Goal: Information Seeking & Learning: Learn about a topic

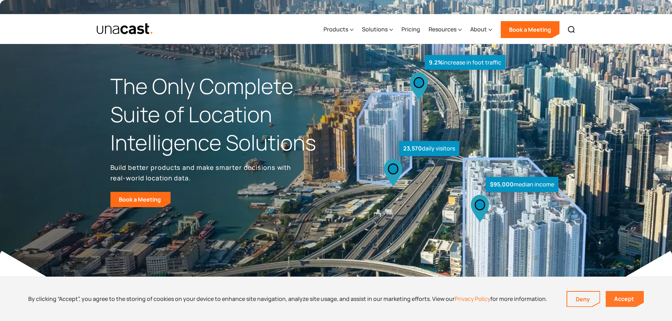
click at [625, 298] on link "Accept" at bounding box center [624, 299] width 38 height 16
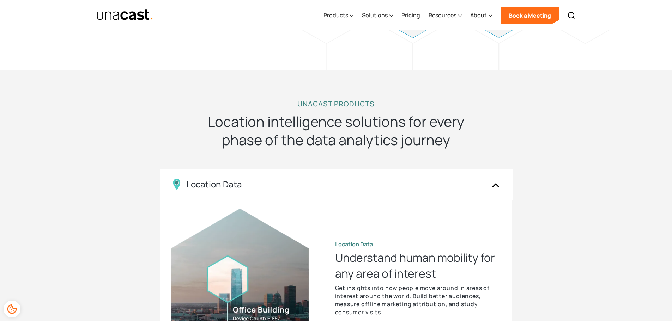
scroll to position [591, 0]
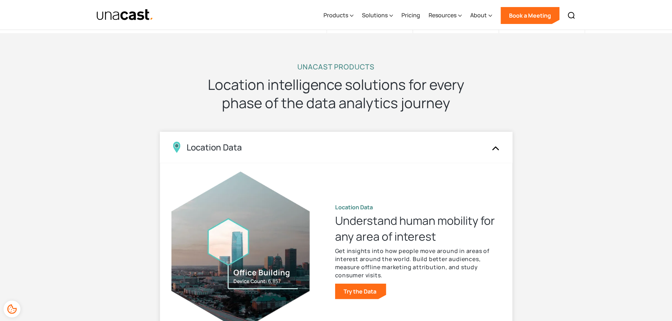
click at [493, 141] on img at bounding box center [495, 147] width 11 height 13
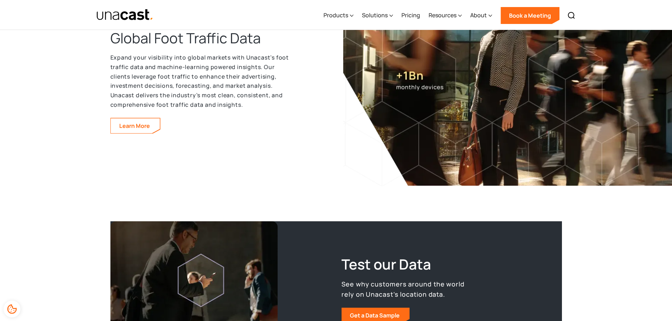
scroll to position [1084, 0]
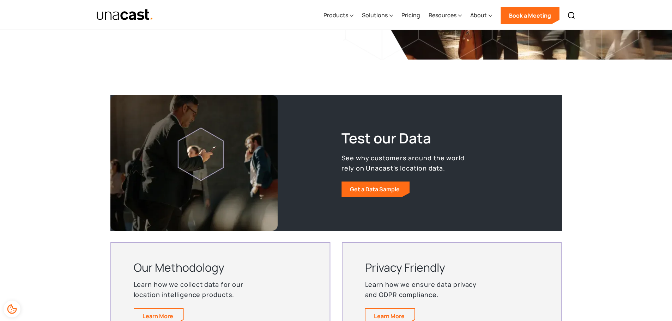
click at [631, 238] on div "Test our Data See why customers around the world rely on Unacast’s location dat…" at bounding box center [336, 222] width 672 height 269
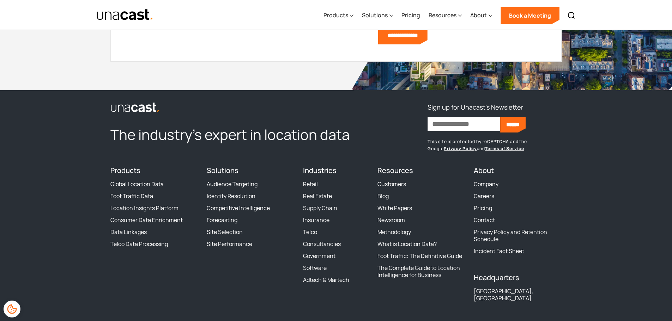
scroll to position [1981, 0]
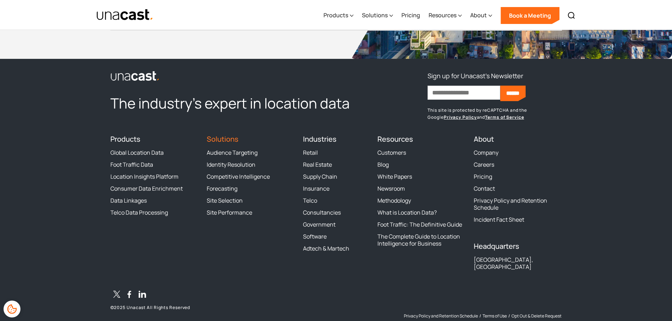
click at [229, 134] on link "Solutions" at bounding box center [223, 139] width 32 height 10
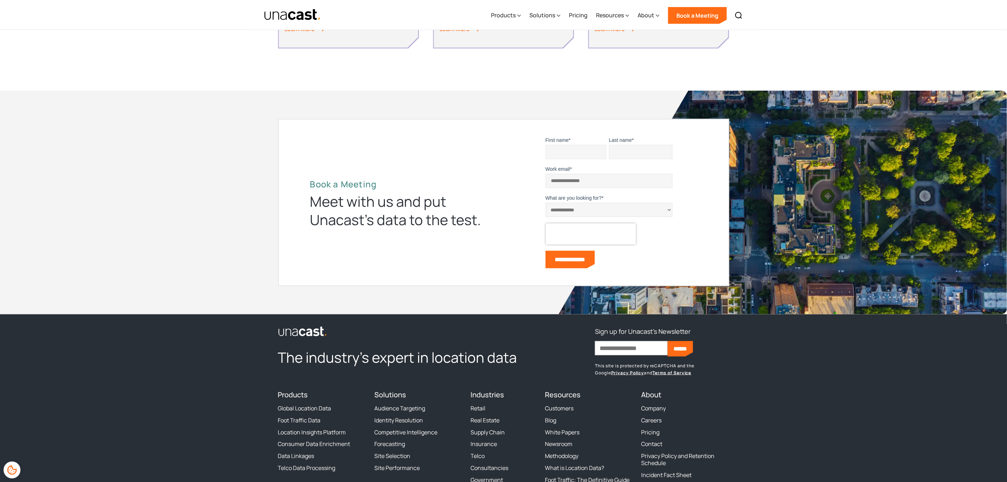
scroll to position [623, 0]
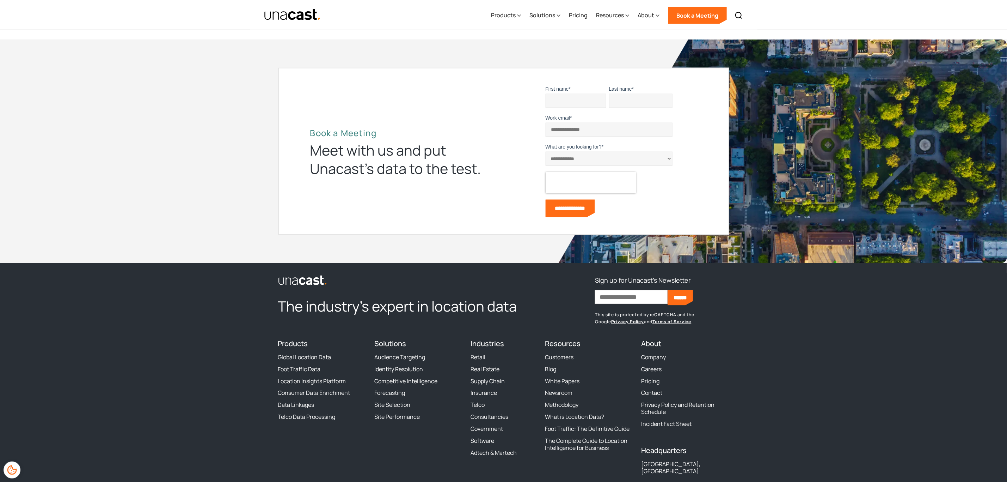
click at [479, 321] on h4 "Industries" at bounding box center [504, 343] width 66 height 8
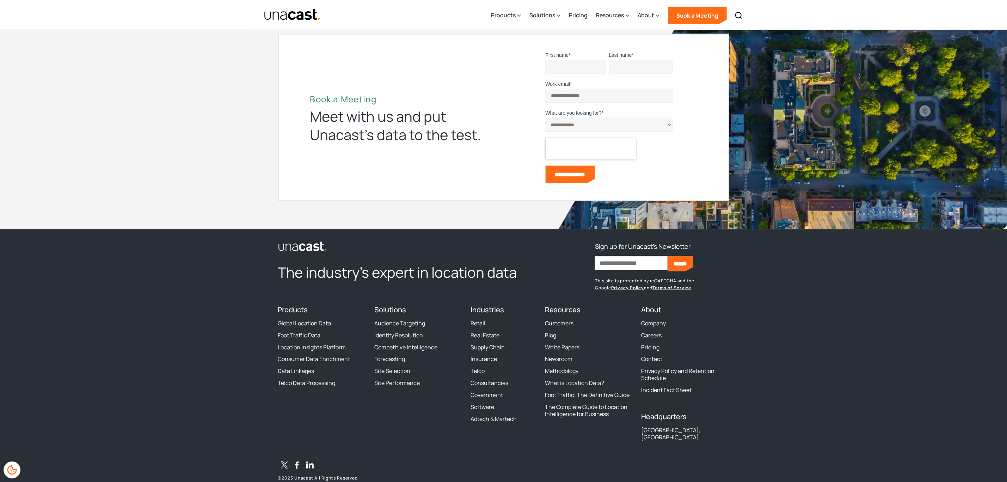
scroll to position [676, 0]
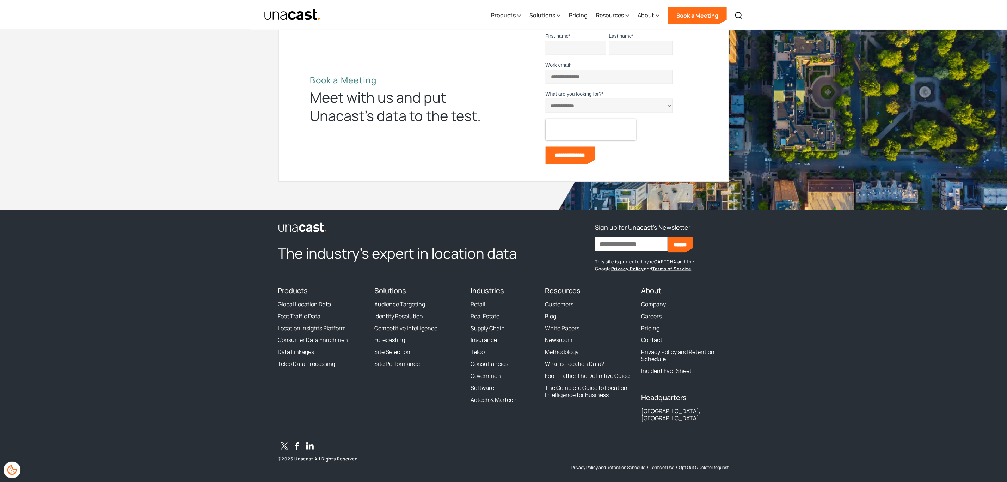
click at [495, 292] on div "Industries Retail Real Estate Supply Chain Insurance Telco Consultancies Govern…" at bounding box center [504, 356] width 66 height 140
click at [494, 286] on h4 "Industries" at bounding box center [504, 290] width 66 height 8
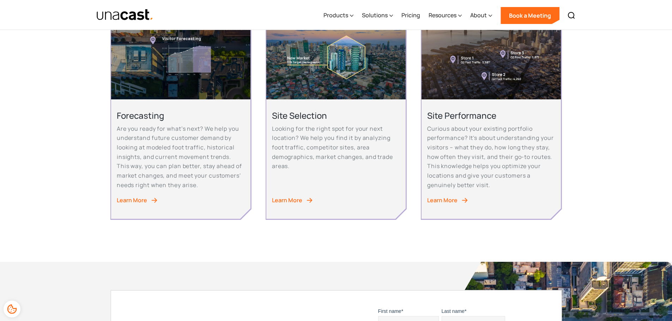
scroll to position [324, 0]
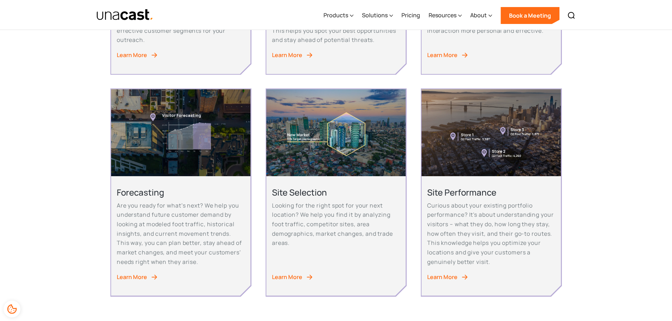
click at [132, 19] on img "home" at bounding box center [124, 15] width 57 height 12
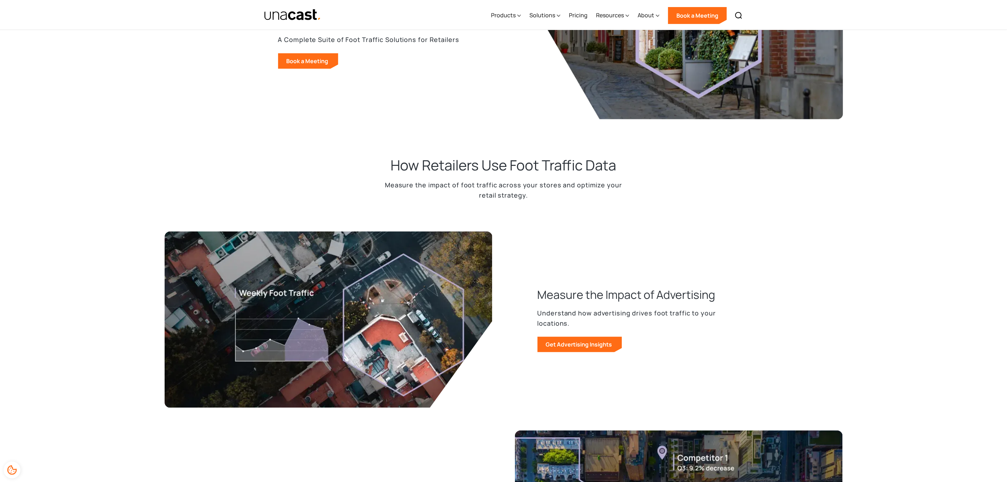
scroll to position [53, 0]
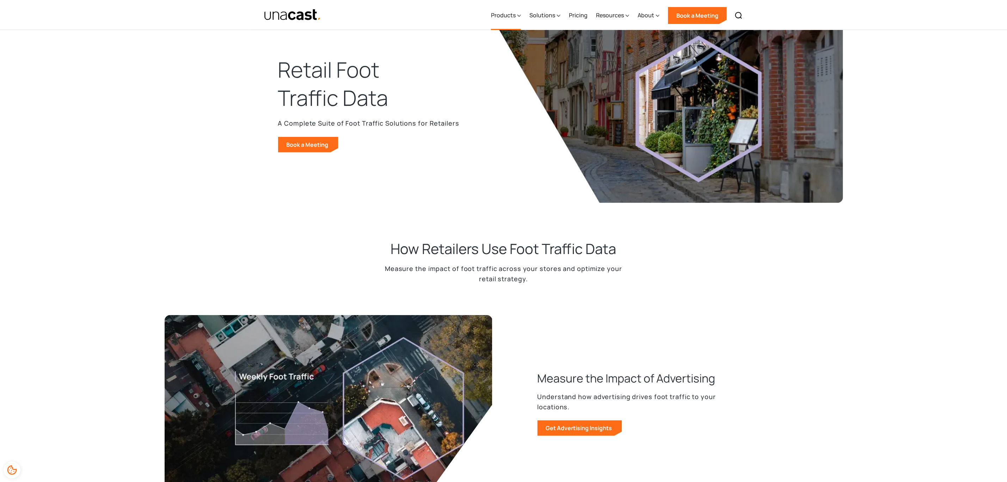
click at [509, 15] on div "Products" at bounding box center [503, 15] width 25 height 8
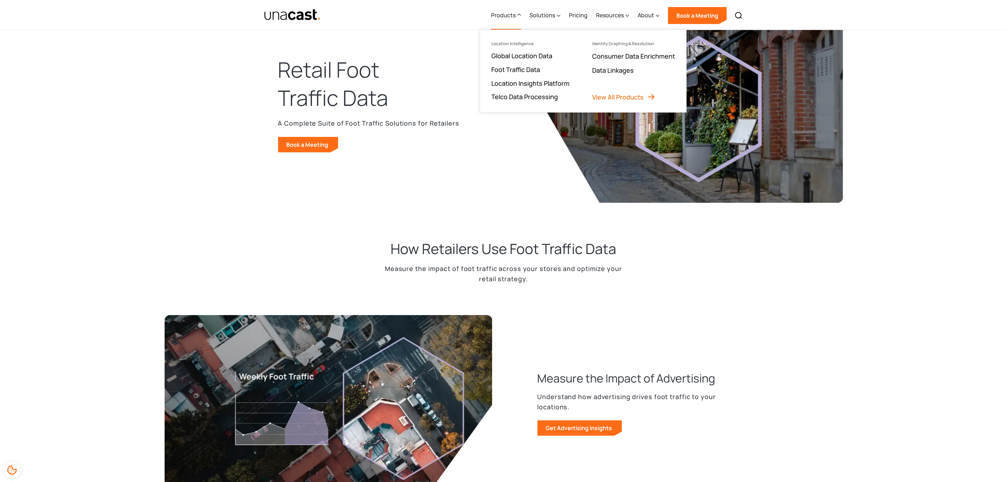
click at [632, 96] on link "View All Products" at bounding box center [623, 97] width 63 height 8
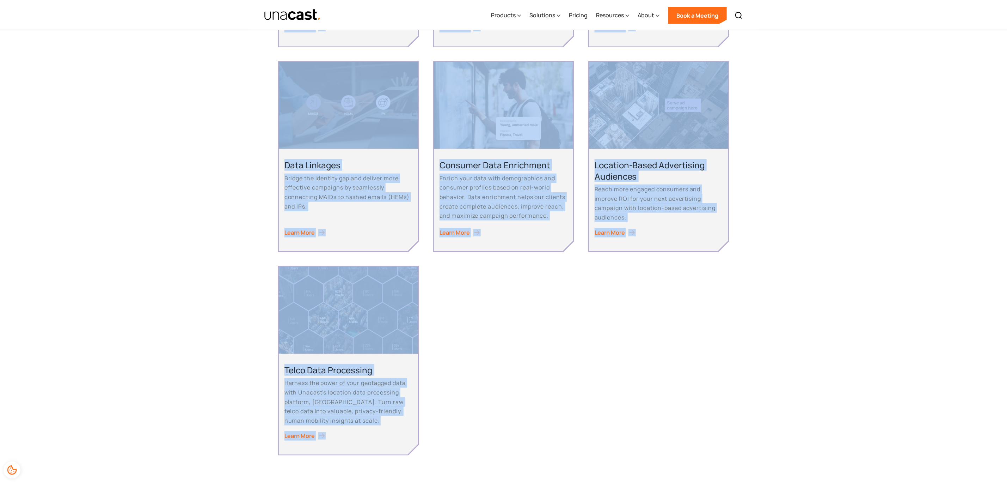
scroll to position [519, 0]
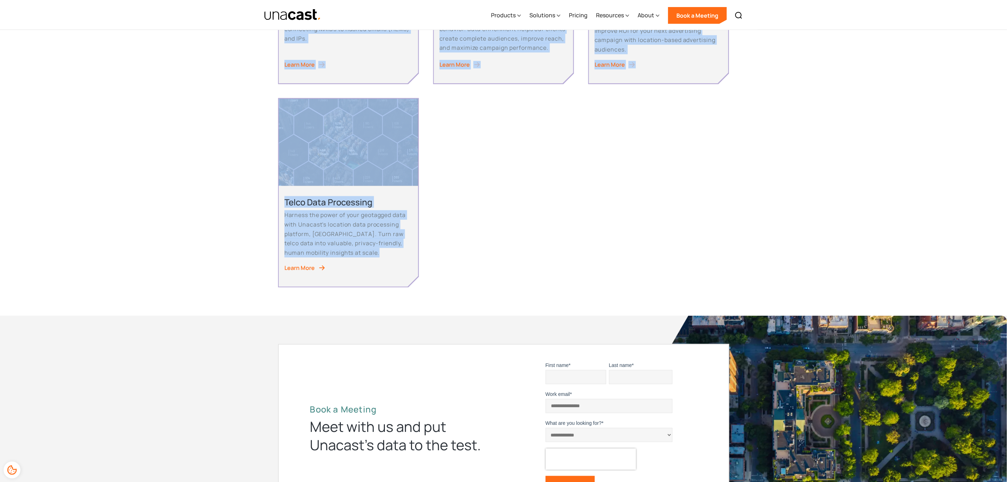
drag, startPoint x: 417, startPoint y: 67, endPoint x: 537, endPoint y: 258, distance: 226.1
click at [537, 258] on body "What are you looking for? ****** Products Location Intelligence Global Location…" at bounding box center [503, 151] width 1007 height 1341
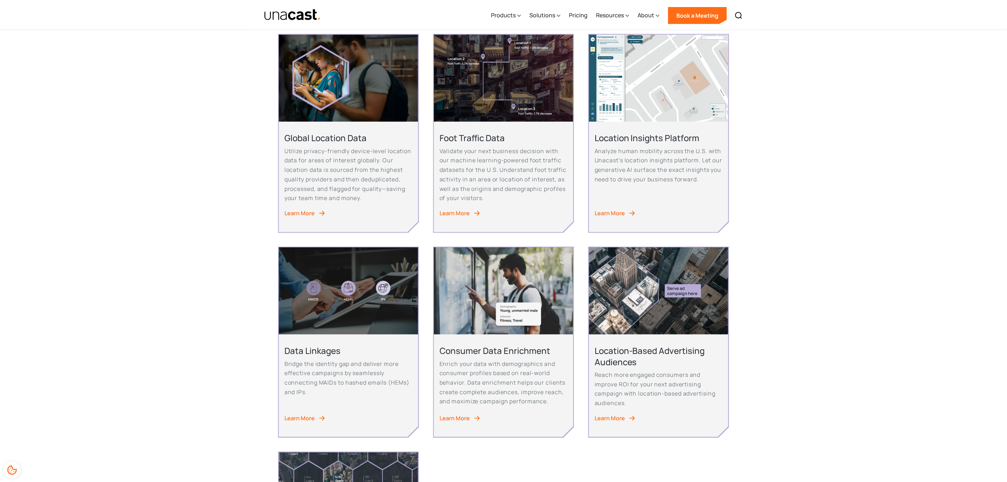
scroll to position [0, 0]
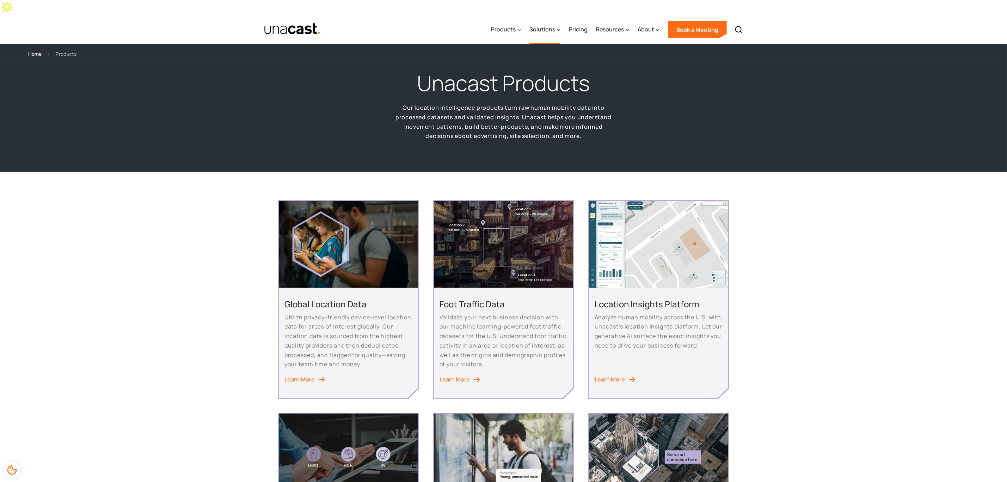
click at [547, 25] on div "Solutions" at bounding box center [542, 29] width 26 height 8
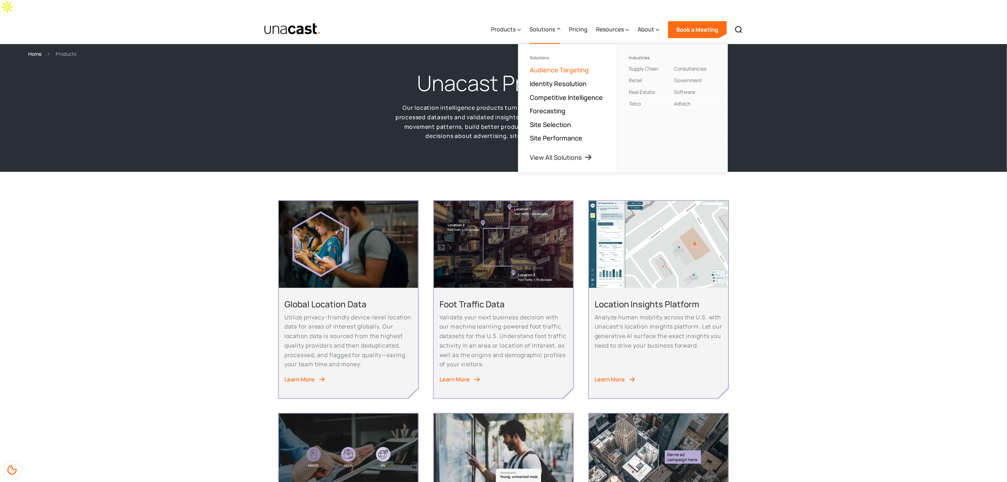
click at [566, 66] on link "Audience Targeting" at bounding box center [559, 70] width 59 height 8
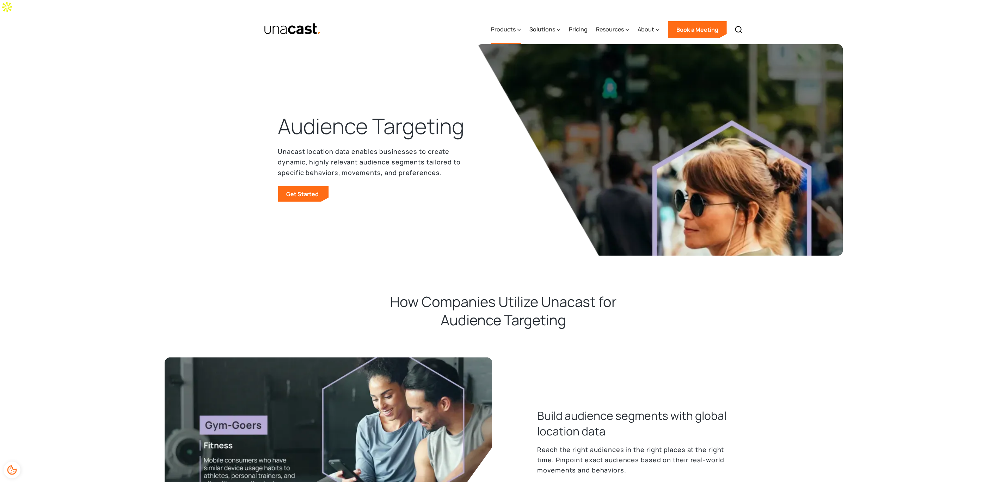
click at [515, 25] on div "Products" at bounding box center [503, 29] width 25 height 8
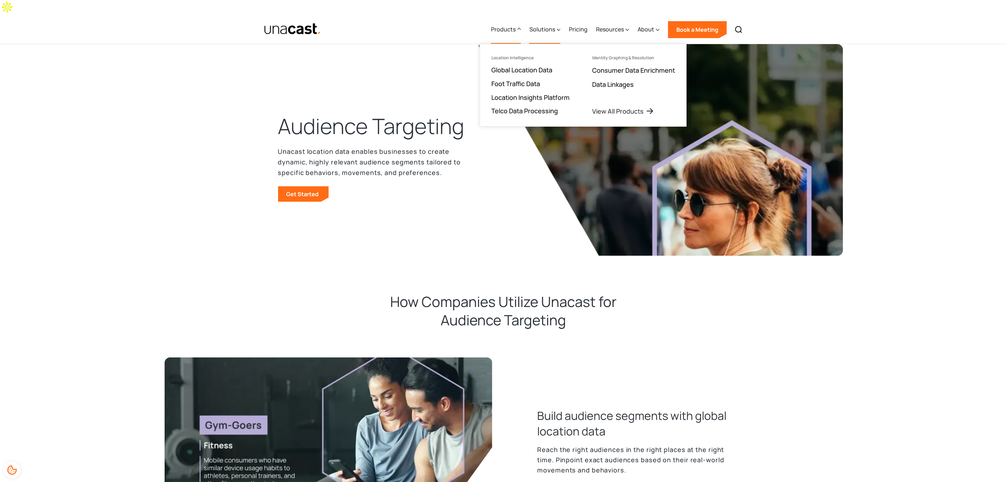
click at [541, 25] on div "Solutions" at bounding box center [542, 29] width 26 height 8
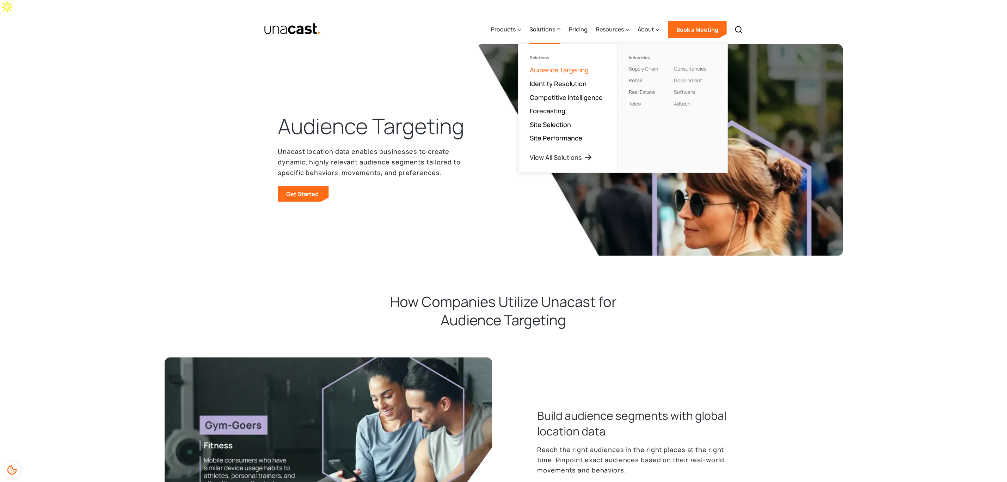
click at [553, 66] on link "Audience Targeting" at bounding box center [559, 70] width 59 height 8
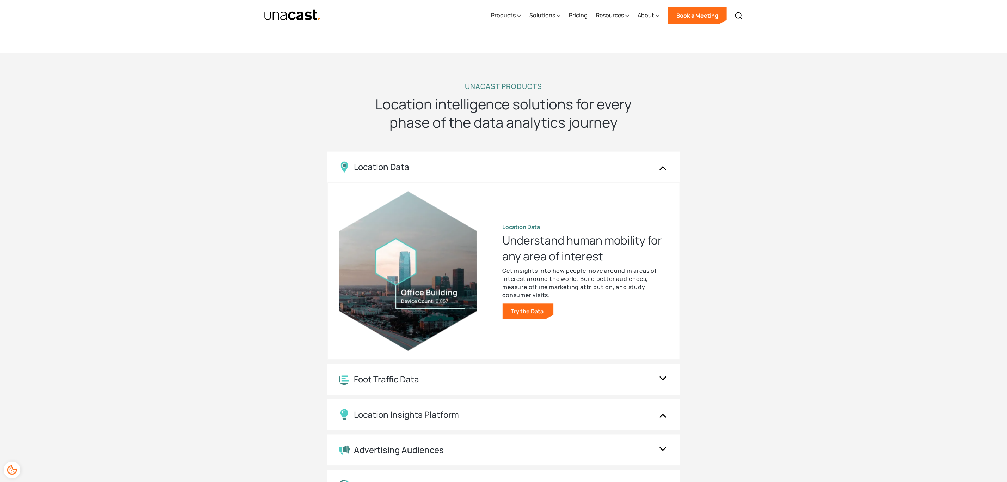
scroll to position [1216, 0]
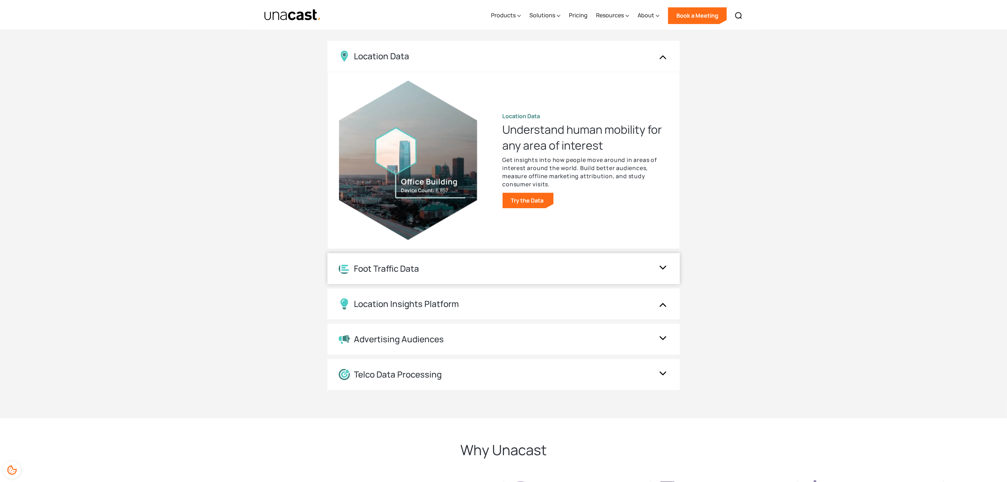
click at [660, 262] on img at bounding box center [662, 268] width 11 height 13
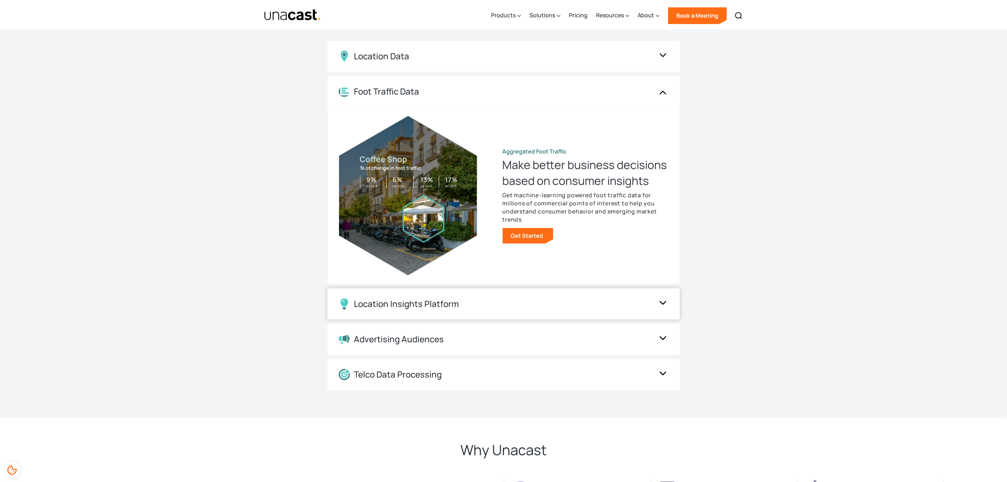
click at [663, 297] on img at bounding box center [662, 303] width 11 height 13
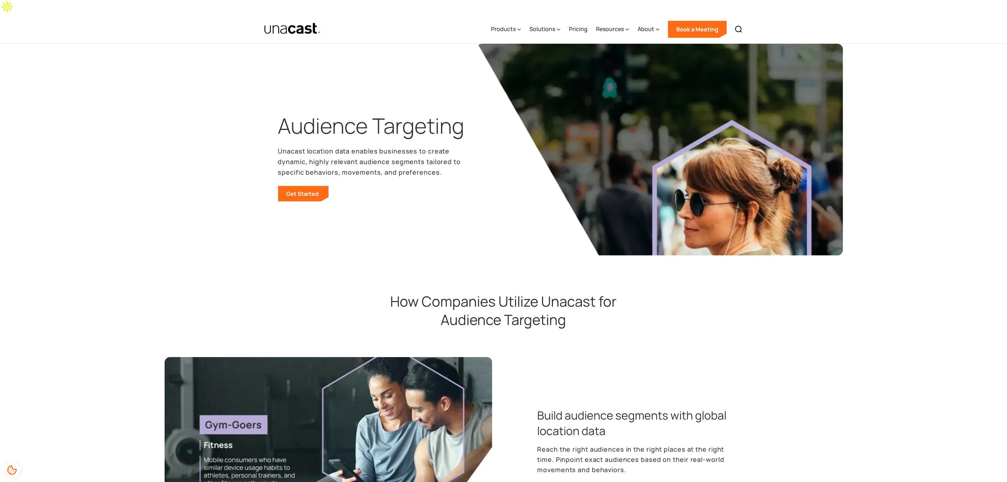
scroll to position [0, 0]
click at [574, 15] on link "Pricing" at bounding box center [578, 29] width 19 height 29
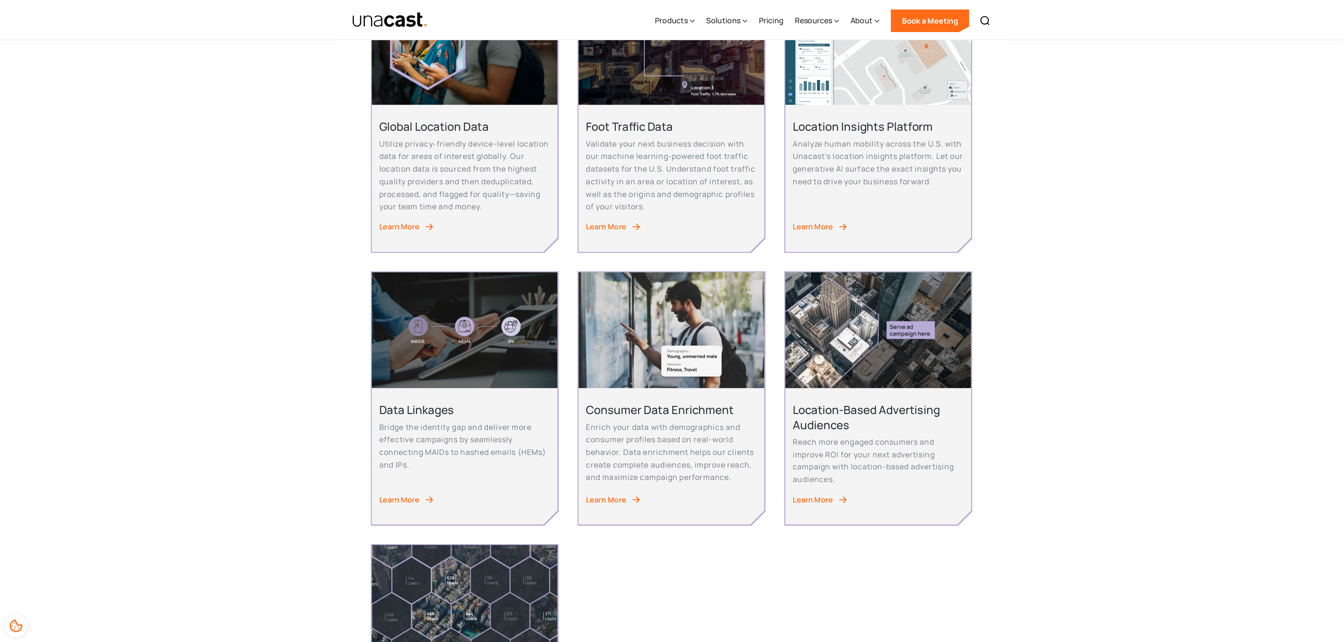
scroll to position [212, 0]
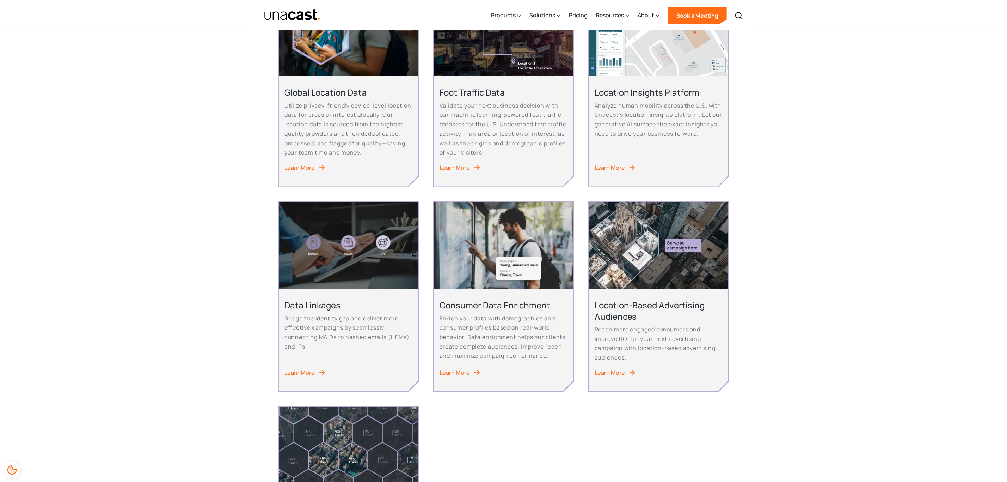
click at [701, 408] on div "Global Location Data Utilize privacy-friendly device-level location data for ar…" at bounding box center [503, 291] width 451 height 607
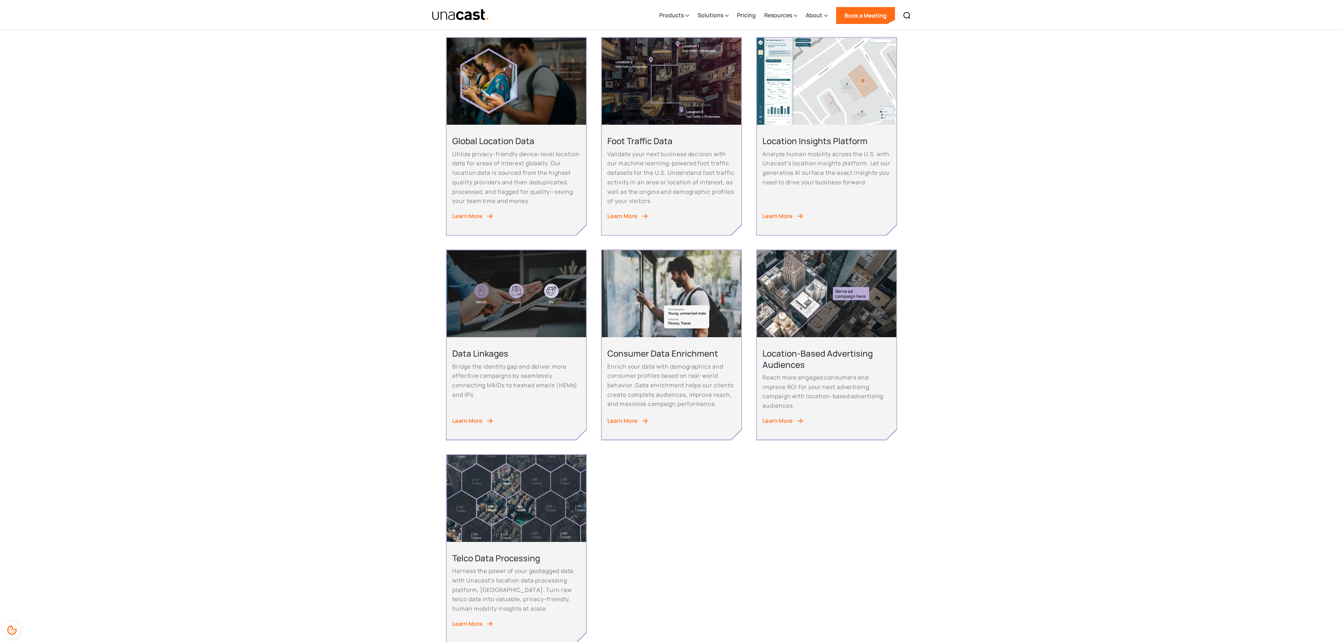
scroll to position [141, 0]
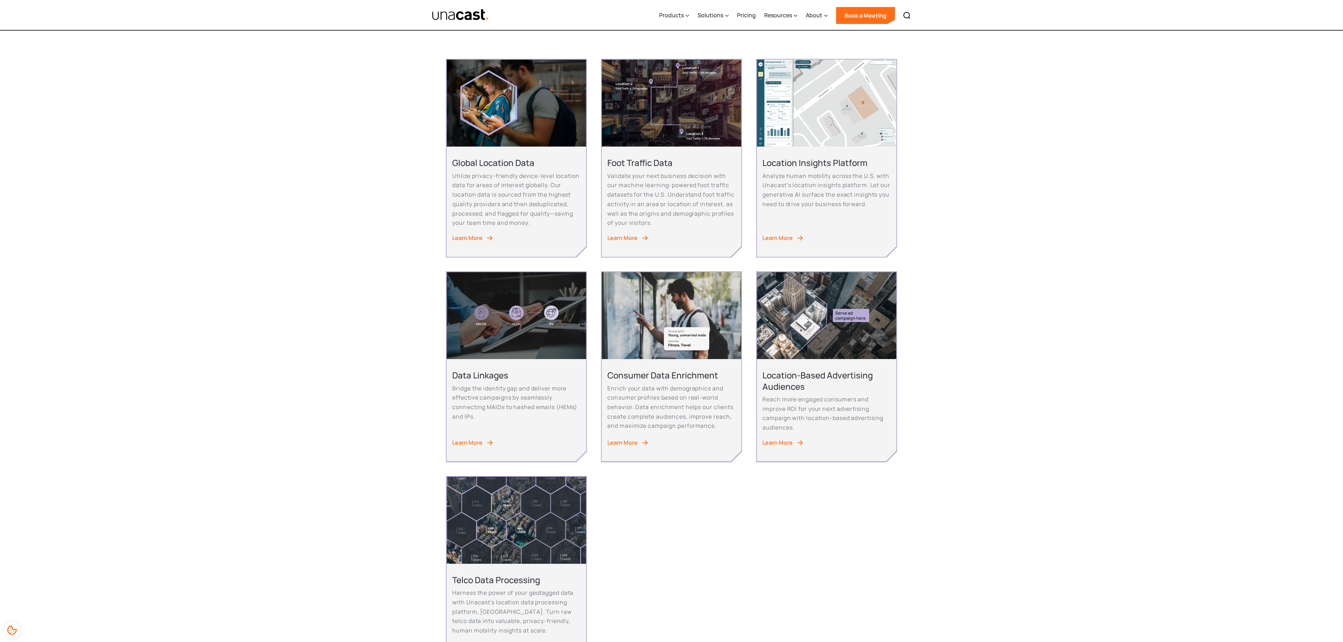
drag, startPoint x: 1046, startPoint y: 324, endPoint x: 976, endPoint y: 224, distance: 121.5
click at [1007, 326] on div "Global Location Data Utilize privacy-friendly device-level location data for ar…" at bounding box center [671, 362] width 1343 height 663
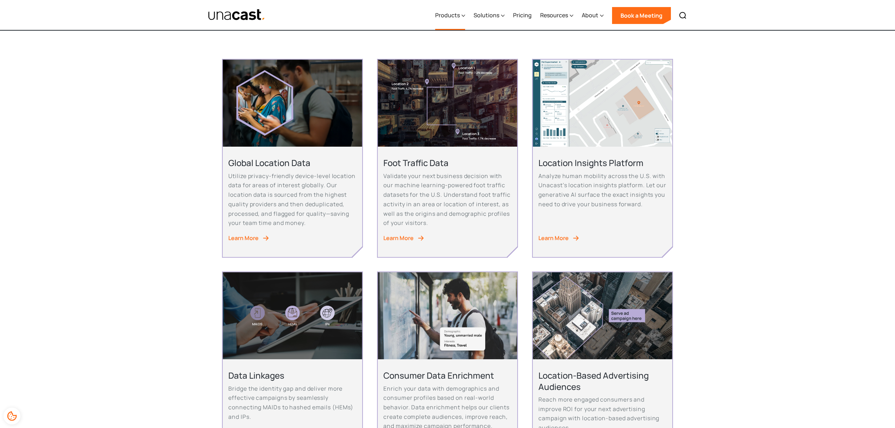
click at [449, 18] on div "Products" at bounding box center [447, 15] width 25 height 8
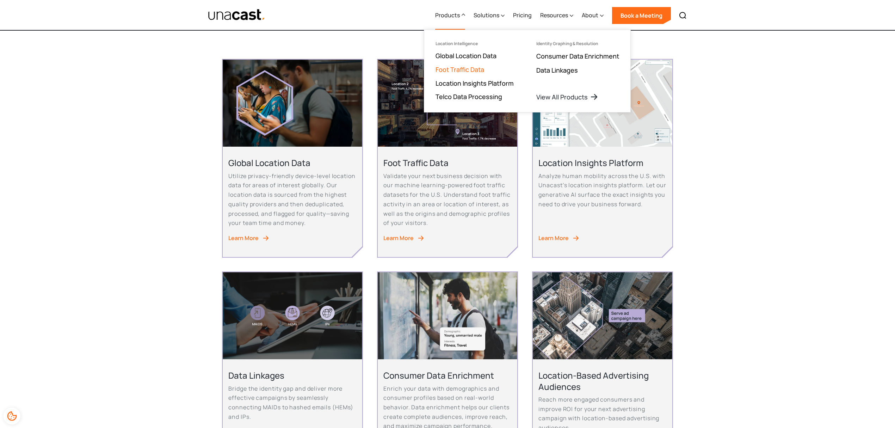
click at [473, 68] on link "Foot Traffic Data" at bounding box center [460, 69] width 49 height 8
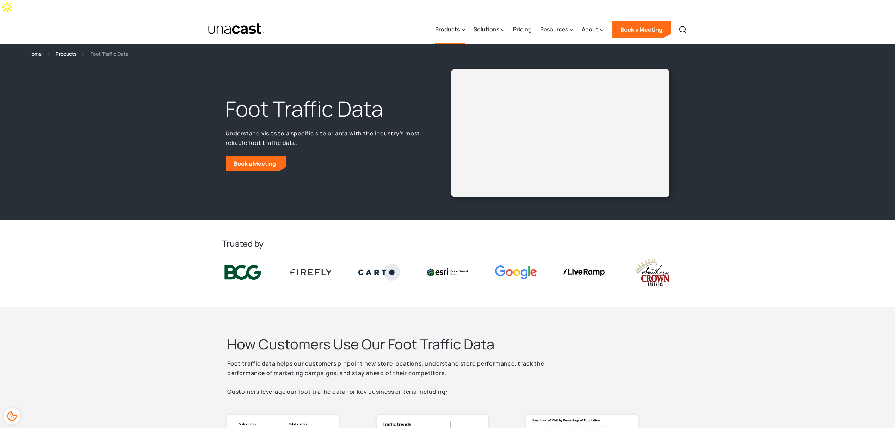
click at [447, 21] on div "Products" at bounding box center [450, 29] width 30 height 29
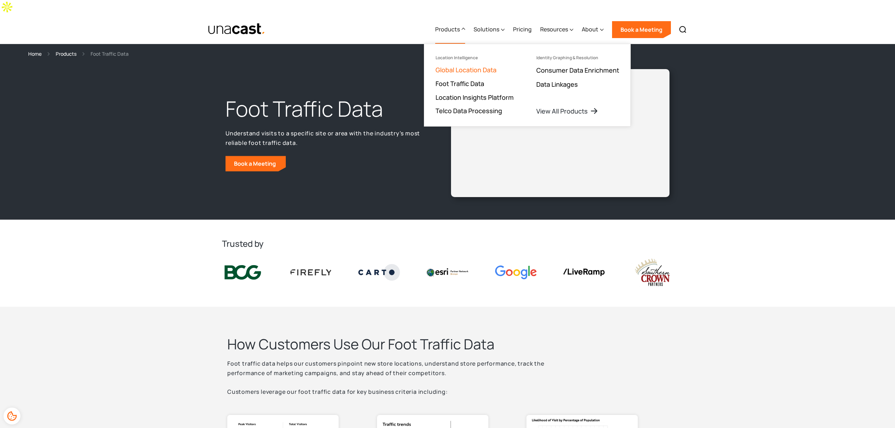
click at [470, 66] on link "Global Location Data" at bounding box center [466, 70] width 61 height 8
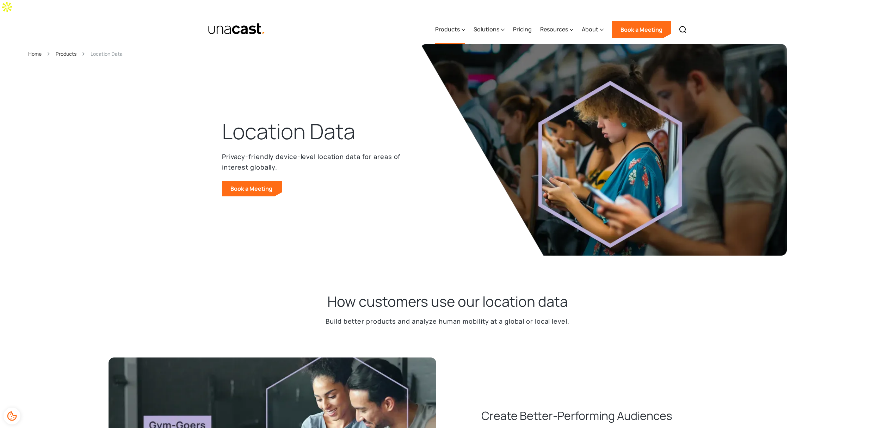
click at [457, 25] on div "Products" at bounding box center [447, 29] width 25 height 8
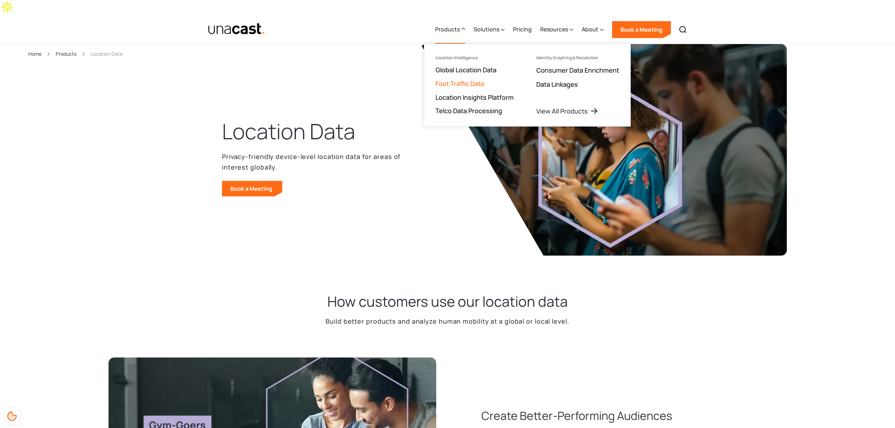
click at [467, 79] on link "Foot Traffic Data" at bounding box center [460, 83] width 49 height 8
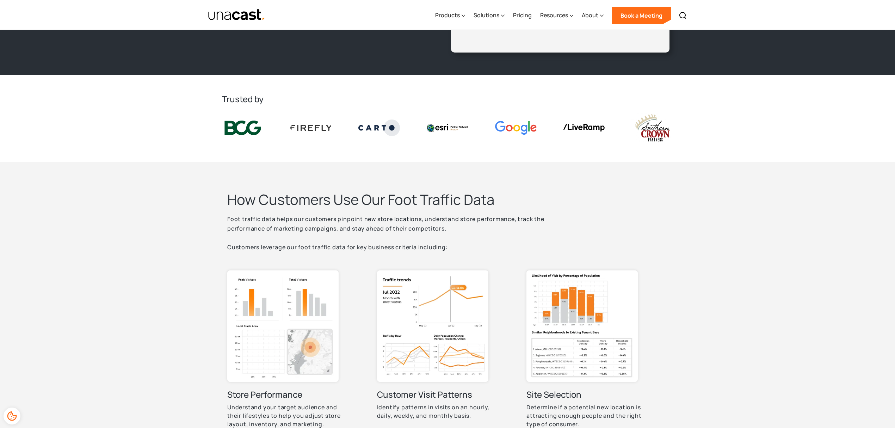
scroll to position [47, 0]
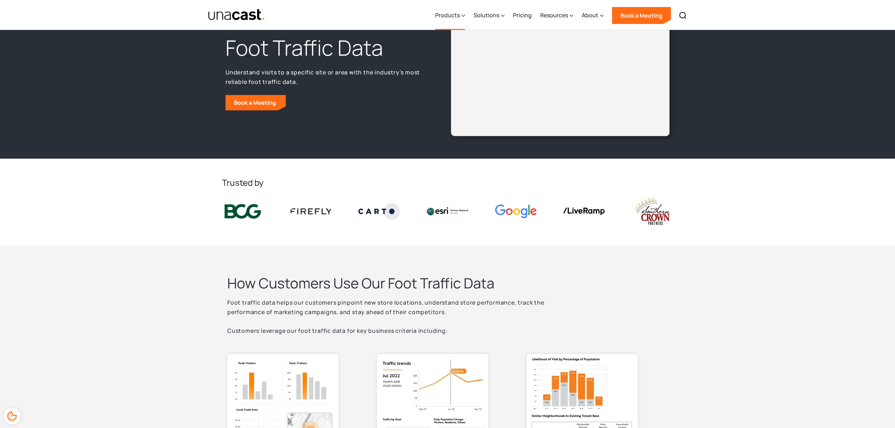
click at [452, 9] on div "Products" at bounding box center [450, 15] width 30 height 29
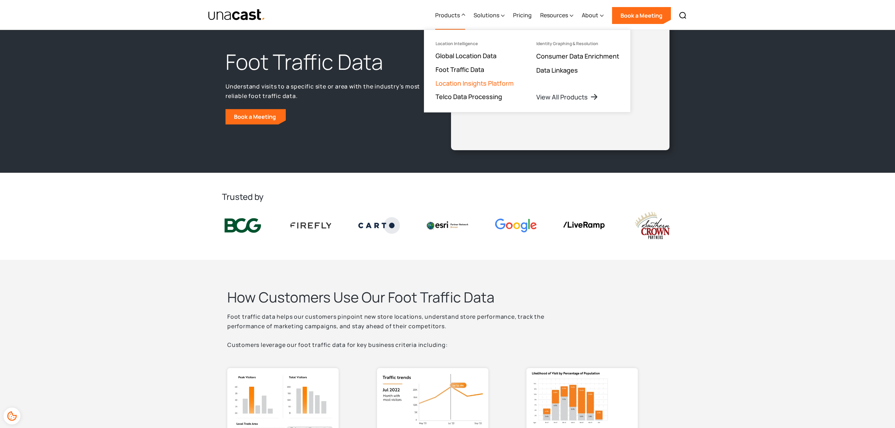
click at [457, 82] on link "Location Insights Platform" at bounding box center [475, 83] width 78 height 8
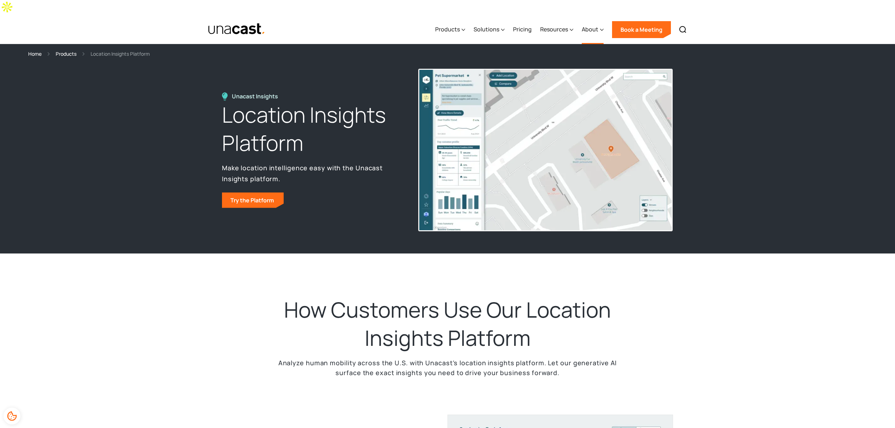
click at [594, 25] on div "About" at bounding box center [590, 29] width 17 height 8
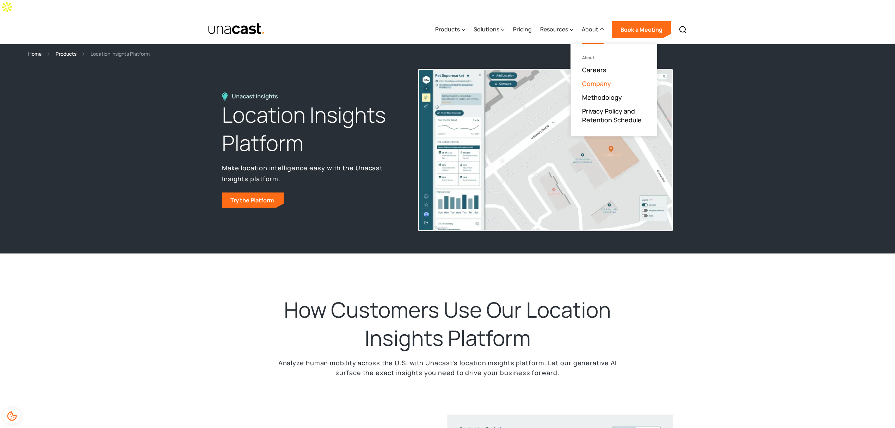
click at [588, 79] on link "Company" at bounding box center [596, 83] width 29 height 8
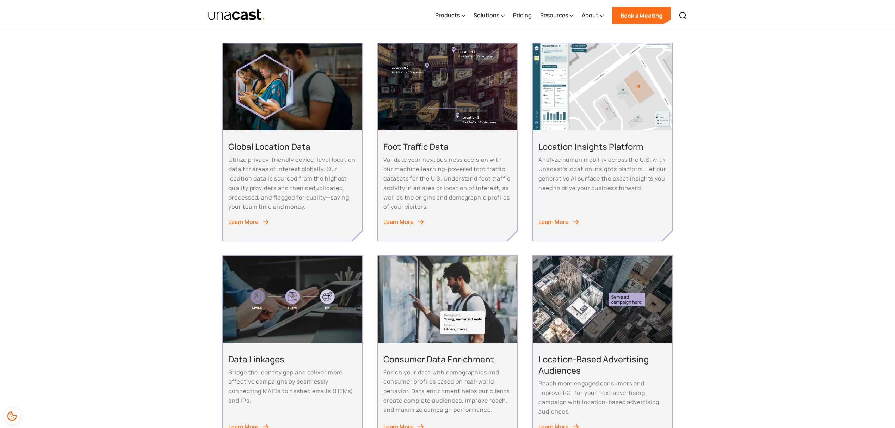
scroll to position [141, 0]
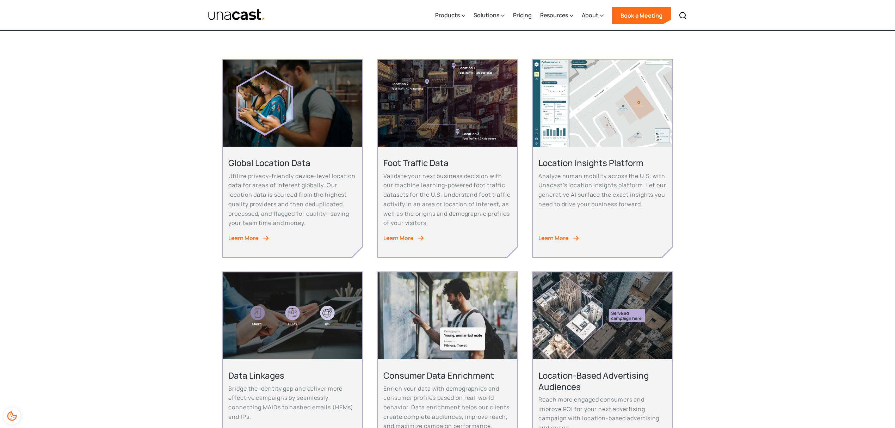
click at [260, 233] on link "Learn More" at bounding box center [292, 238] width 128 height 10
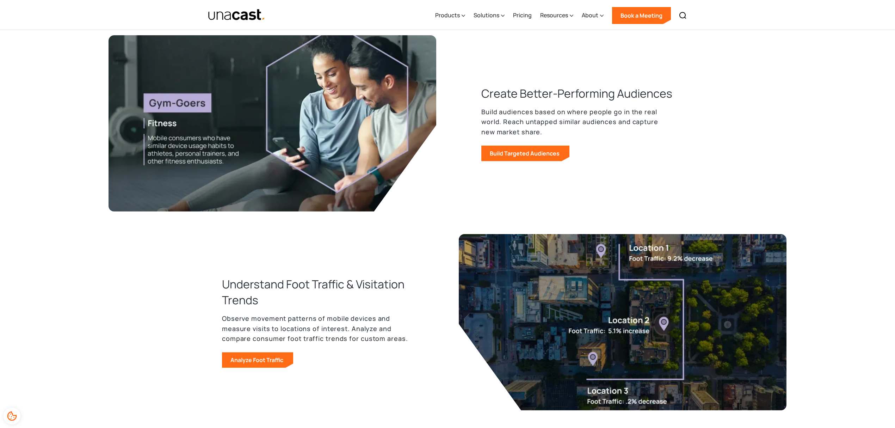
scroll to position [329, 0]
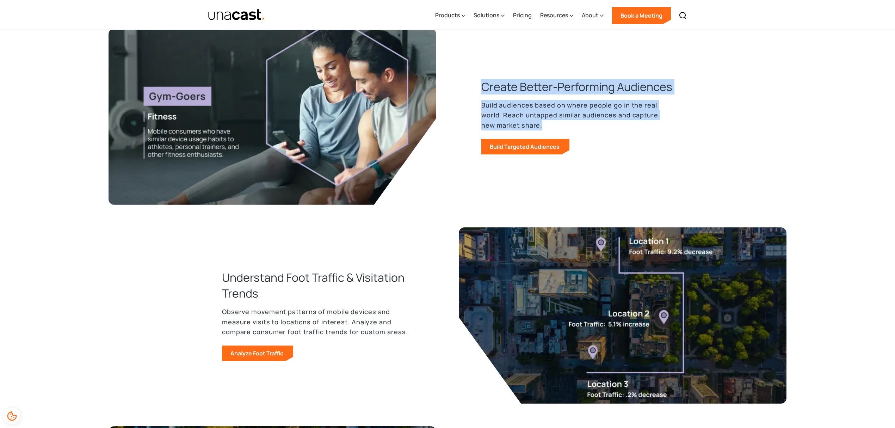
drag, startPoint x: 477, startPoint y: 66, endPoint x: 679, endPoint y: 106, distance: 205.6
copy div "Create Better-Performing Audiences Build audiences based on where people go in …"
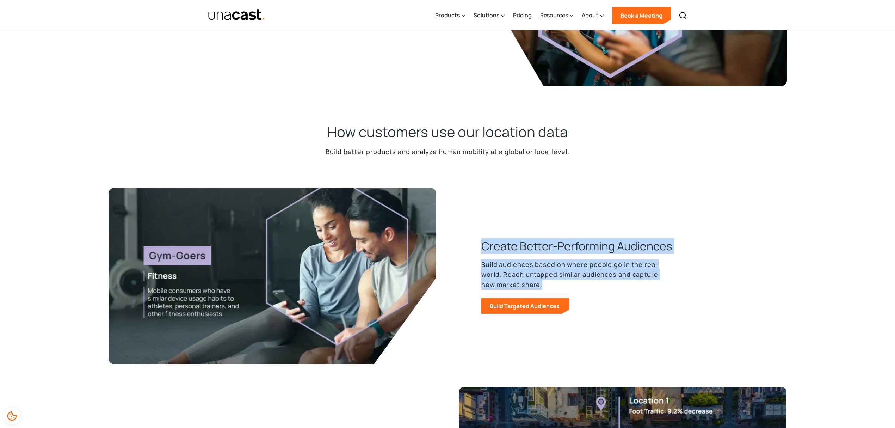
scroll to position [47, 0]
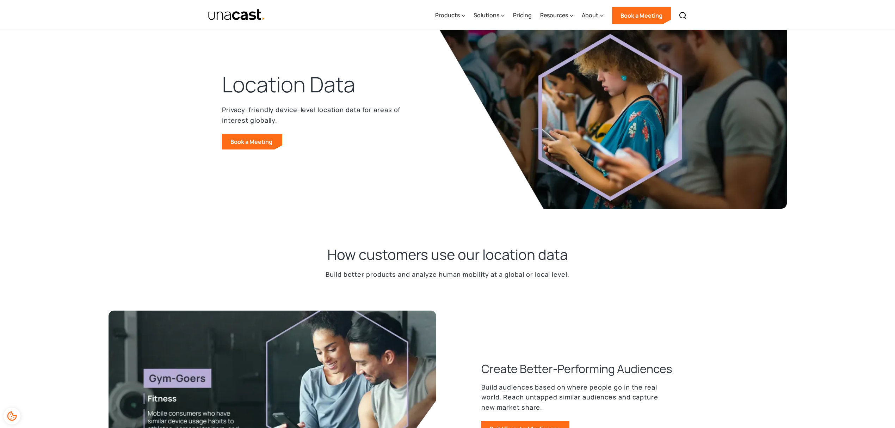
click at [446, 245] on h2 "How customers use our location data" at bounding box center [447, 254] width 240 height 18
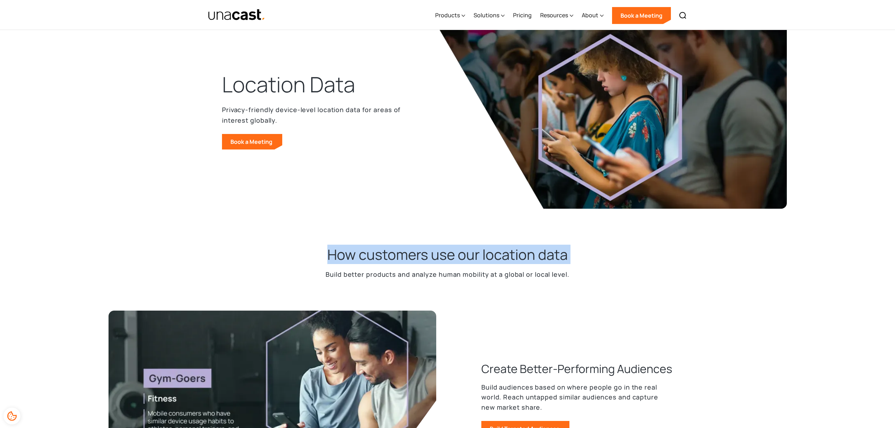
click at [447, 245] on h2 "How customers use our location data" at bounding box center [447, 254] width 240 height 18
copy h2 "How customers use our location data"
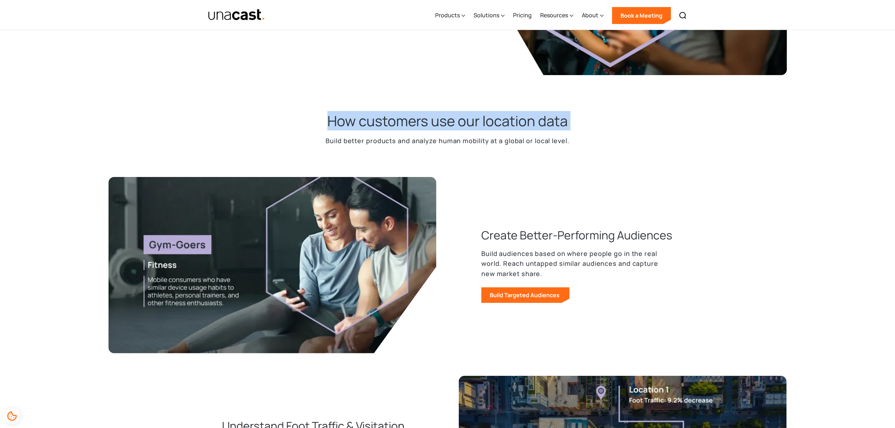
scroll to position [188, 0]
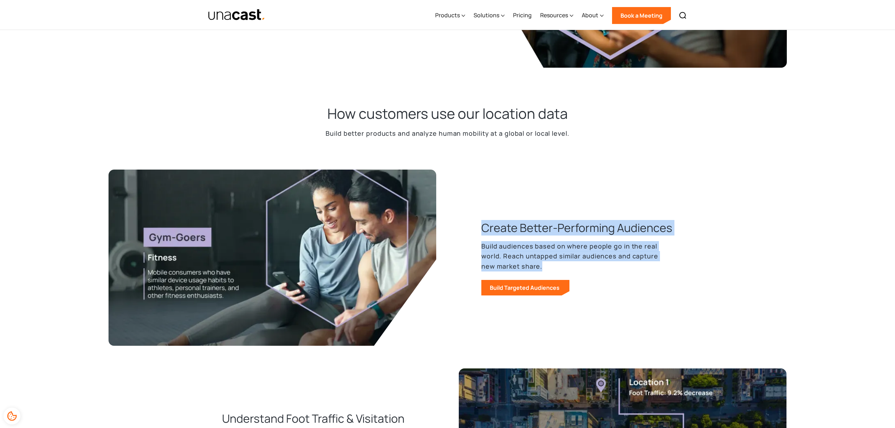
drag, startPoint x: 473, startPoint y: 204, endPoint x: 563, endPoint y: 257, distance: 104.3
copy div "Create Better-Performing Audiences Build audiences based on where people go in …"
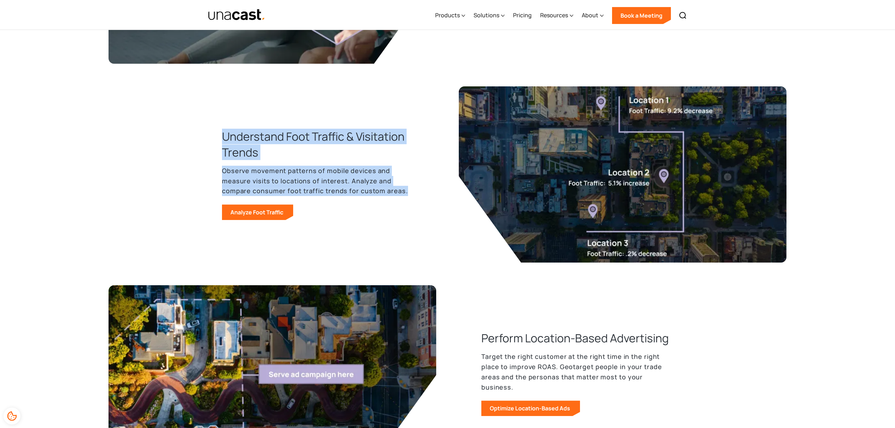
drag, startPoint x: 272, startPoint y: 129, endPoint x: 420, endPoint y: 172, distance: 153.9
click at [420, 172] on main "How customers use our location data Build better products and analyze human mob…" at bounding box center [447, 350] width 895 height 1073
copy div "Understand Foot Traffic & Visitation Trends Observe movement patterns of mobile…"
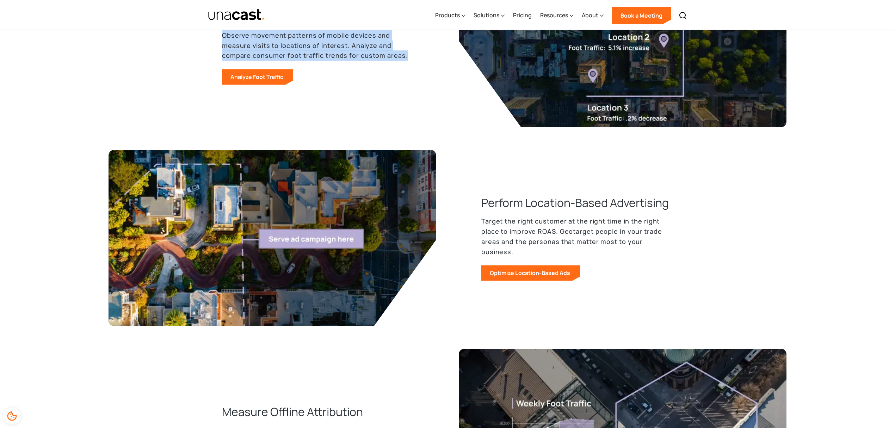
scroll to position [611, 0]
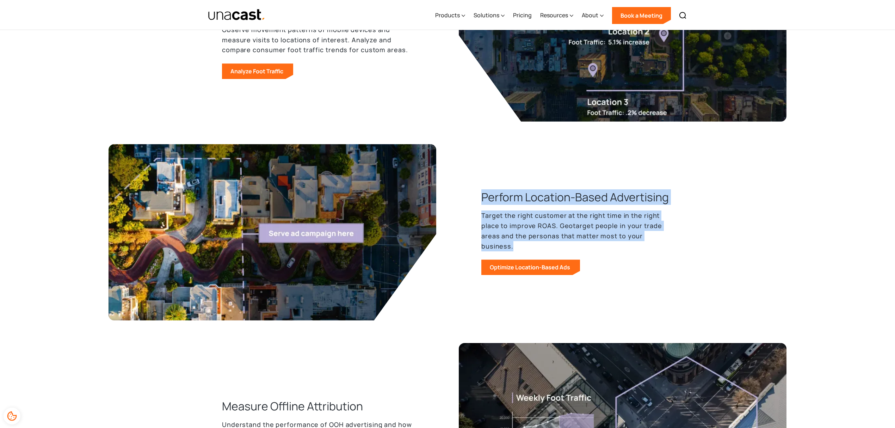
drag, startPoint x: 545, startPoint y: 202, endPoint x: 687, endPoint y: 236, distance: 146.4
click at [687, 236] on main "How customers use our location data Build better products and analyze human mob…" at bounding box center [447, 209] width 895 height 1073
copy div "Perform Location-Based Advertising Target the right customer at the right time …"
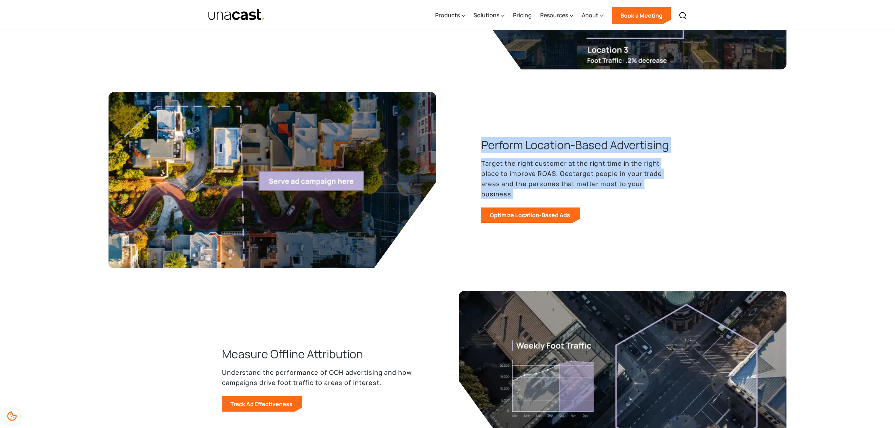
scroll to position [799, 0]
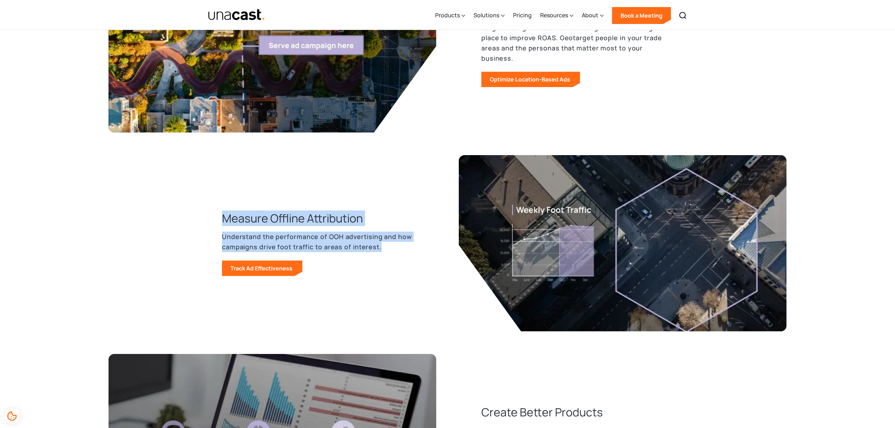
drag, startPoint x: 219, startPoint y: 203, endPoint x: 418, endPoint y: 230, distance: 201.3
click at [418, 230] on main "How customers use our location data Build better products and analyze human mob…" at bounding box center [447, 21] width 895 height 1073
copy div "Measure Offline Attribution Understand the performance of OOH advertising and h…"
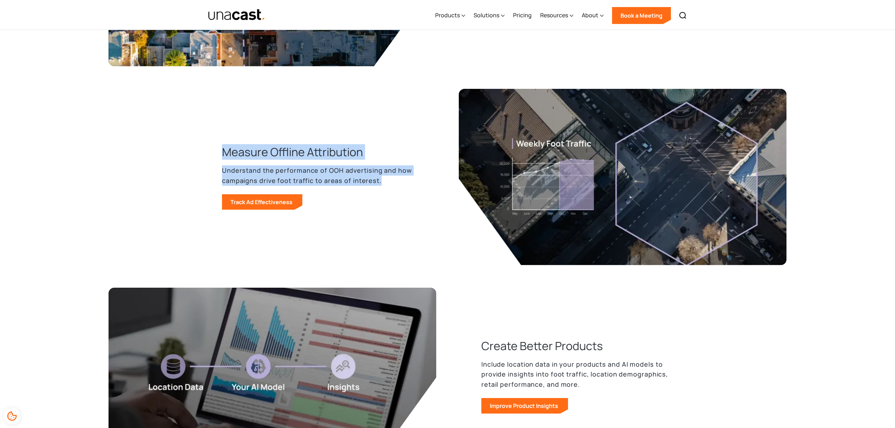
scroll to position [1034, 0]
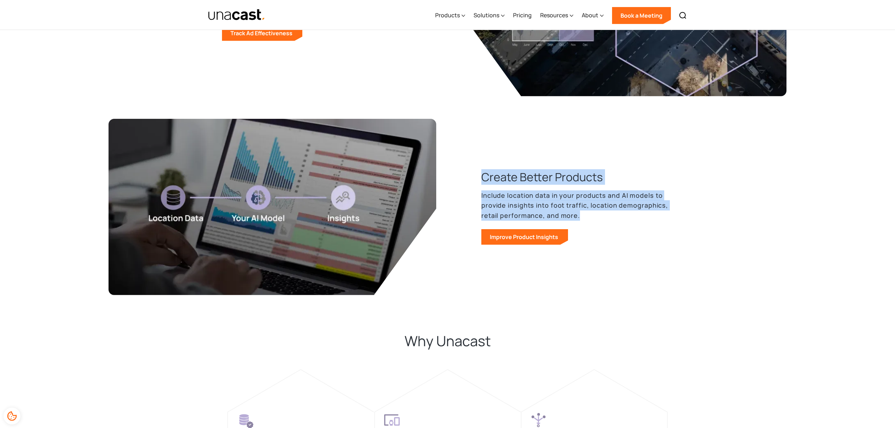
drag, startPoint x: 477, startPoint y: 155, endPoint x: 601, endPoint y: 203, distance: 133.6
click at [601, 203] on div "Create Better Products Include location data in your products and AI models to …" at bounding box center [566, 207] width 214 height 76
copy div "Create Better Products Include location data in your products and AI models to …"
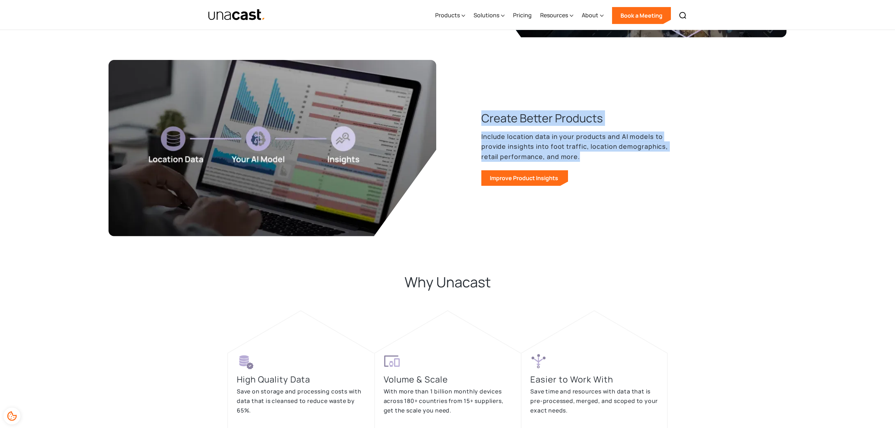
scroll to position [1269, 0]
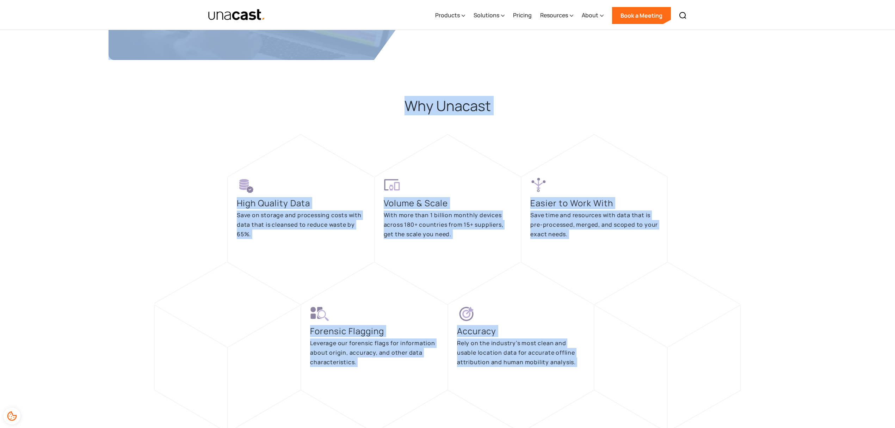
drag, startPoint x: 406, startPoint y: 73, endPoint x: 648, endPoint y: 326, distance: 350.1
click at [648, 326] on body "What are you looking for? ****** Products Location Intelligence Global Location…" at bounding box center [447, 160] width 895 height 2859
copy body "Create Better Products Include location data in your products and AI models to …"
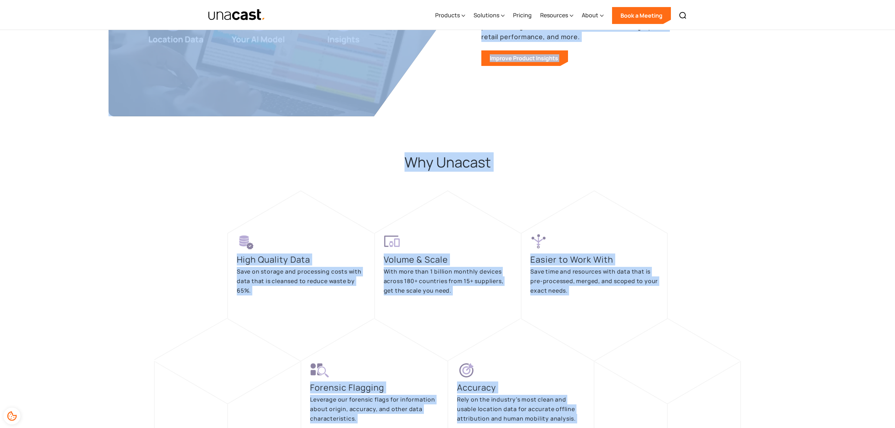
scroll to position [1128, 0]
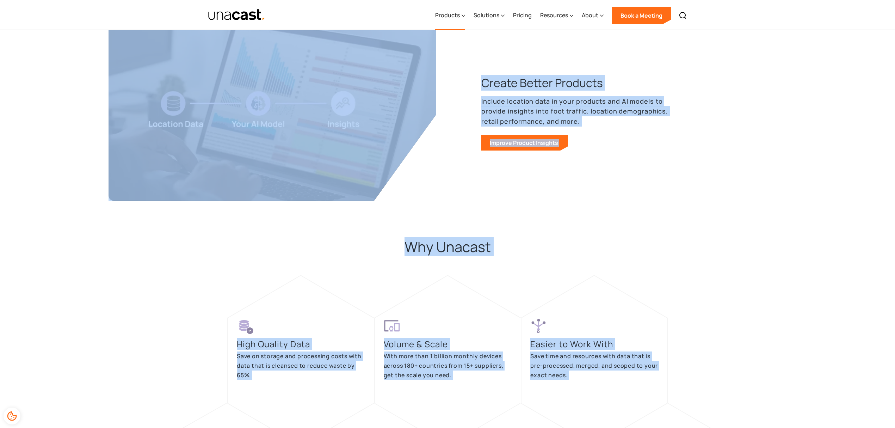
click at [458, 15] on div "Products" at bounding box center [447, 15] width 25 height 8
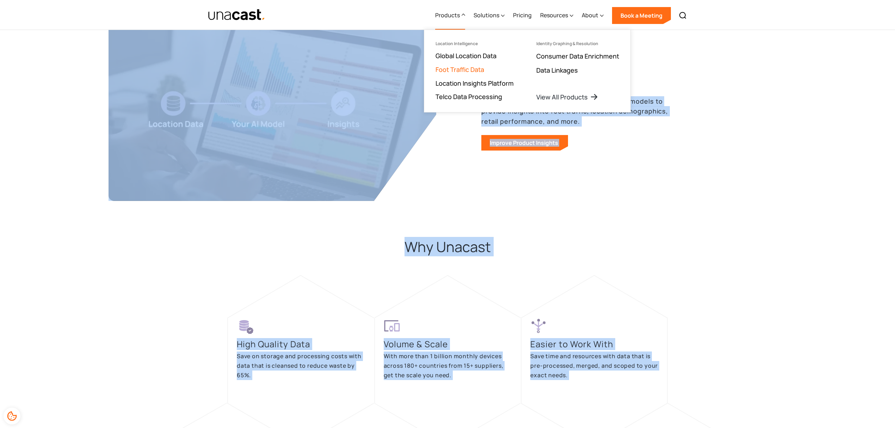
click at [466, 68] on link "Foot Traffic Data" at bounding box center [460, 69] width 49 height 8
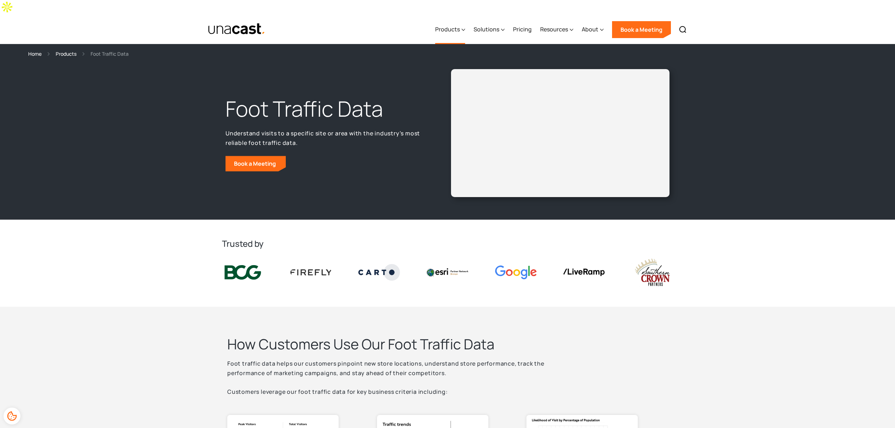
click at [448, 25] on div "Products" at bounding box center [447, 29] width 25 height 8
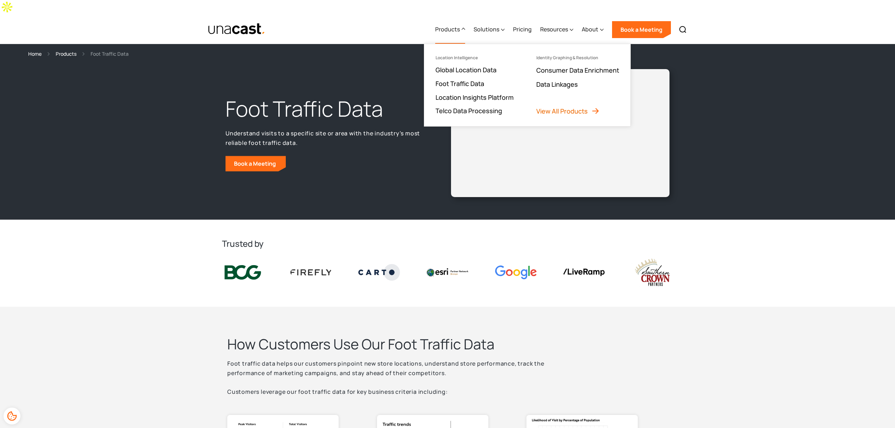
click at [586, 107] on link "View All Products" at bounding box center [568, 111] width 63 height 8
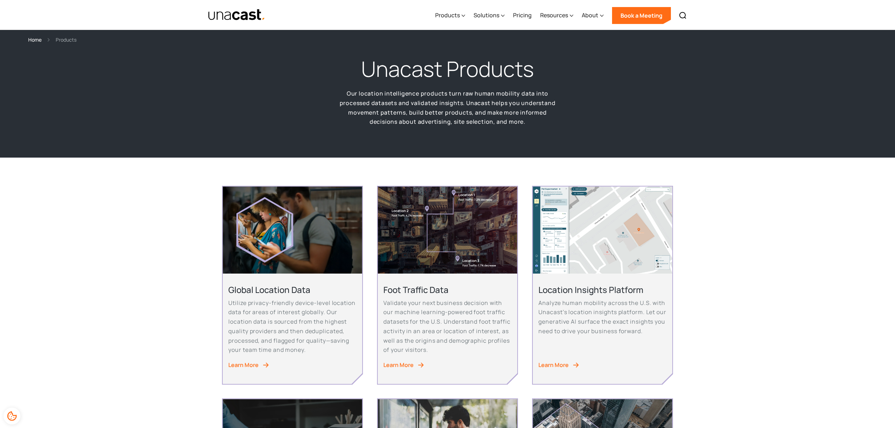
click at [403, 365] on div "Learn More" at bounding box center [399, 365] width 30 height 10
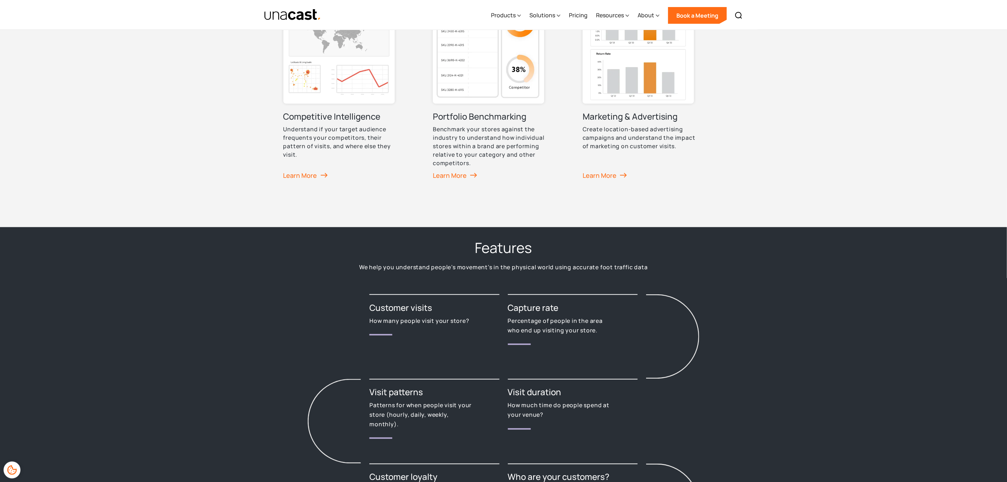
scroll to position [647, 0]
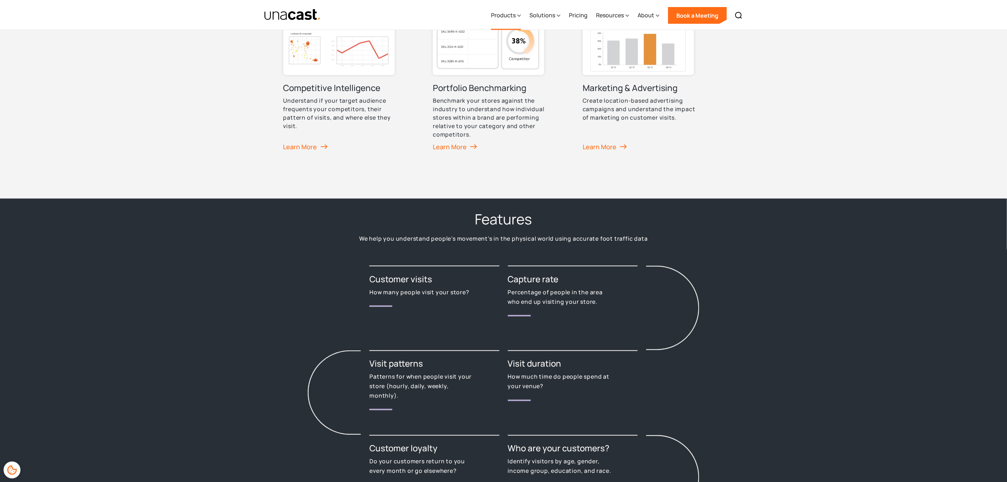
click at [509, 15] on div "Products" at bounding box center [503, 15] width 25 height 8
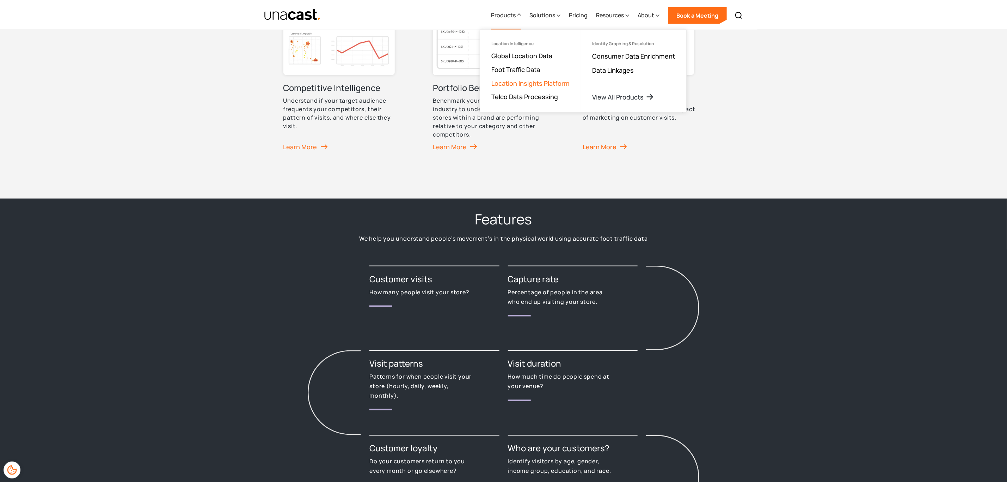
click at [520, 80] on link "Location Insights Platform" at bounding box center [530, 83] width 78 height 8
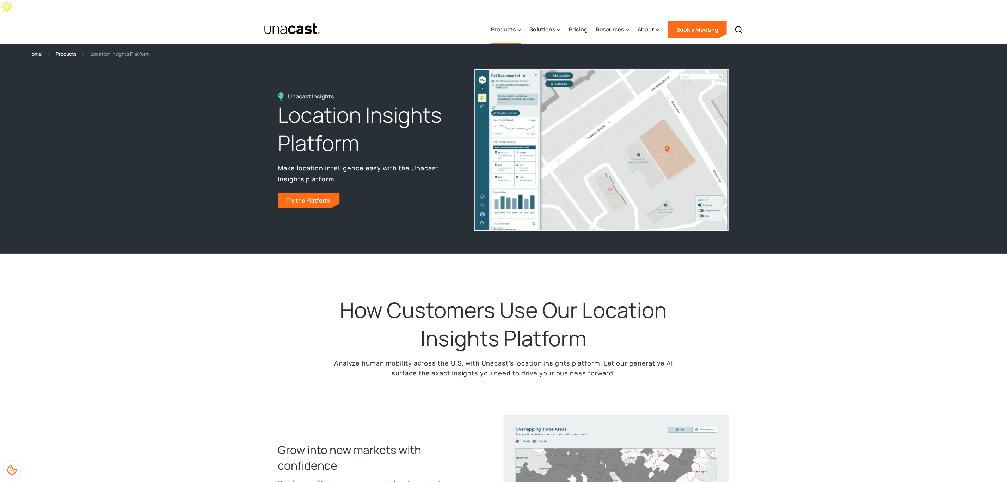
click at [507, 25] on div "Products" at bounding box center [503, 29] width 25 height 8
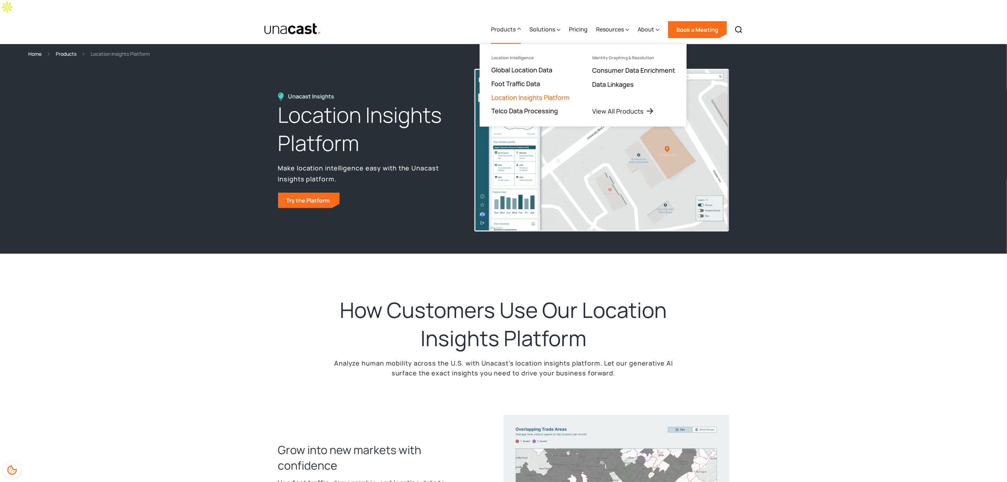
click at [533, 93] on link "Location Insights Platform" at bounding box center [530, 97] width 78 height 8
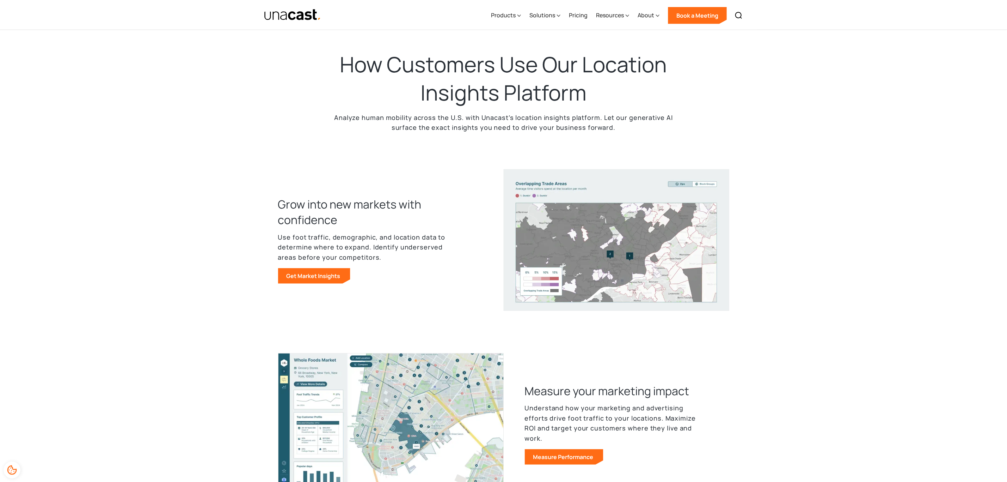
scroll to position [250, 0]
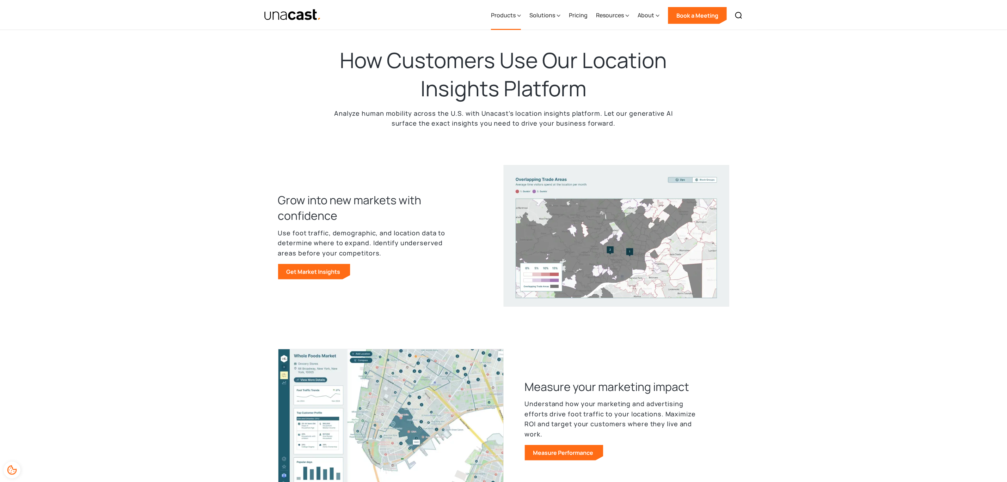
click at [511, 16] on div "Products" at bounding box center [503, 15] width 25 height 8
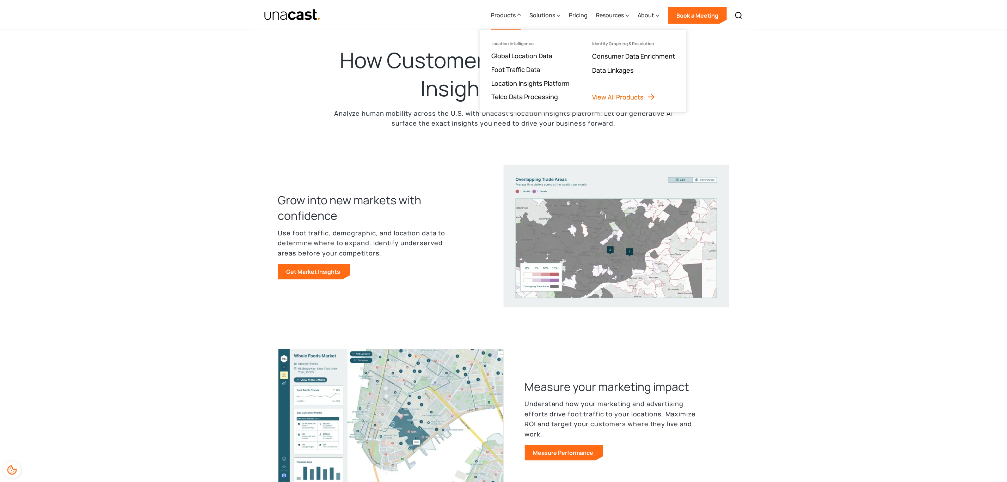
click at [630, 93] on link "View All Products" at bounding box center [623, 97] width 63 height 8
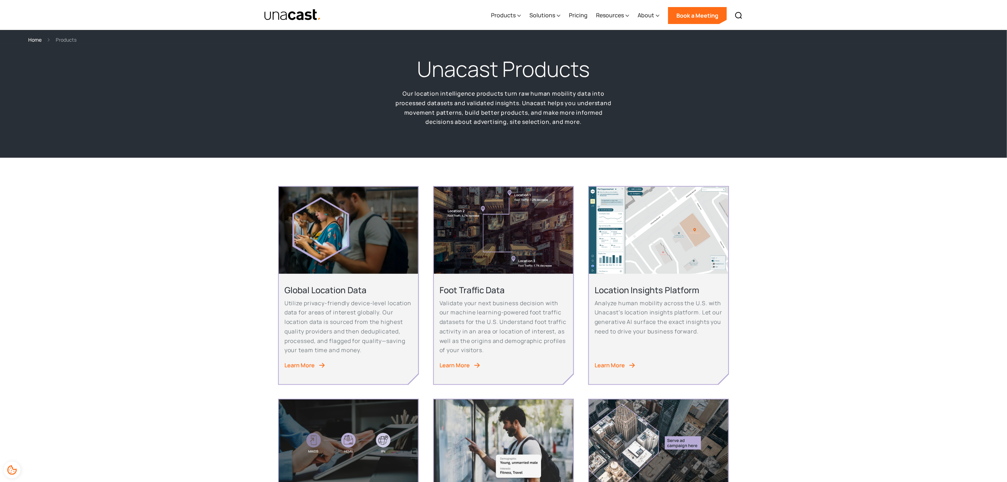
click at [308, 363] on div "Learn More" at bounding box center [299, 365] width 30 height 10
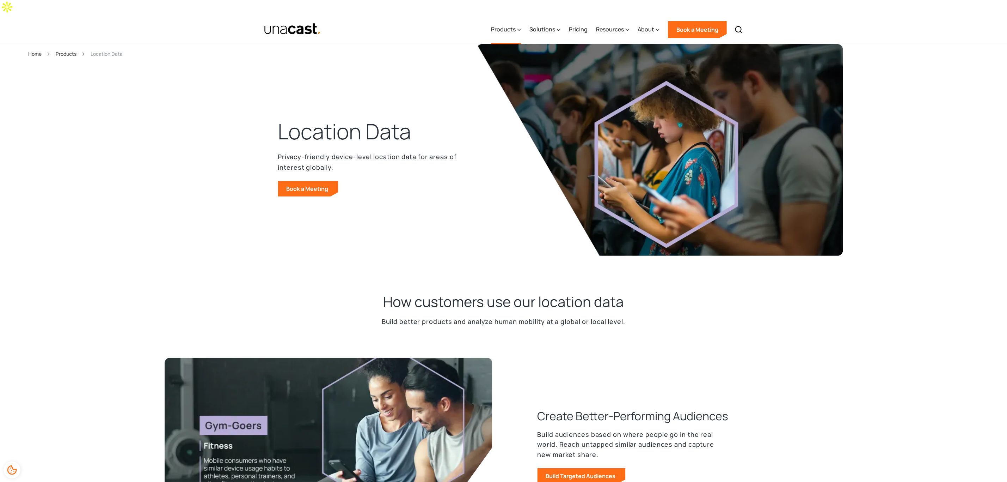
click at [514, 25] on div "Products" at bounding box center [503, 29] width 25 height 8
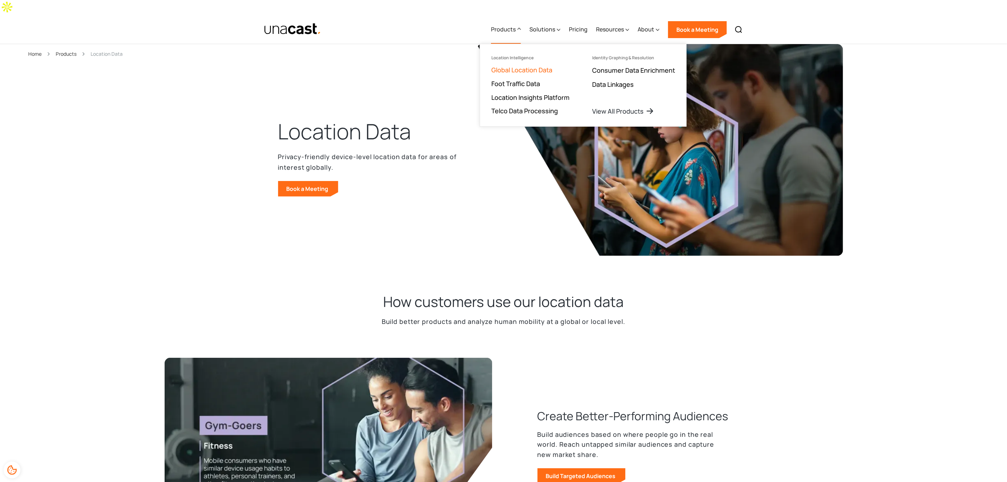
click at [507, 66] on link "Global Location Data" at bounding box center [521, 70] width 61 height 8
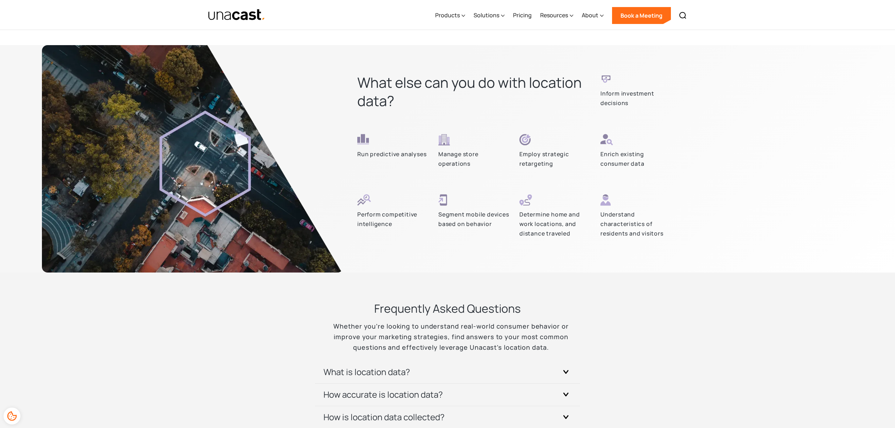
scroll to position [2032, 0]
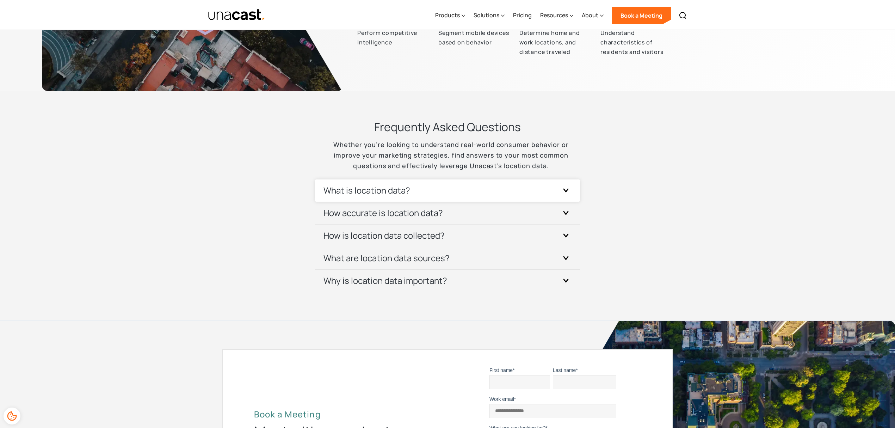
click at [559, 179] on div "What is location data?" at bounding box center [448, 190] width 248 height 22
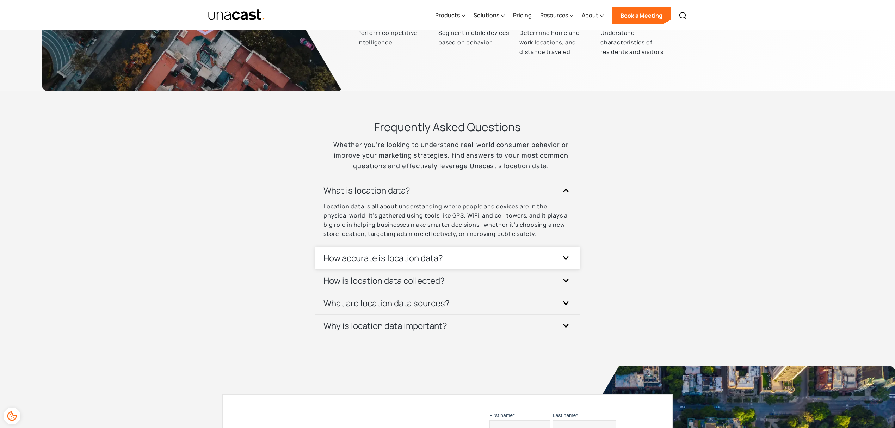
click at [566, 256] on icon at bounding box center [566, 258] width 6 height 4
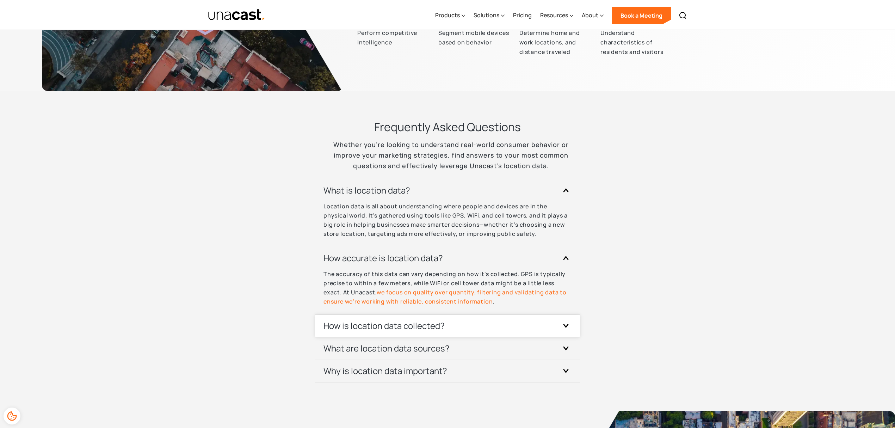
click at [568, 324] on icon at bounding box center [566, 326] width 6 height 4
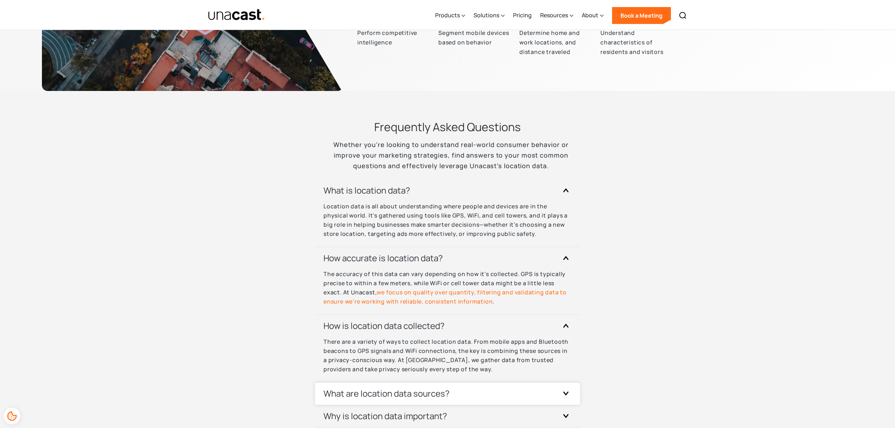
drag, startPoint x: 565, startPoint y: 380, endPoint x: 570, endPoint y: 392, distance: 13.6
click at [565, 391] on icon at bounding box center [566, 393] width 6 height 4
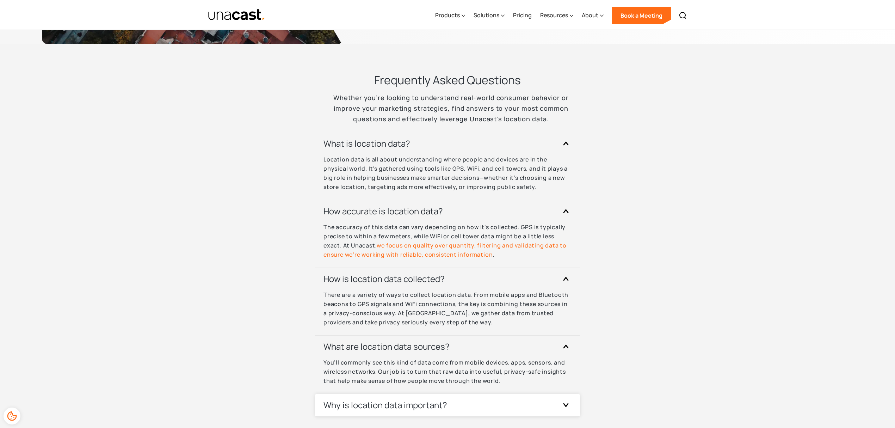
click at [560, 394] on div "Why is location data important?" at bounding box center [448, 405] width 248 height 22
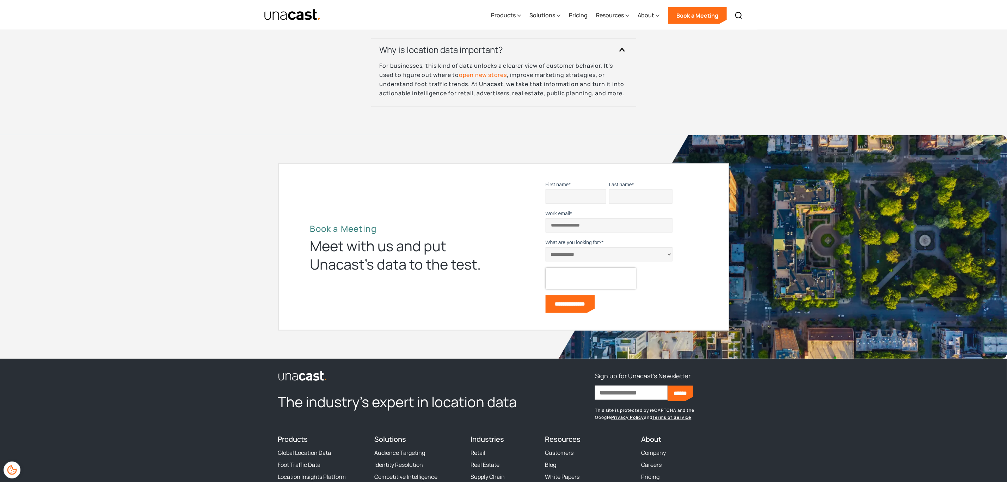
scroll to position [2441, 0]
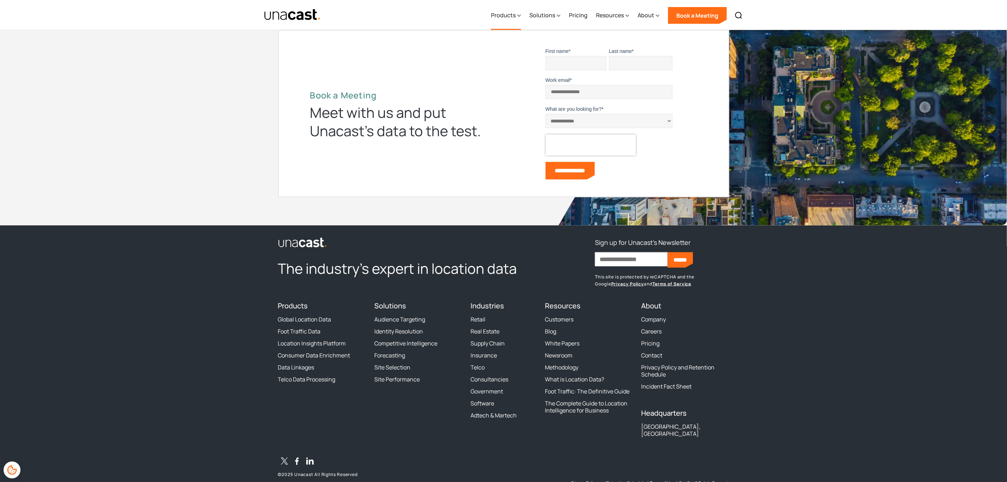
click at [516, 10] on div "Products" at bounding box center [506, 15] width 30 height 29
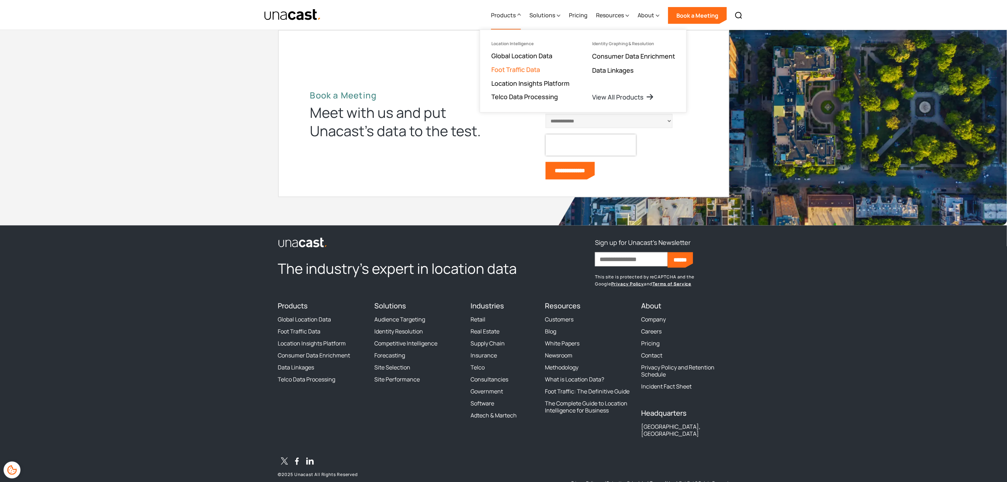
click at [524, 67] on link "Foot Traffic Data" at bounding box center [515, 69] width 49 height 8
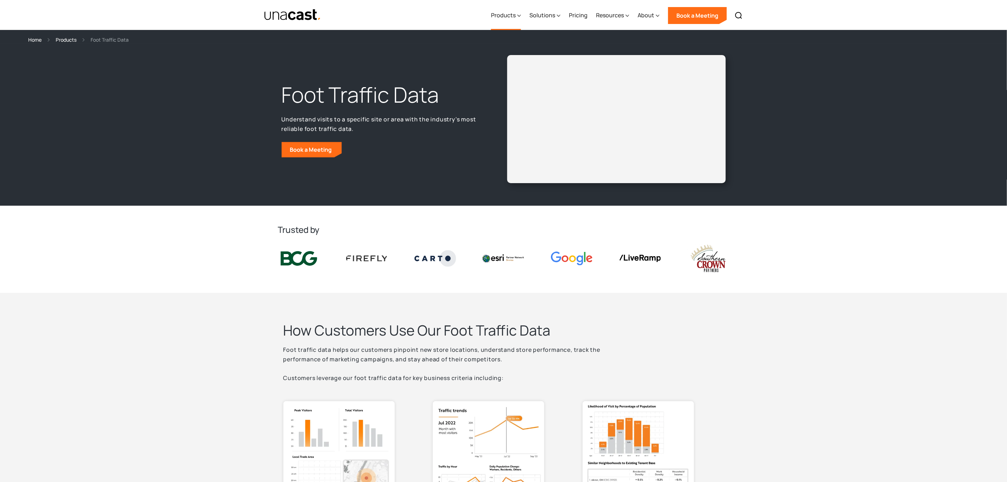
click at [504, 14] on div "Products" at bounding box center [503, 15] width 25 height 8
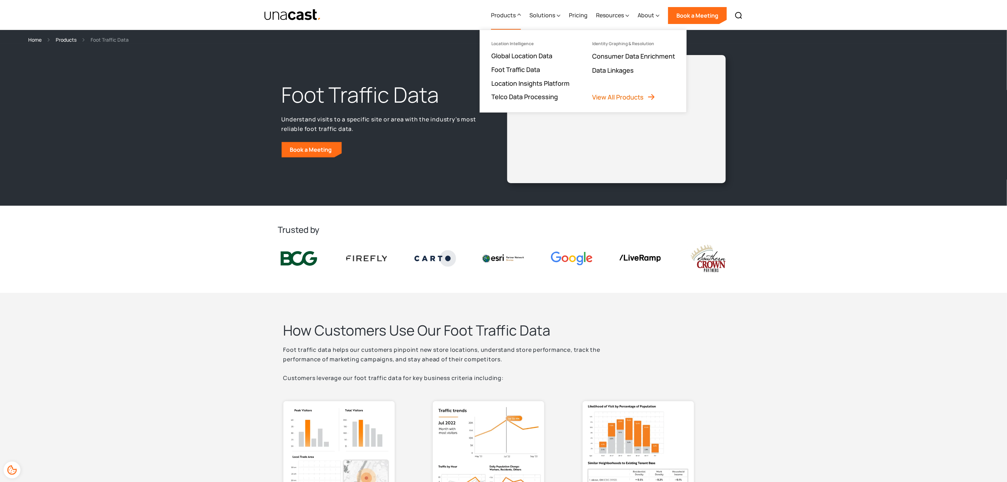
click at [615, 97] on link "View All Products" at bounding box center [623, 97] width 63 height 8
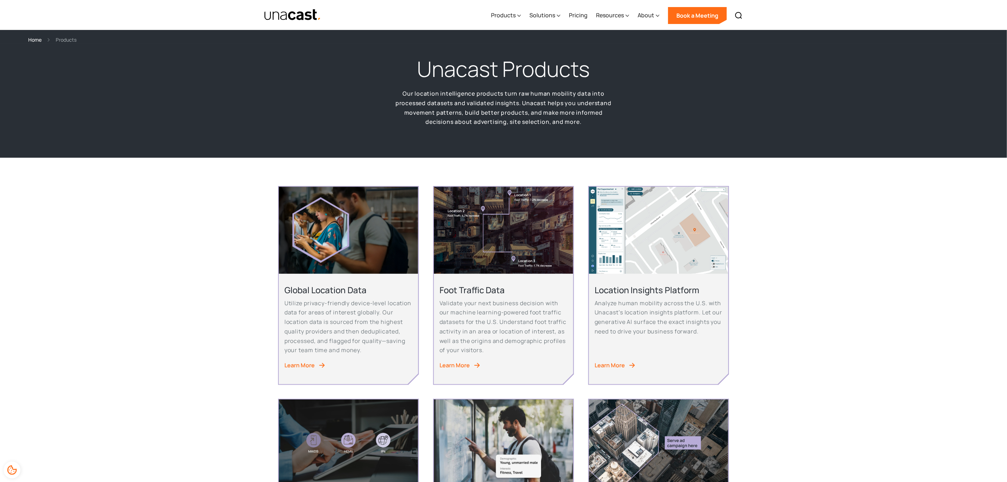
click at [477, 364] on img at bounding box center [476, 364] width 7 height 7
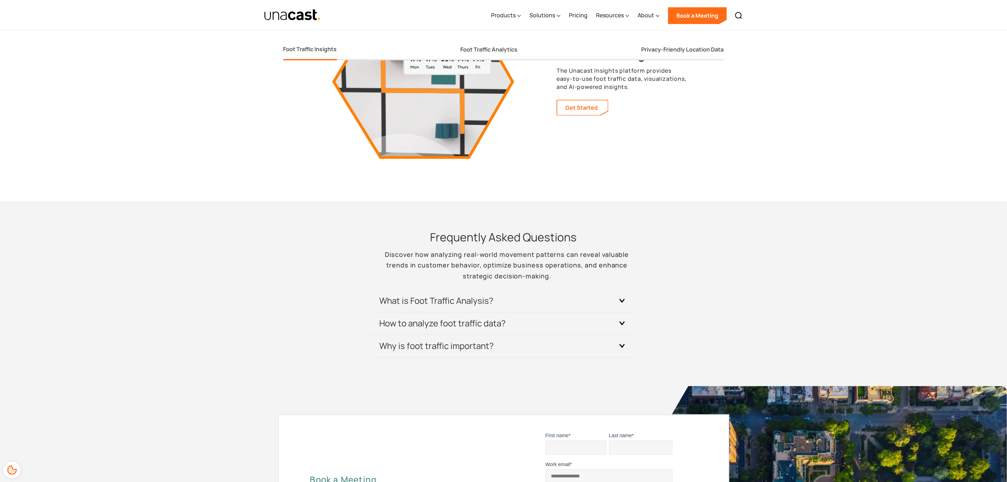
scroll to position [1401, 0]
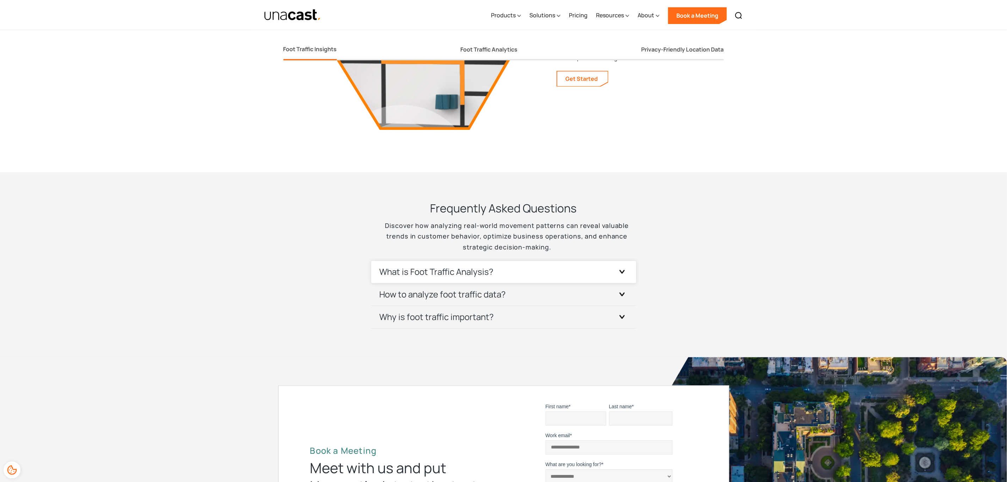
click at [619, 266] on div at bounding box center [622, 271] width 11 height 11
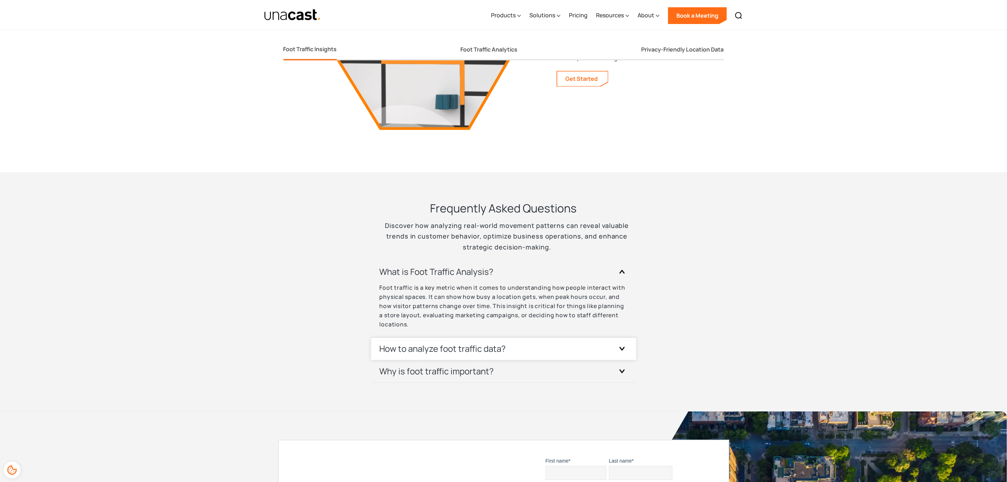
click at [623, 343] on div at bounding box center [622, 348] width 11 height 11
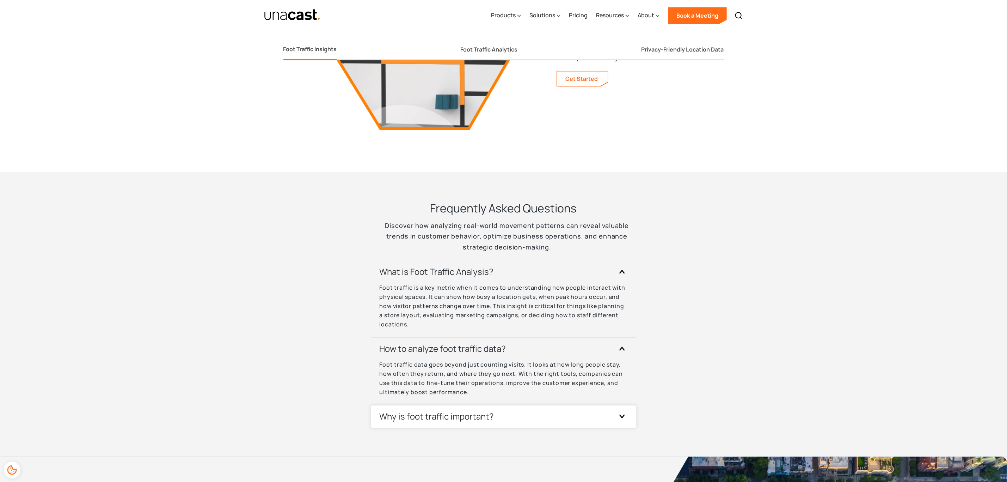
click at [618, 410] on div at bounding box center [622, 415] width 11 height 11
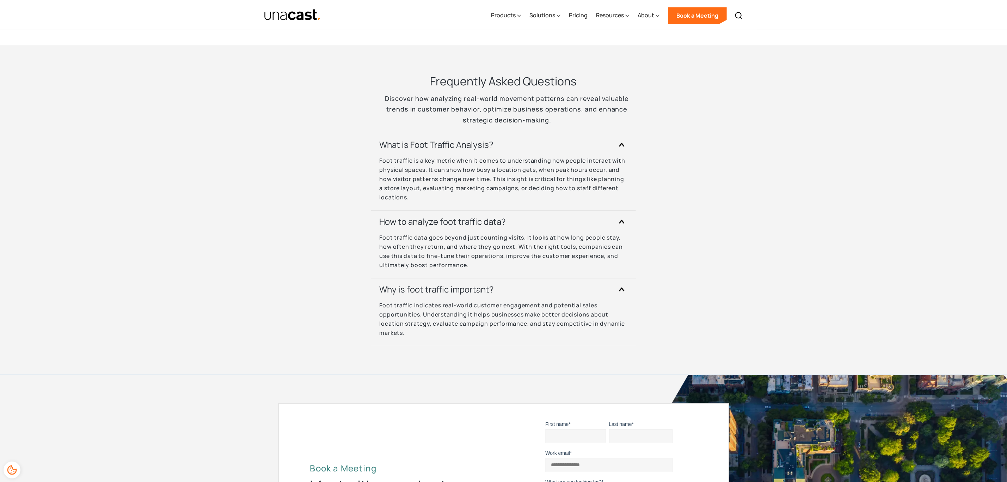
scroll to position [1665, 0]
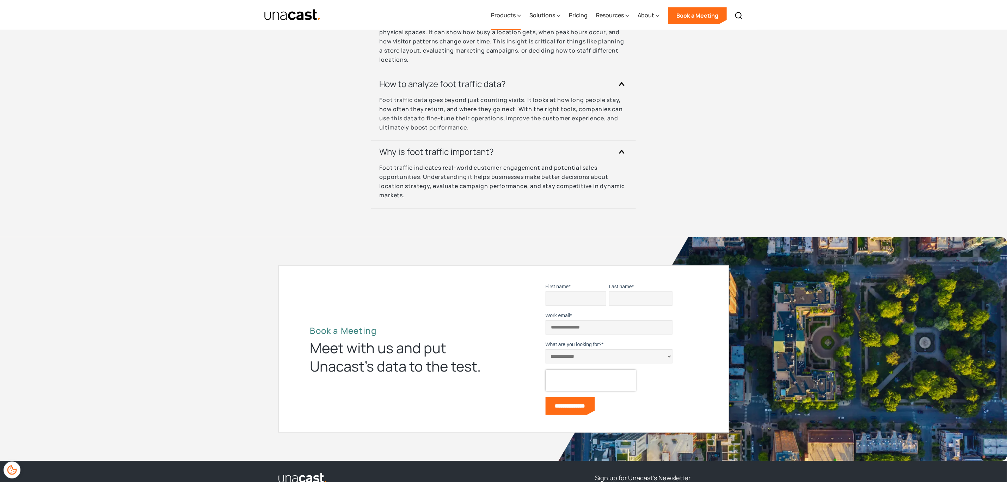
click at [507, 11] on div "Products" at bounding box center [503, 15] width 25 height 8
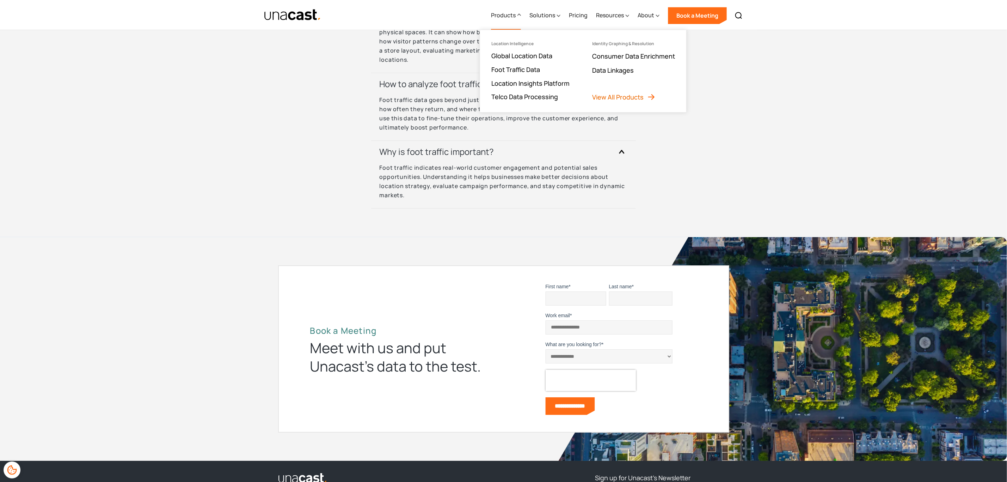
click at [635, 99] on link "View All Products" at bounding box center [623, 97] width 63 height 8
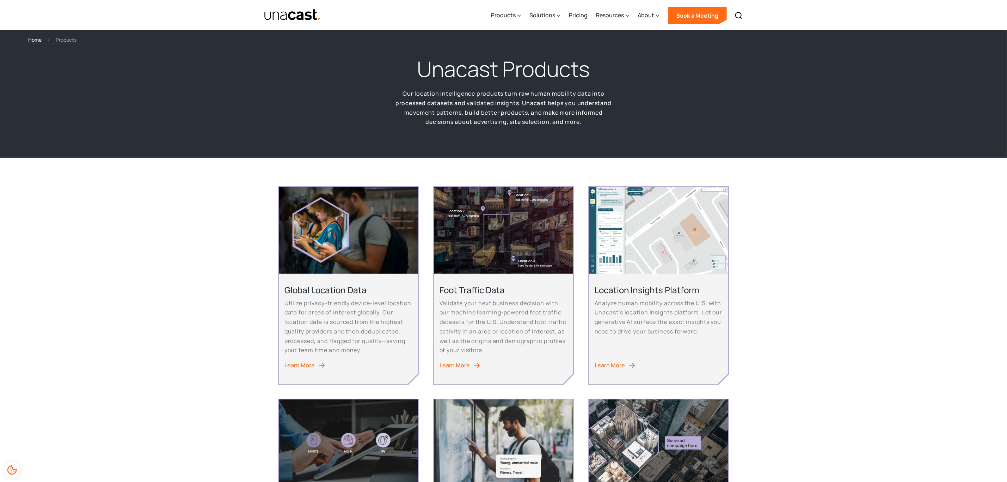
click at [614, 366] on div "Learn More" at bounding box center [610, 365] width 30 height 10
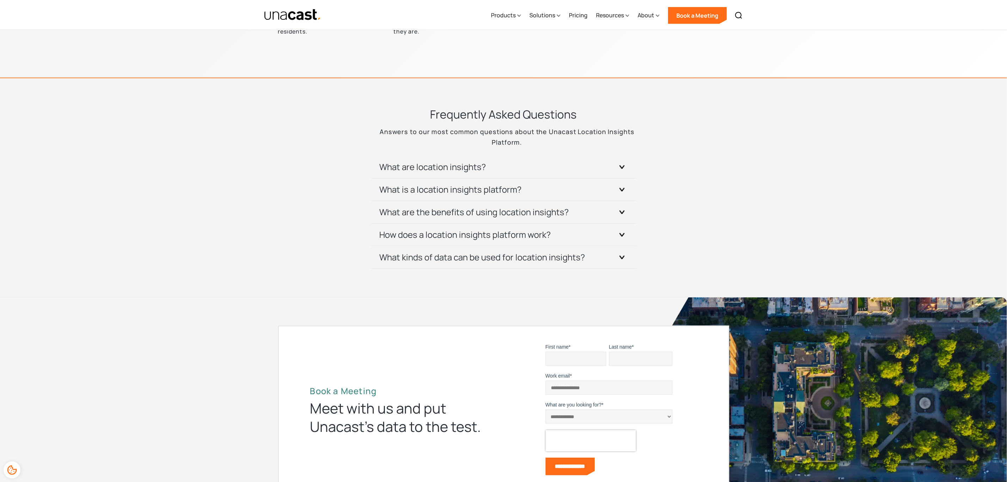
scroll to position [2523, 0]
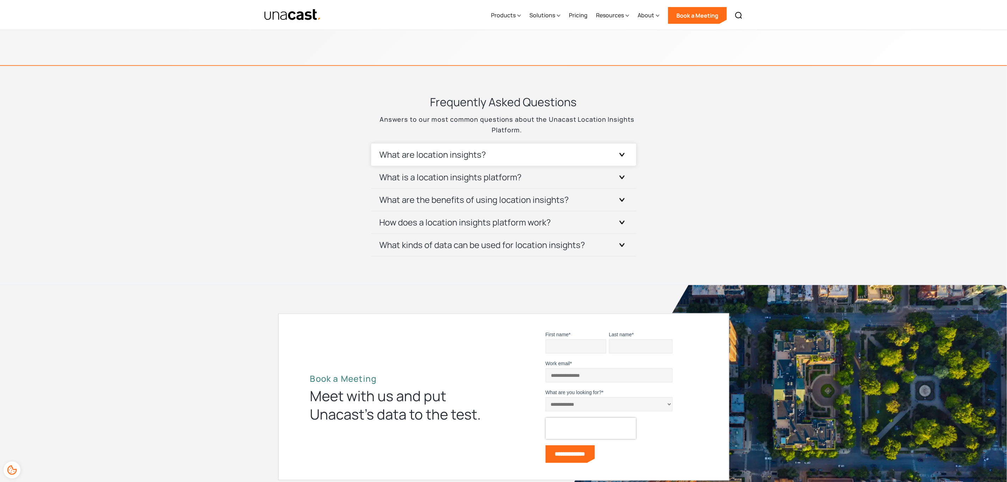
click at [619, 153] on icon at bounding box center [622, 155] width 6 height 4
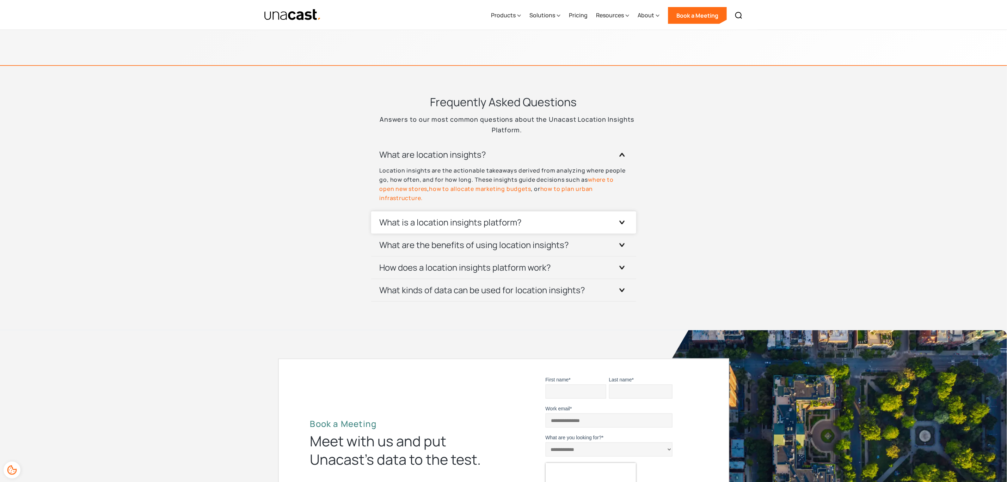
click at [622, 217] on div at bounding box center [622, 222] width 11 height 11
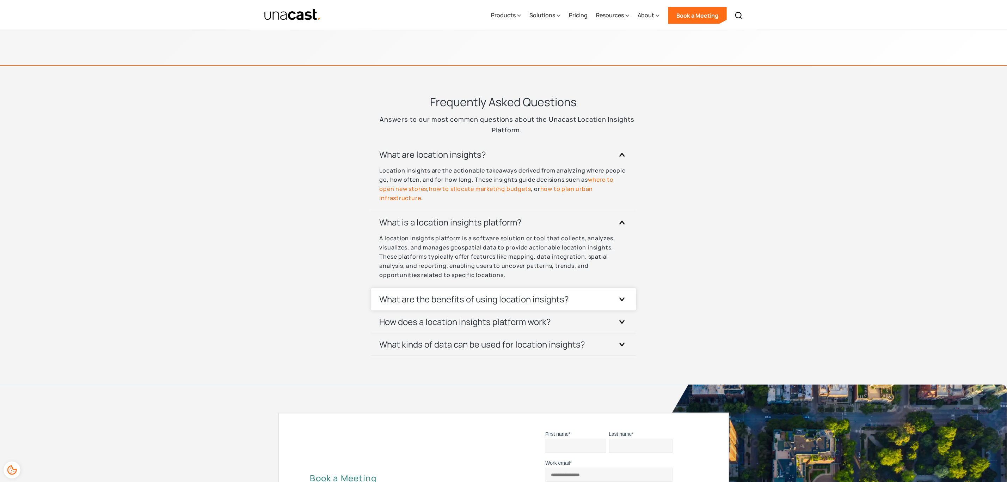
click at [624, 156] on icon at bounding box center [622, 154] width 4 height 3
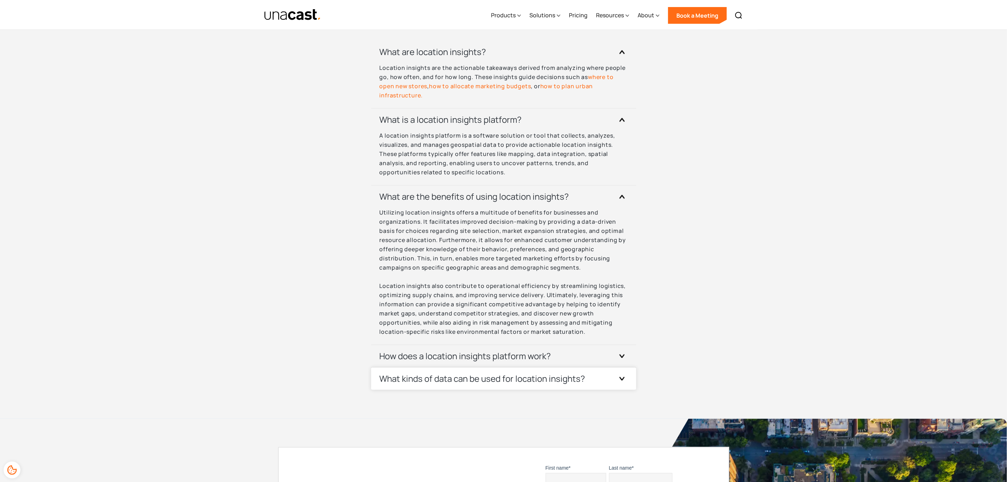
scroll to position [2629, 0]
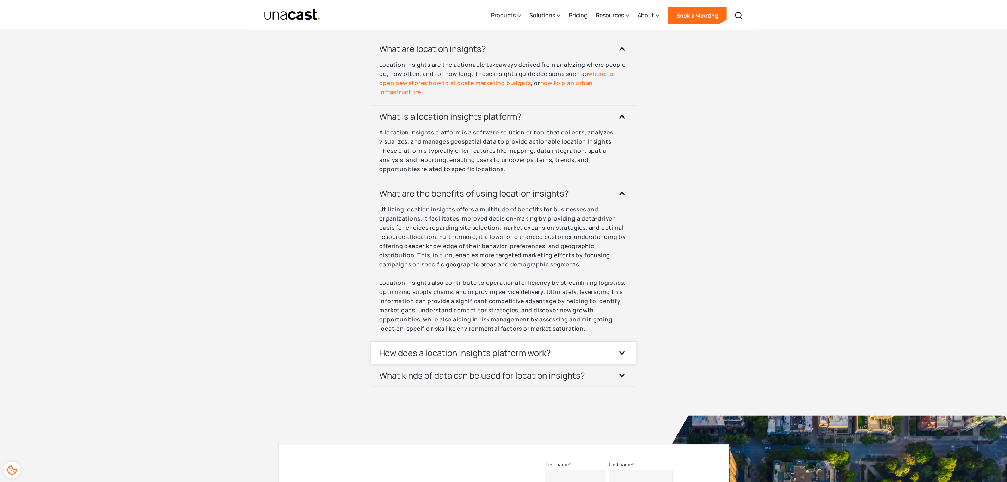
click at [614, 342] on div "How does a location insights platform work?" at bounding box center [504, 353] width 248 height 22
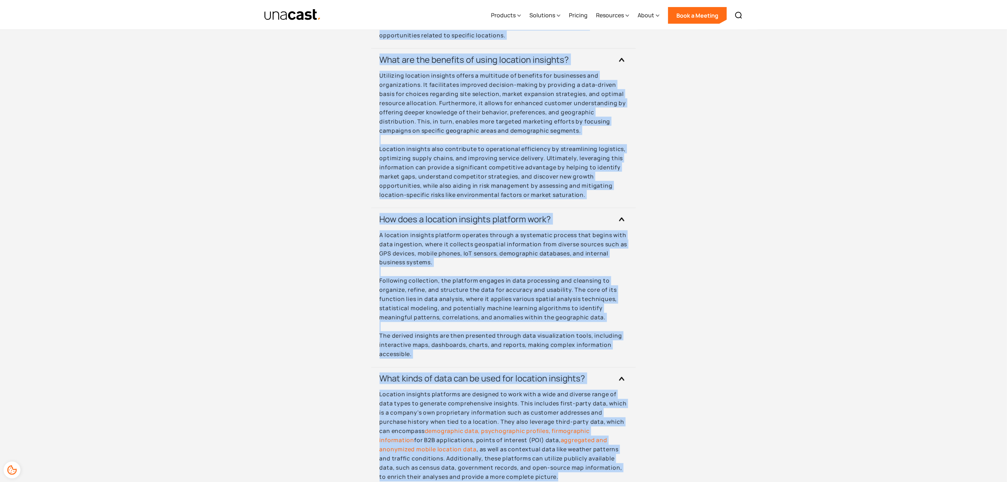
scroll to position [2851, 0]
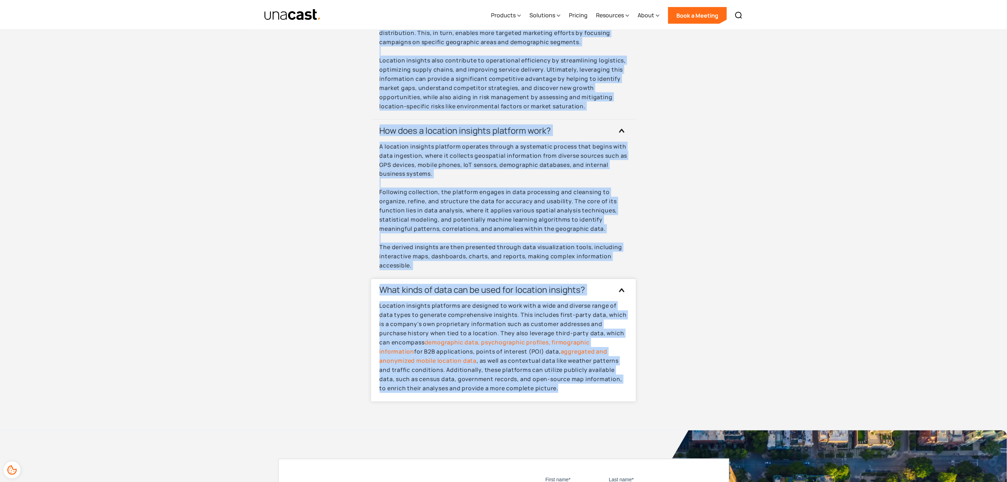
drag, startPoint x: 426, startPoint y: 55, endPoint x: 576, endPoint y: 387, distance: 364.1
click at [576, 387] on div "Frequently Asked Questions Answers to our most common questions about the Unaca…" at bounding box center [504, 83] width 264 height 635
copy div "Frequently Asked Questions Answers to our most common questions about the Unaca…"
click at [718, 304] on section "Frequently Asked Questions Answers to our most common questions about the Unaca…" at bounding box center [503, 84] width 1007 height 692
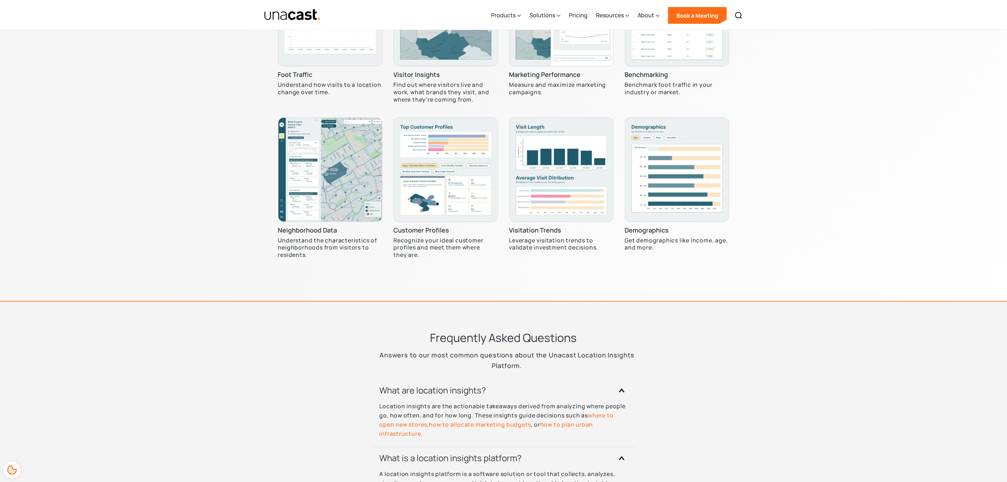
scroll to position [2164, 0]
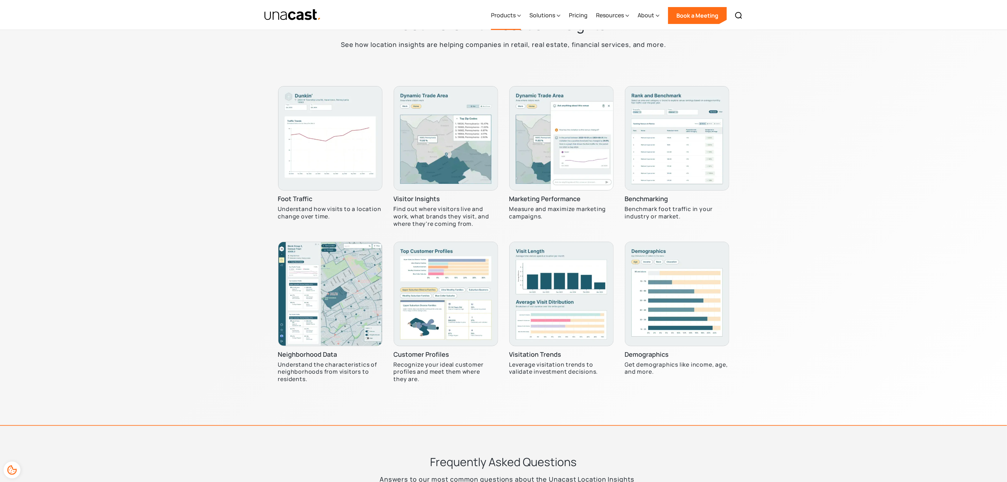
click at [513, 15] on div "Products" at bounding box center [503, 15] width 25 height 8
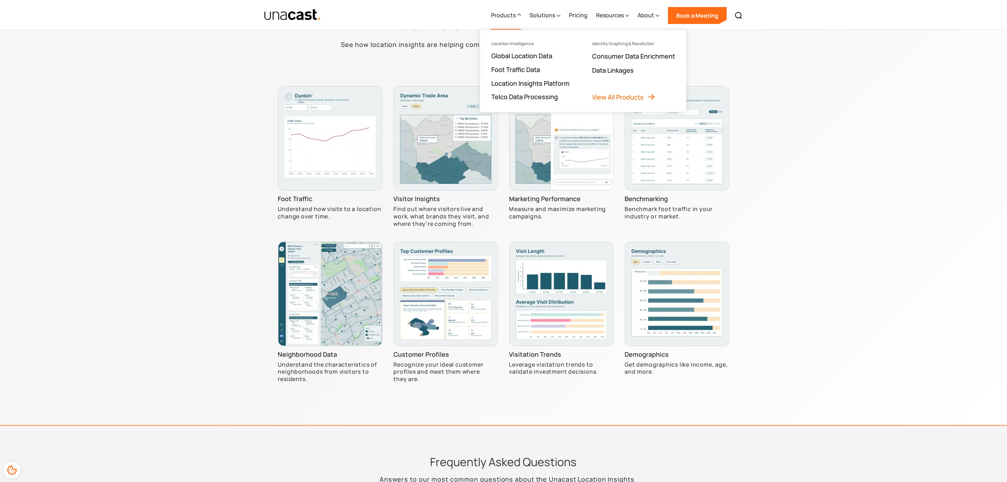
click at [618, 95] on link "View All Products" at bounding box center [623, 97] width 63 height 8
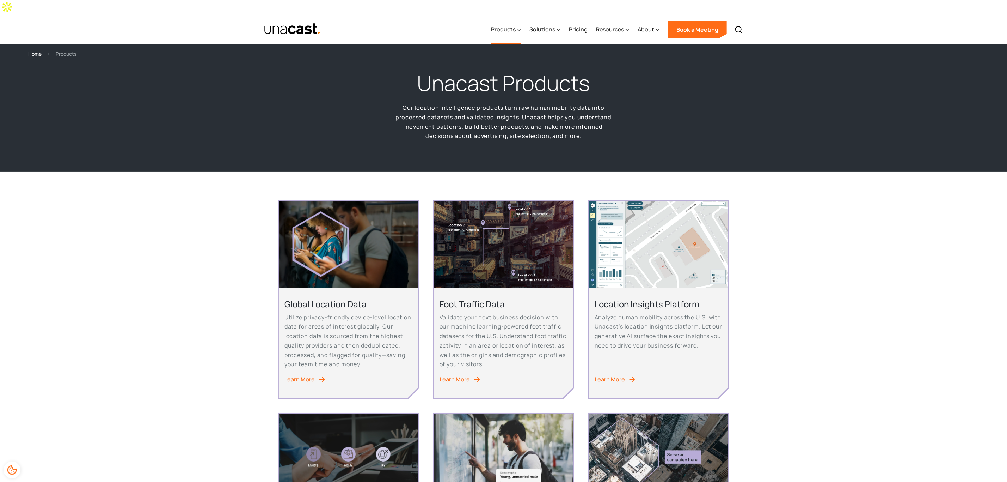
click at [510, 25] on div "Products" at bounding box center [503, 29] width 25 height 8
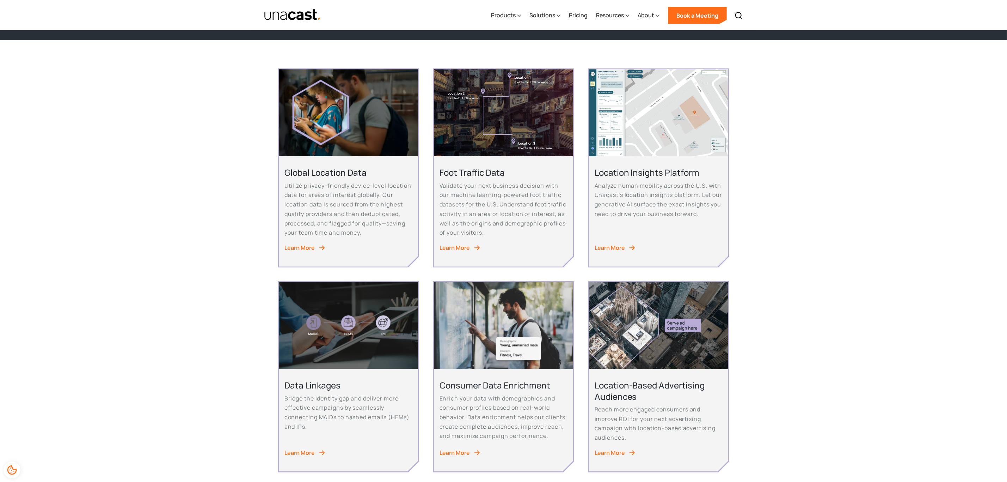
scroll to position [212, 0]
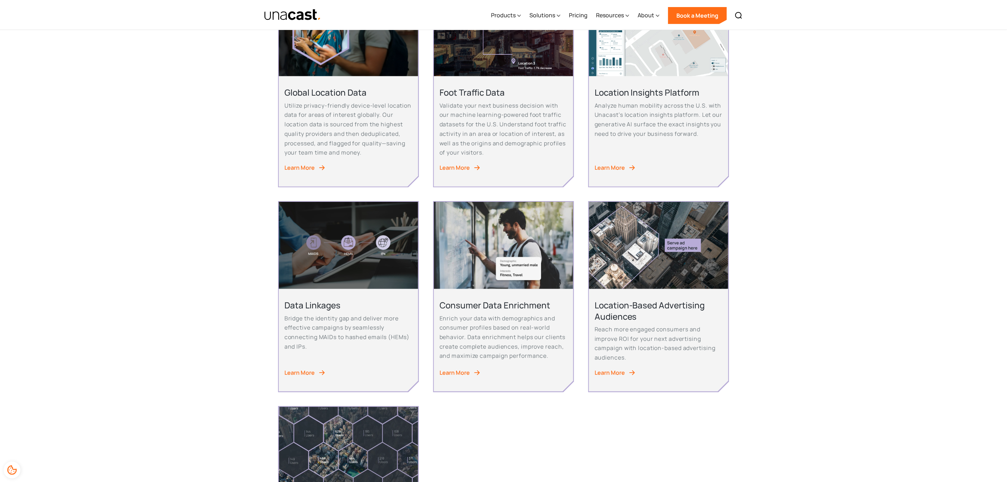
click at [314, 368] on div "Learn More" at bounding box center [299, 373] width 30 height 10
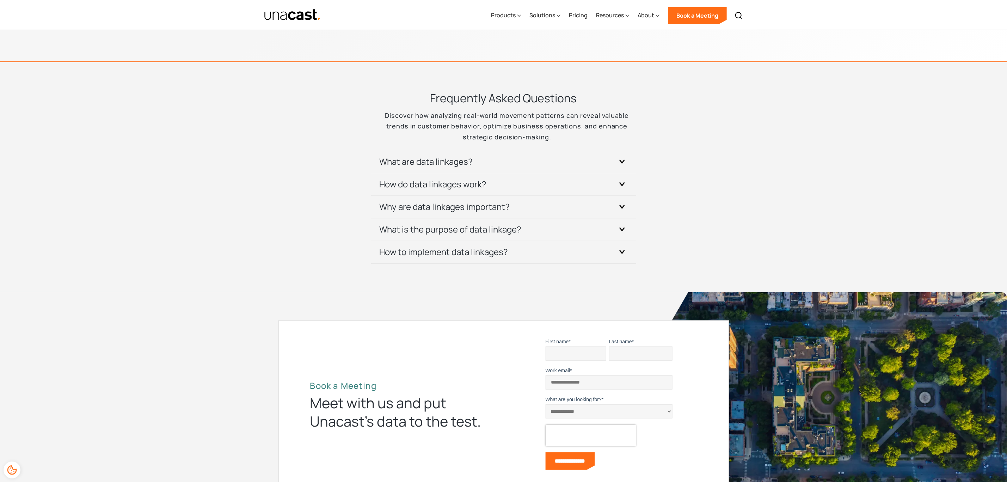
scroll to position [2063, 0]
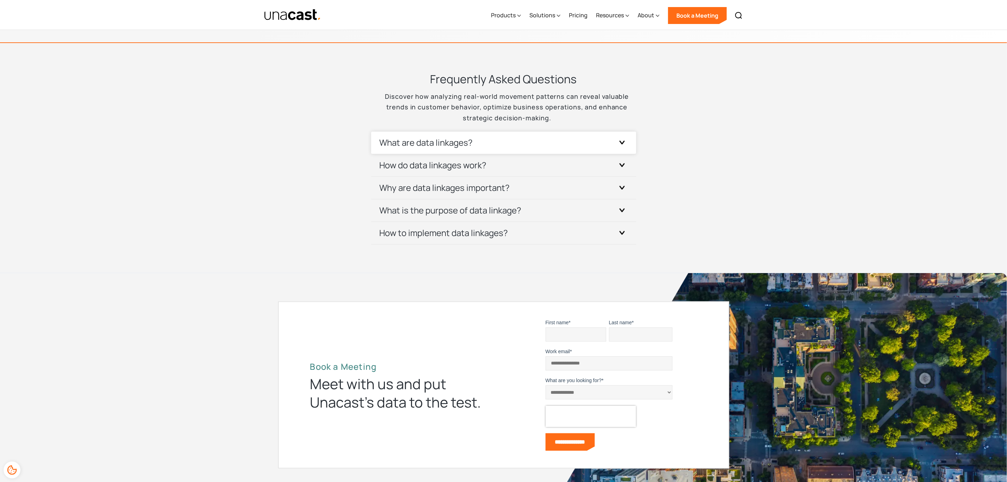
click at [614, 134] on div "What are data linkages?" at bounding box center [504, 142] width 248 height 22
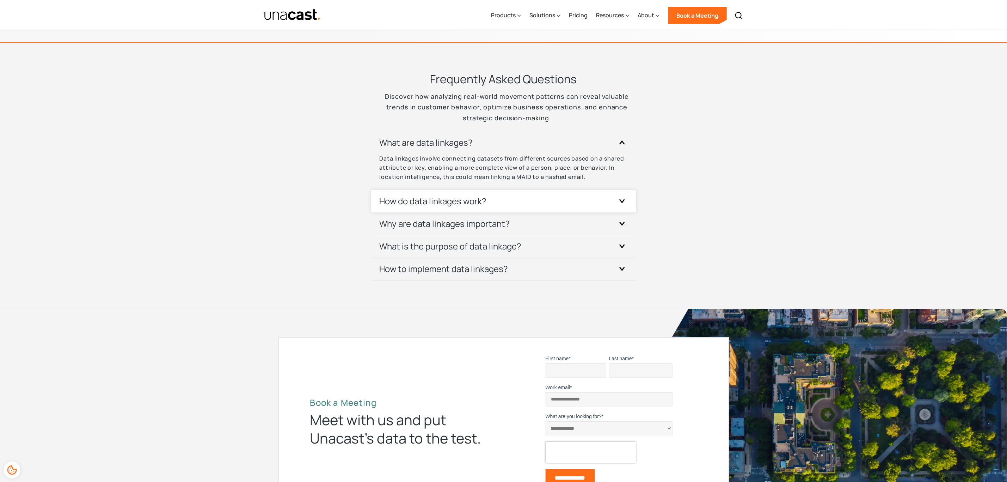
click at [614, 190] on div "How do data linkages work?" at bounding box center [504, 201] width 248 height 22
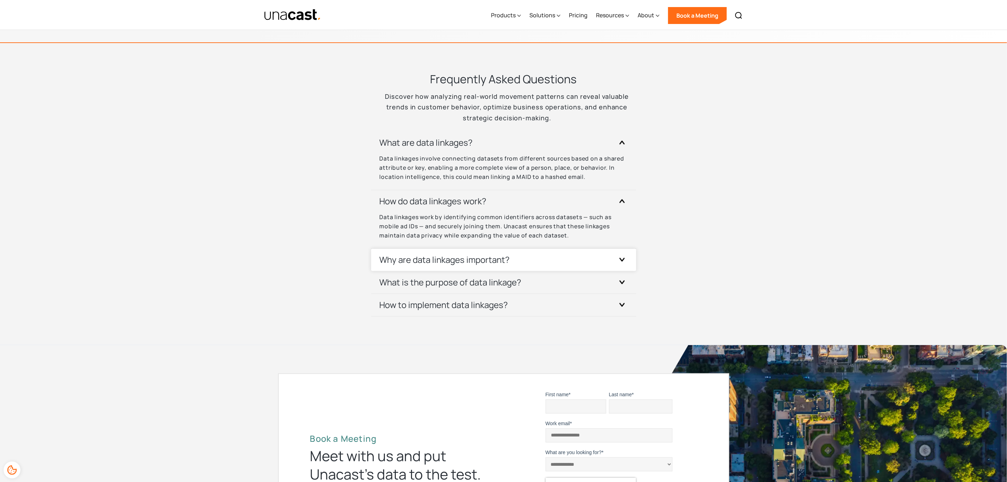
click at [623, 254] on div at bounding box center [622, 259] width 11 height 11
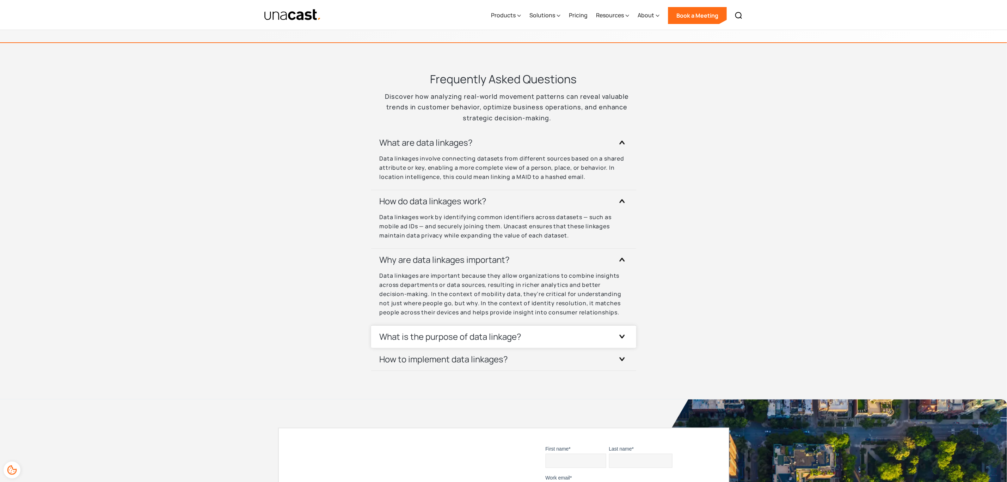
click at [608, 325] on div "What is the purpose of data linkage?" at bounding box center [504, 336] width 248 height 22
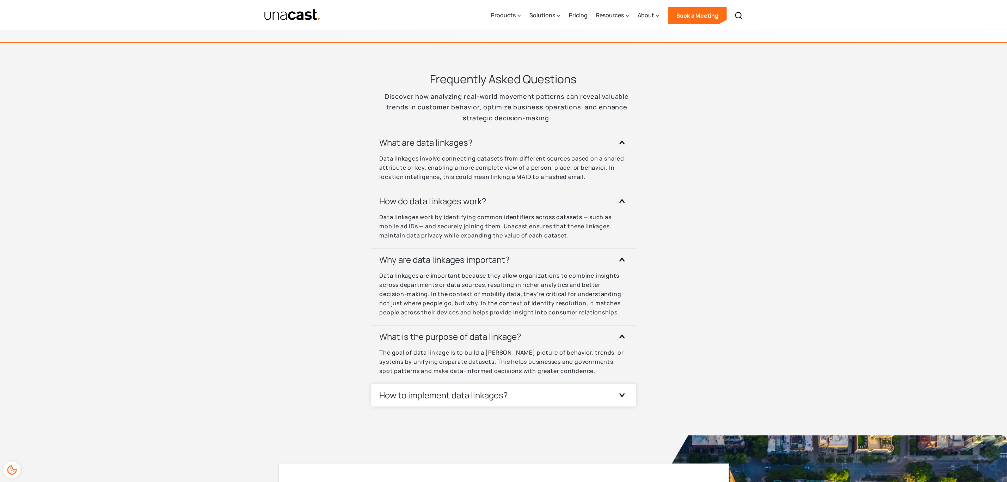
click at [619, 393] on icon at bounding box center [622, 395] width 6 height 4
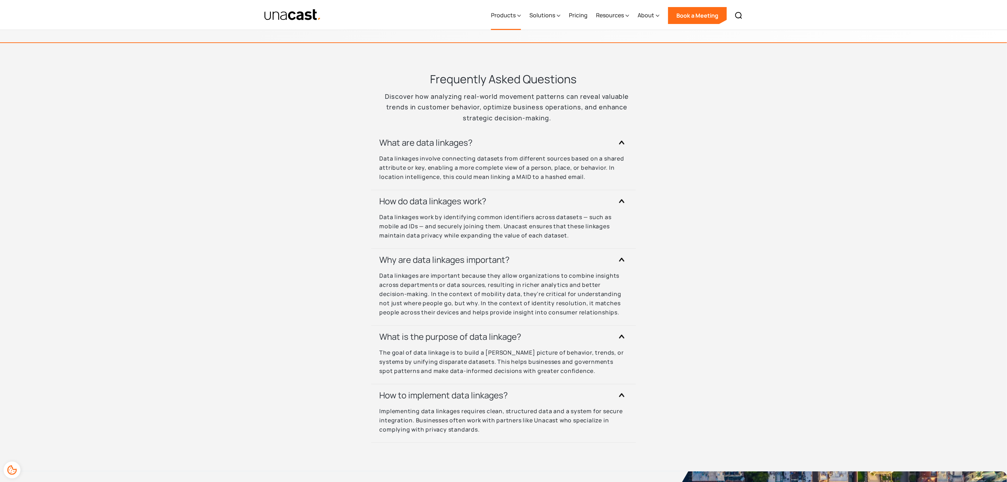
click at [512, 13] on div "Products" at bounding box center [503, 15] width 25 height 8
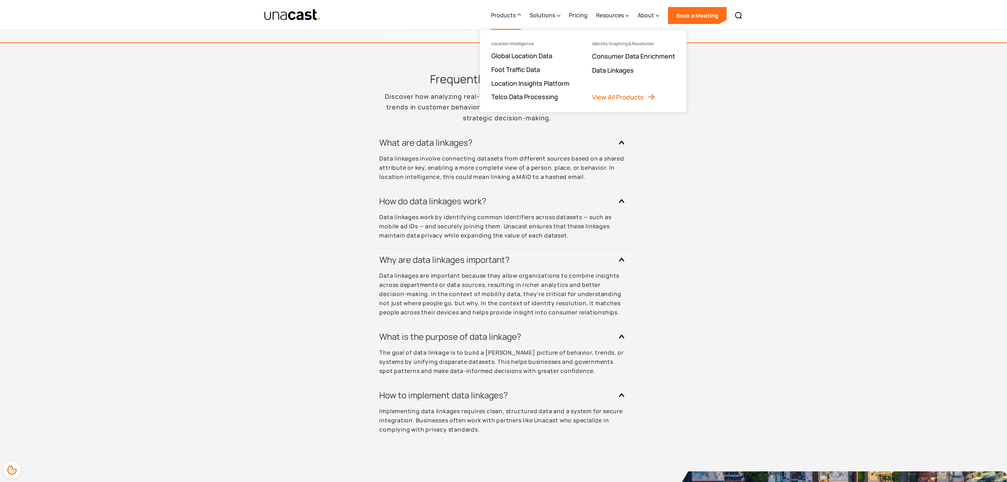
click at [624, 97] on link "View All Products" at bounding box center [623, 97] width 63 height 8
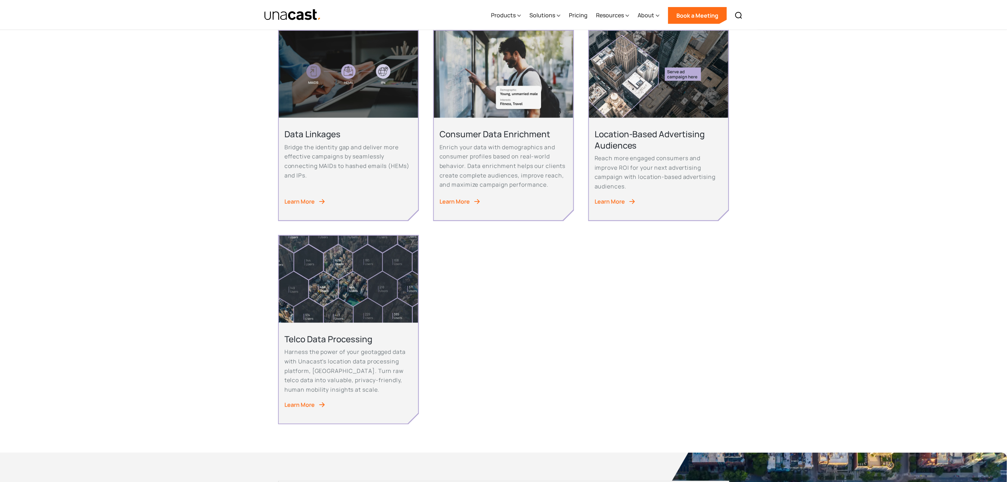
scroll to position [370, 0]
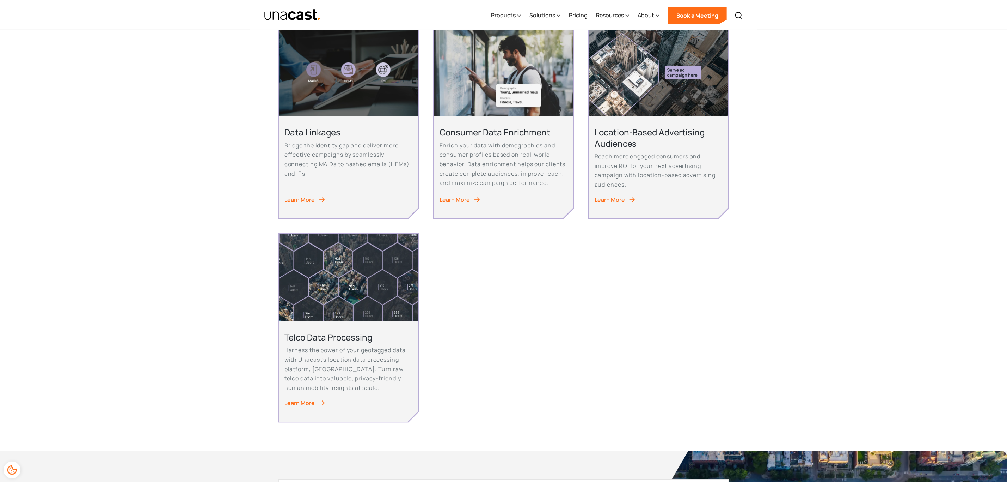
click at [451, 197] on div "Learn More" at bounding box center [455, 200] width 30 height 10
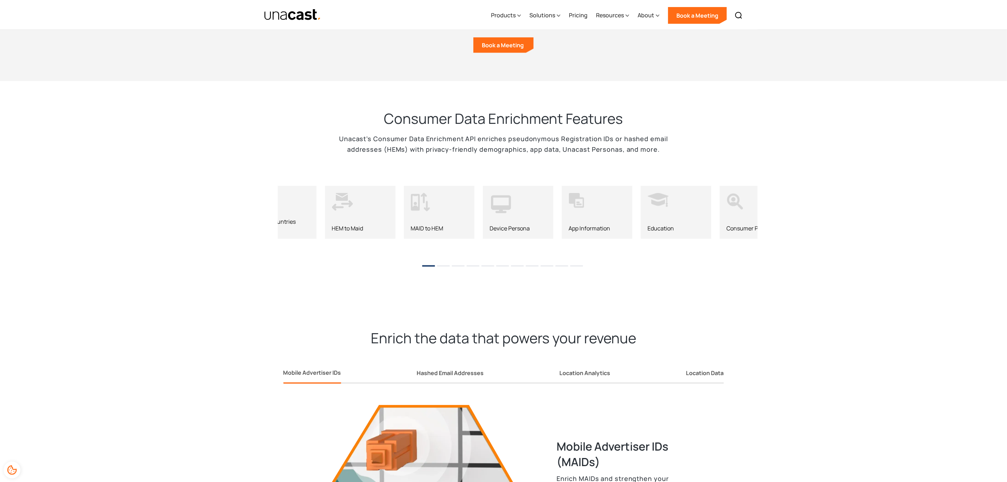
scroll to position [603, 0]
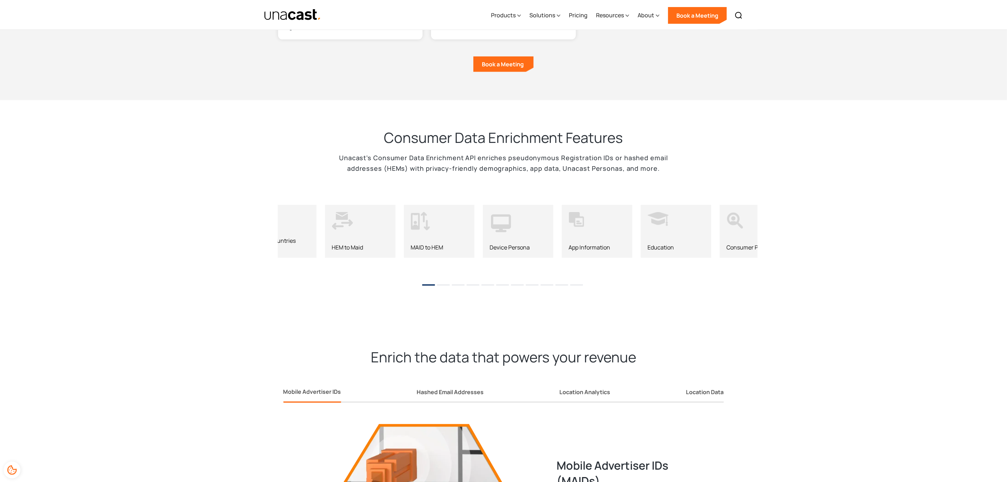
click at [439, 277] on ul "1 2 3 4 5 6 7 8 9 10 11" at bounding box center [503, 282] width 1007 height 11
click at [446, 284] on button "2" at bounding box center [443, 284] width 13 height 1
click at [461, 277] on li "3" at bounding box center [458, 282] width 13 height 11
click at [477, 284] on button "4" at bounding box center [473, 284] width 13 height 1
click at [493, 284] on button "5" at bounding box center [488, 284] width 13 height 1
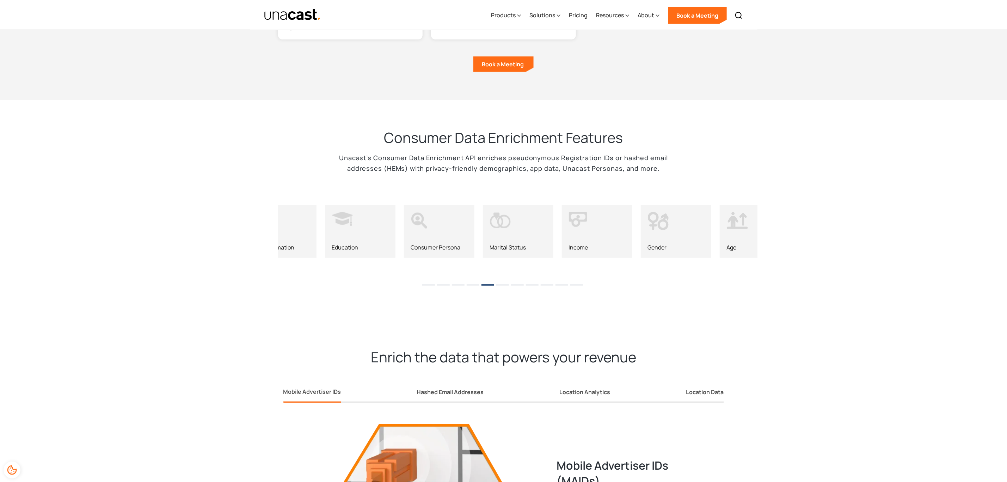
click at [978, 319] on div "Enrich the data that powers your revenue Mobile Advertiser IDs Hashed Email Add…" at bounding box center [503, 470] width 1007 height 302
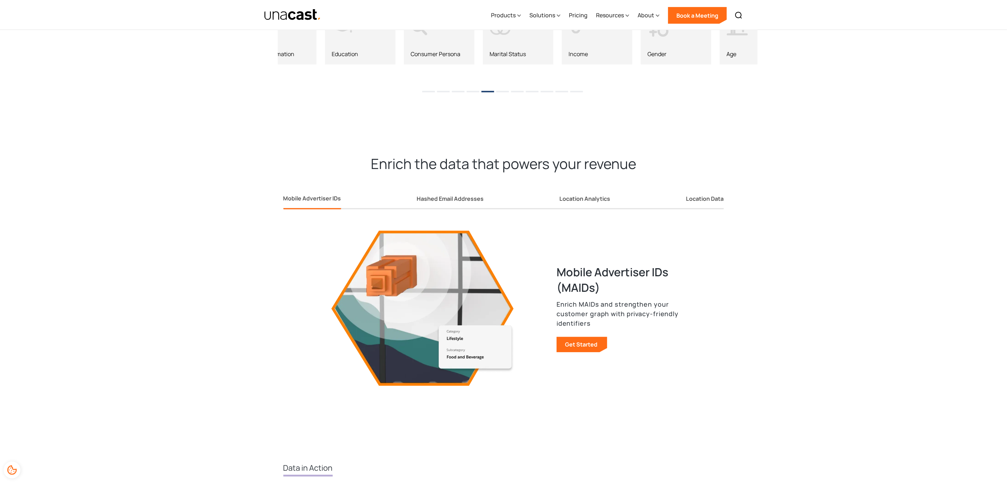
scroll to position [815, 0]
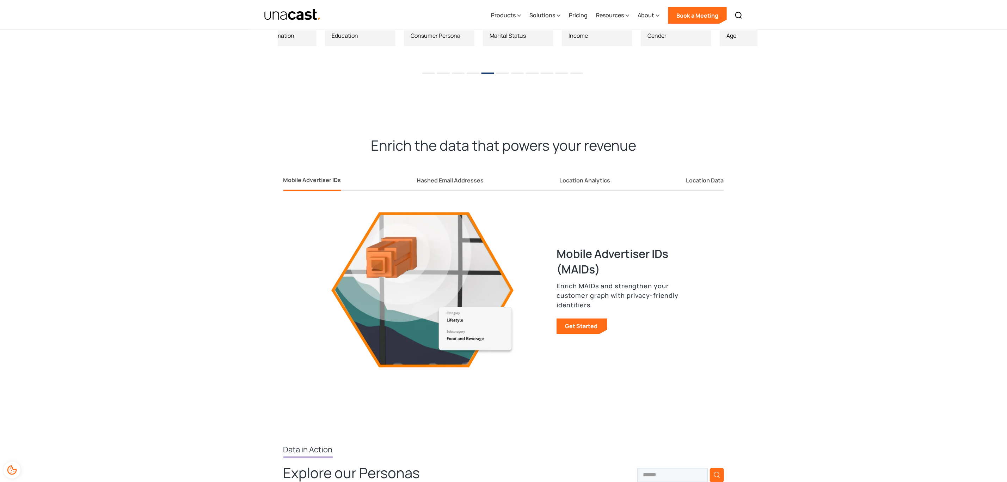
click at [455, 136] on h2 "Enrich the data that powers your revenue" at bounding box center [503, 145] width 451 height 18
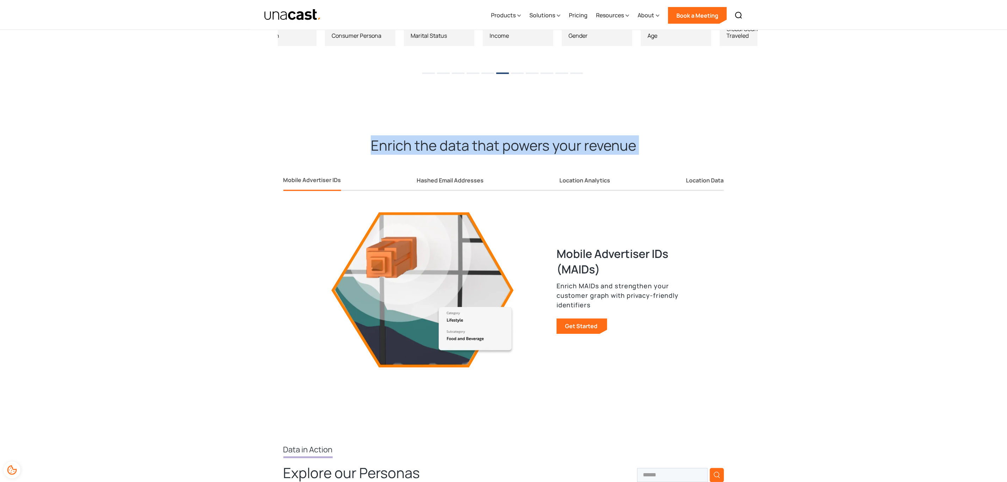
click at [455, 136] on h2 "Enrich the data that powers your revenue" at bounding box center [503, 145] width 451 height 18
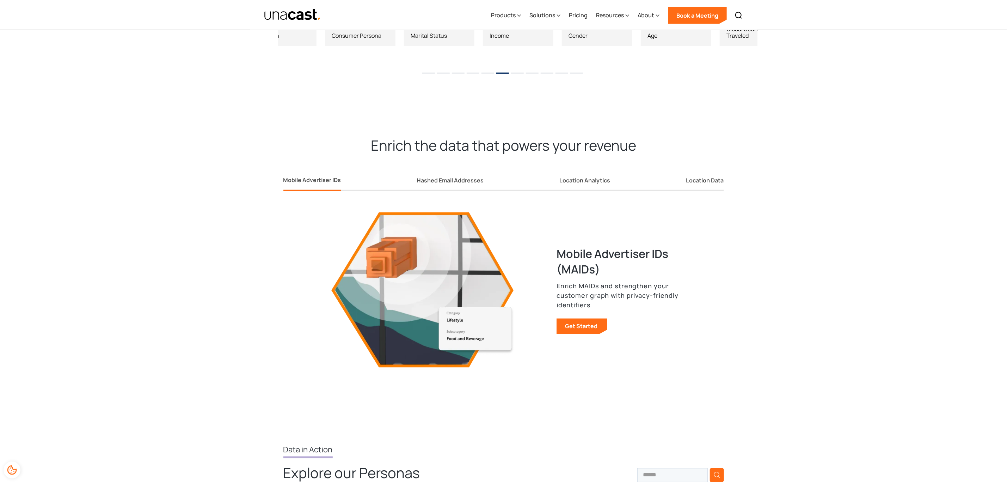
click at [778, 228] on div "Enrich the data that powers your revenue Mobile Advertiser IDs Hashed Email Add…" at bounding box center [503, 259] width 1007 height 302
click at [448, 177] on div "Hashed Email Addresses" at bounding box center [450, 180] width 67 height 7
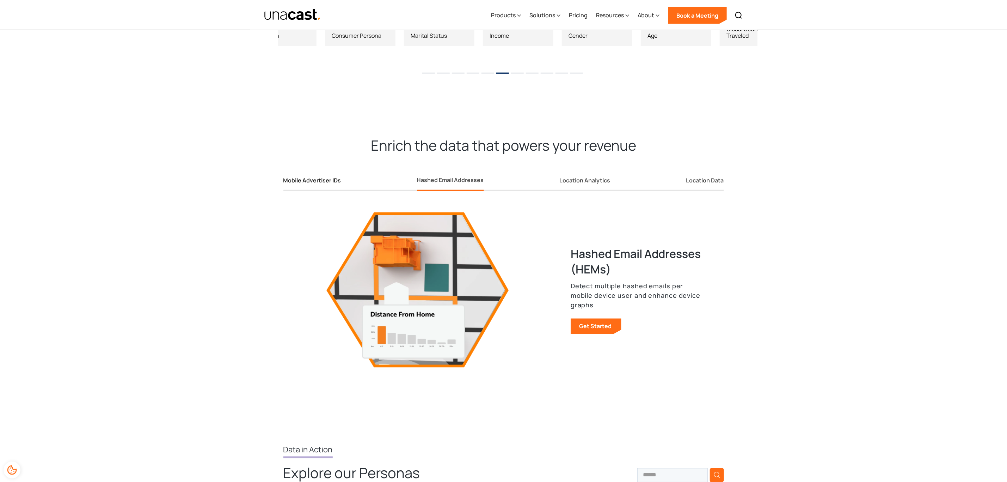
click at [327, 177] on div "Mobile Advertiser IDs" at bounding box center [312, 180] width 58 height 7
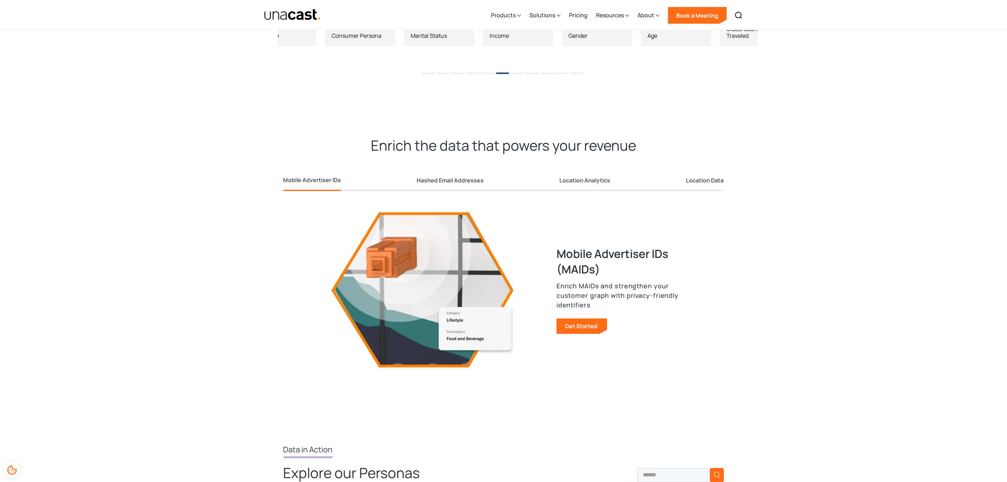
scroll to position [603, 0]
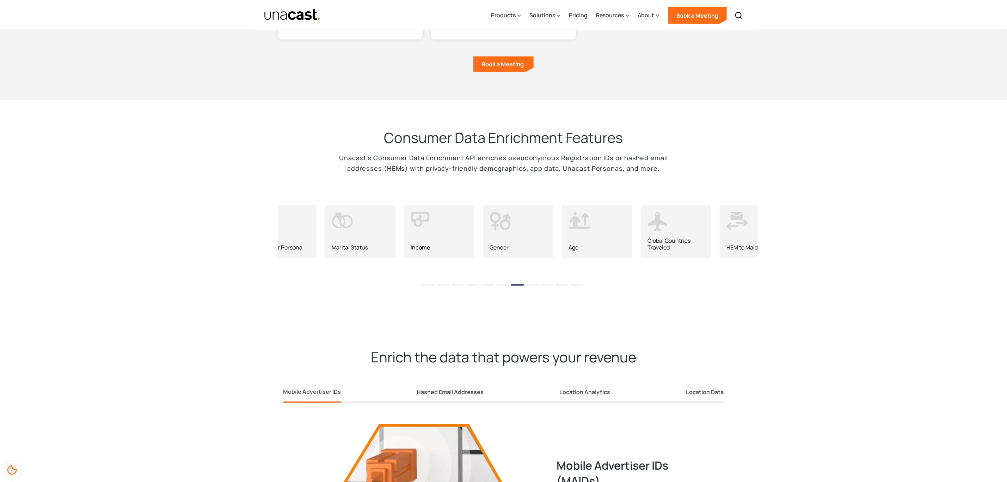
drag, startPoint x: 479, startPoint y: 266, endPoint x: 390, endPoint y: 265, distance: 89.9
click at [359, 277] on ul "1 2 3 4 5 6 7 8 9 10 11" at bounding box center [503, 282] width 1007 height 11
click at [417, 277] on ul "1 2 3 4 5 6 7 8 9 10 11" at bounding box center [503, 282] width 1007 height 11
drag, startPoint x: 436, startPoint y: 265, endPoint x: 431, endPoint y: 266, distance: 4.6
click at [433, 277] on ul "1 2 3 4 5 6 7 8 9 10 11" at bounding box center [503, 282] width 1007 height 11
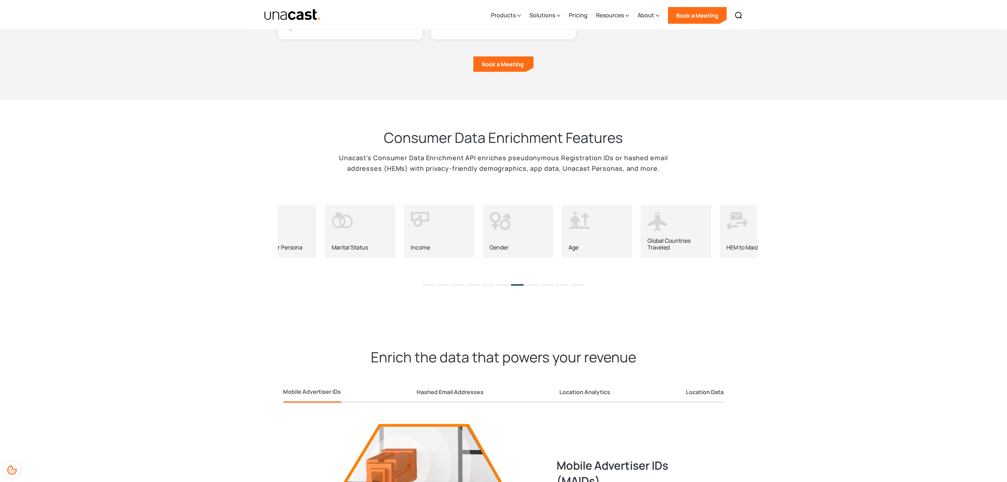
click at [425, 284] on button "1" at bounding box center [428, 284] width 13 height 1
drag, startPoint x: 317, startPoint y: 211, endPoint x: 592, endPoint y: 225, distance: 275.3
drag, startPoint x: 419, startPoint y: 232, endPoint x: 607, endPoint y: 228, distance: 188.6
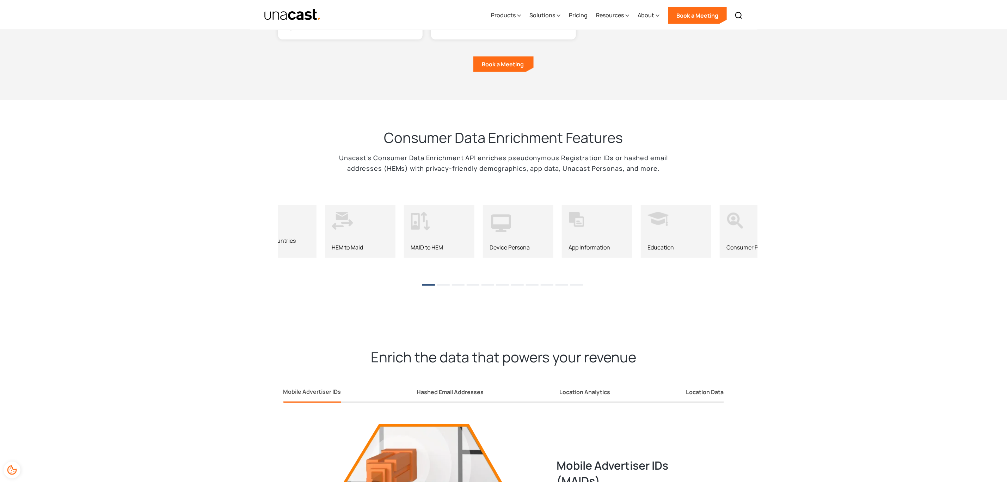
click at [282, 237] on div "Global Countries Traveled" at bounding box center [281, 243] width 56 height 13
click at [295, 237] on div "Global Countries Traveled" at bounding box center [281, 243] width 56 height 13
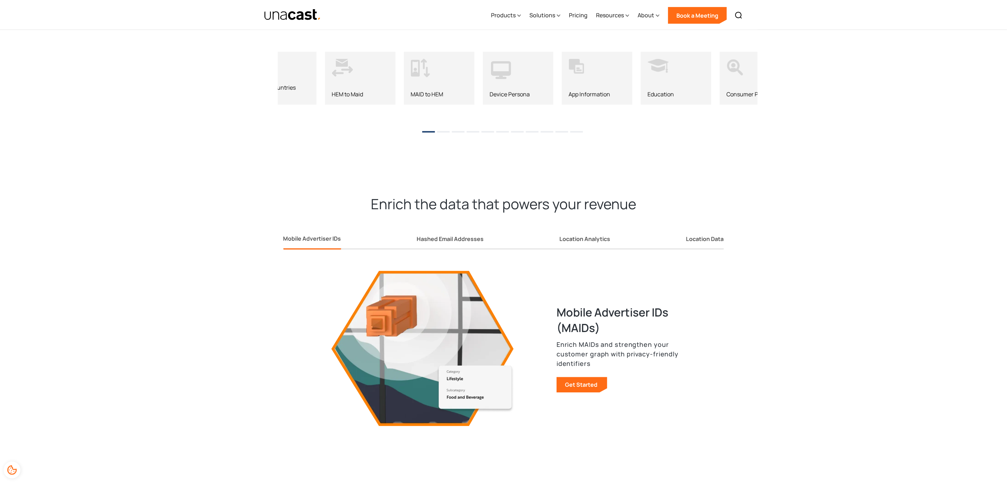
scroll to position [762, 0]
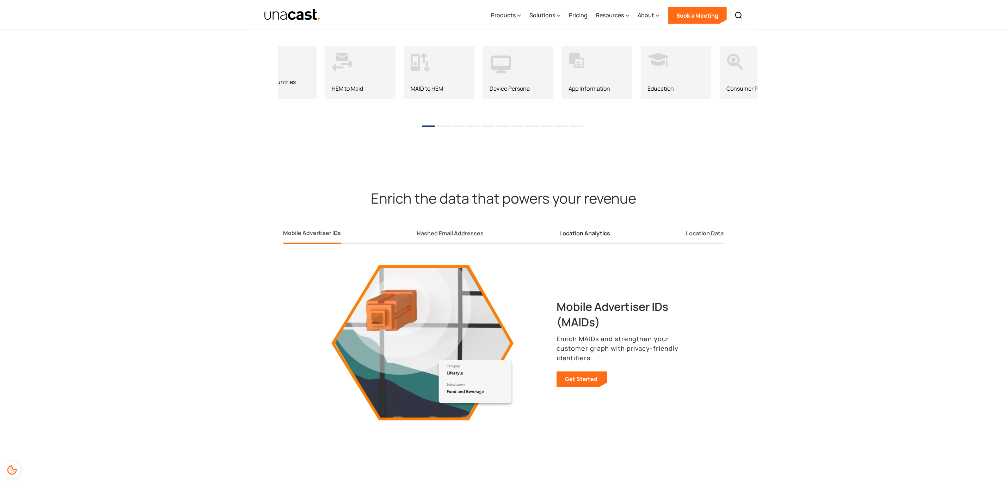
click at [588, 229] on div "Location Analytics" at bounding box center [585, 232] width 51 height 7
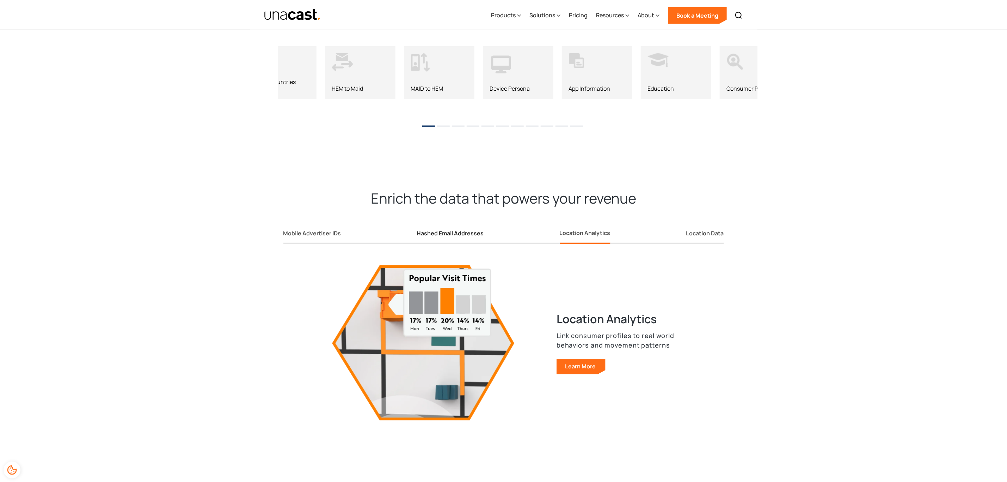
click at [461, 225] on link "Hashed Email Addresses" at bounding box center [450, 234] width 67 height 19
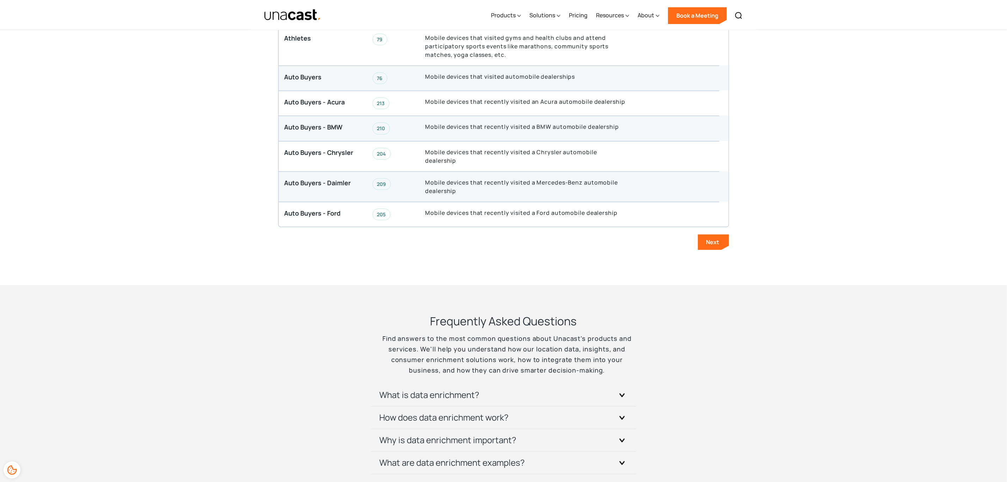
scroll to position [1502, 0]
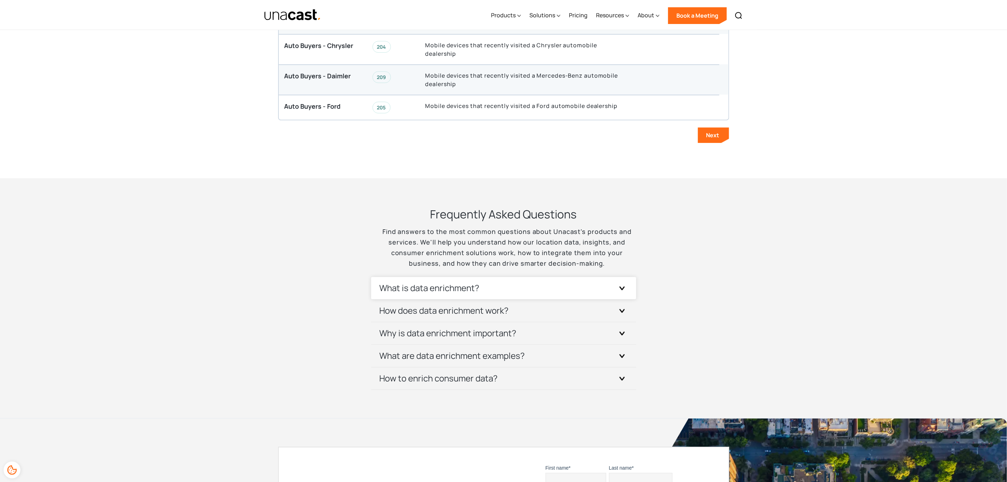
click at [611, 277] on div "What is data enrichment?" at bounding box center [504, 288] width 248 height 22
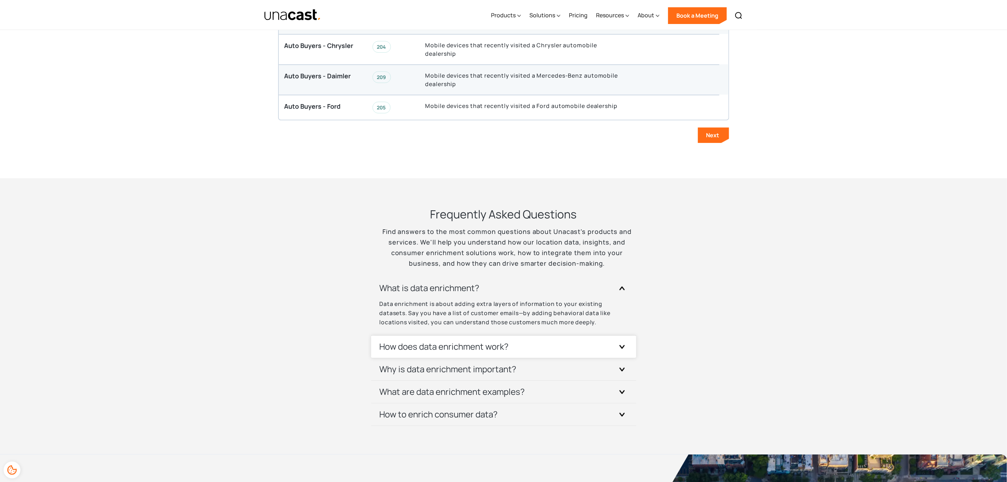
click at [621, 341] on div at bounding box center [622, 346] width 11 height 11
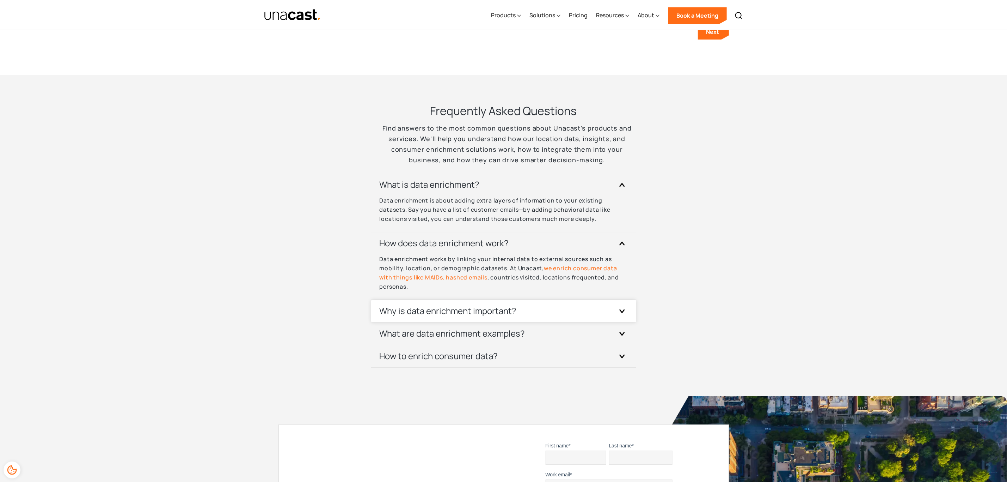
scroll to position [1608, 0]
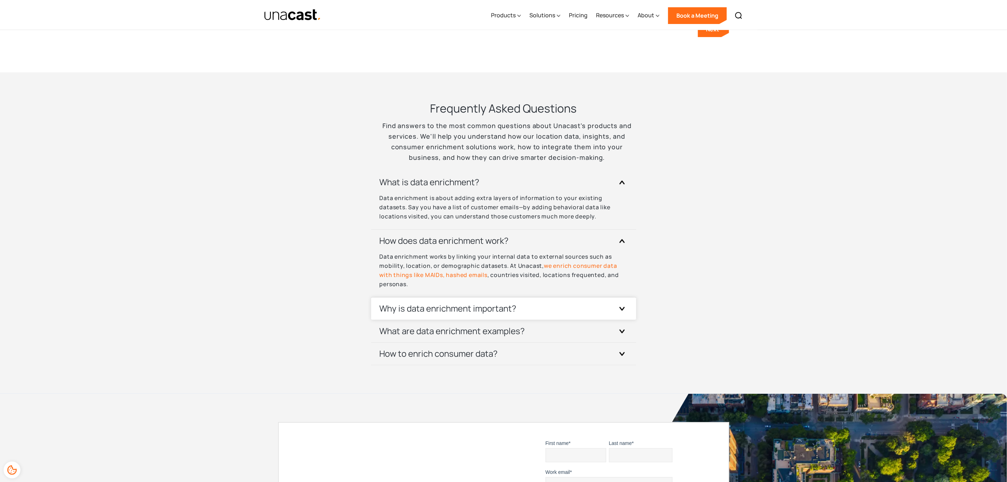
click at [554, 297] on div "Why is data enrichment important?" at bounding box center [504, 308] width 248 height 22
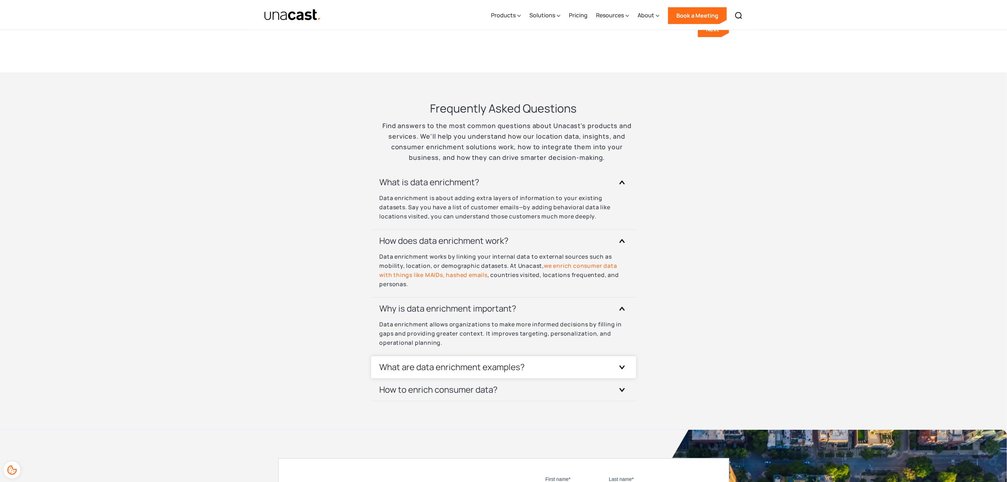
click at [574, 356] on div "What are data enrichment examples?" at bounding box center [504, 367] width 248 height 22
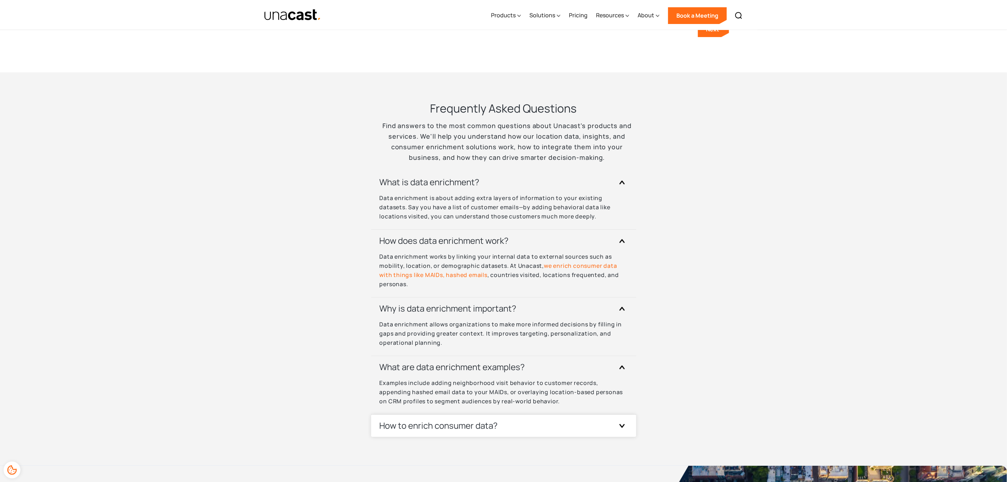
drag, startPoint x: 539, startPoint y: 406, endPoint x: 556, endPoint y: 408, distance: 17.1
click at [539, 414] on div "How to enrich consumer data?" at bounding box center [504, 425] width 248 height 22
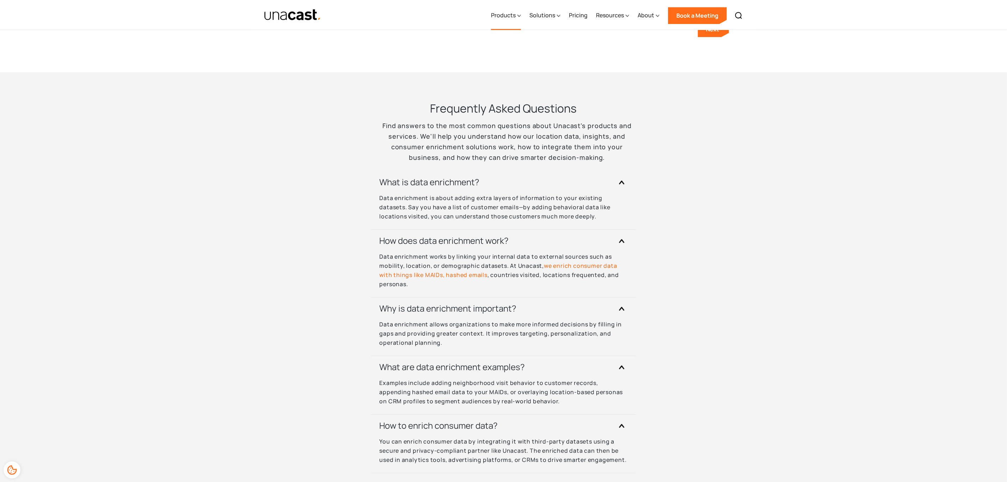
click at [502, 14] on div "Products" at bounding box center [503, 15] width 25 height 8
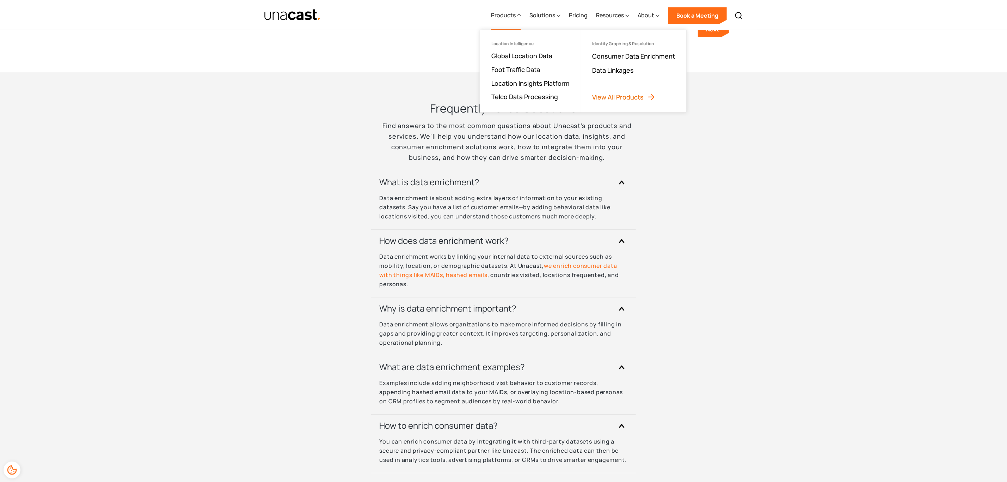
click at [614, 96] on link "View All Products" at bounding box center [623, 97] width 63 height 8
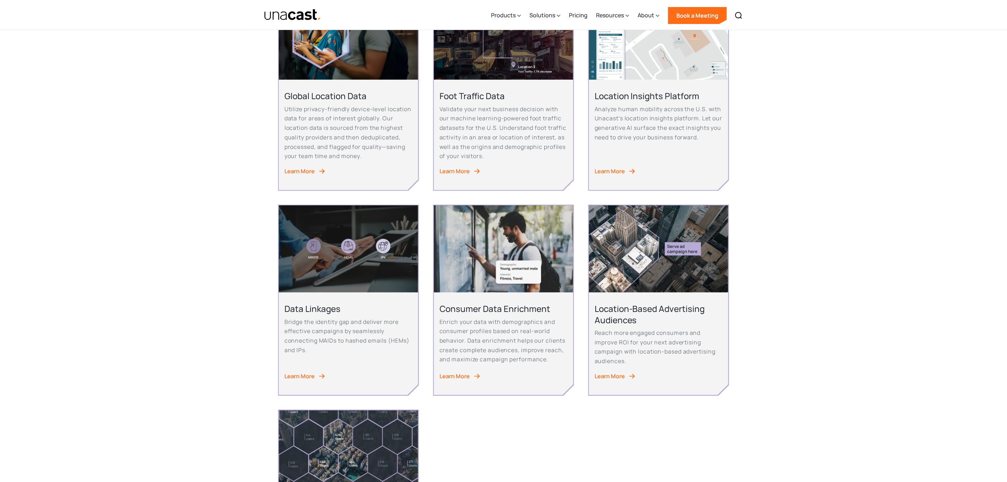
scroll to position [264, 0]
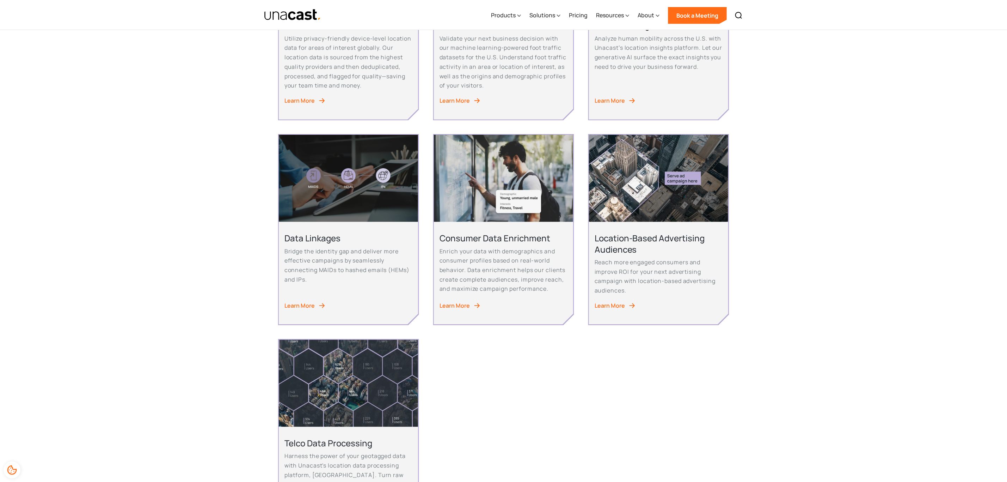
click at [609, 306] on div "Learn More" at bounding box center [610, 306] width 30 height 10
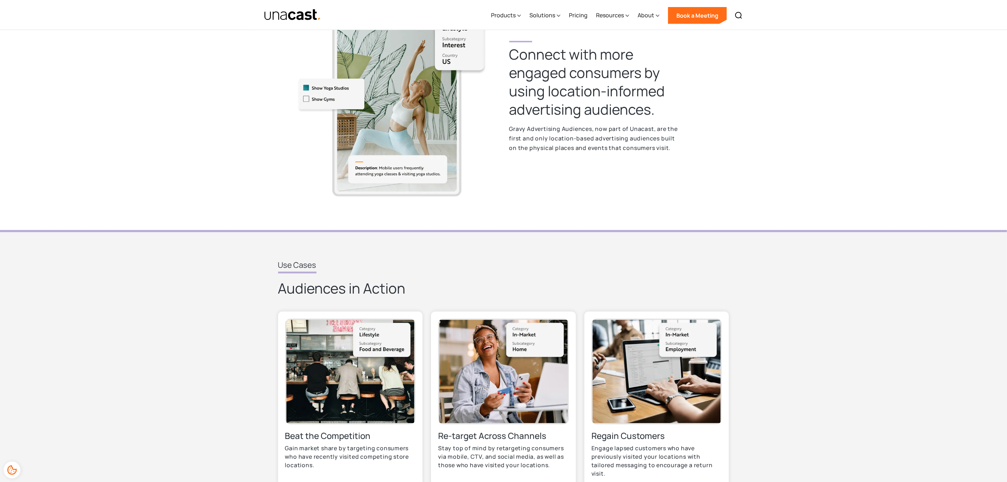
scroll to position [159, 0]
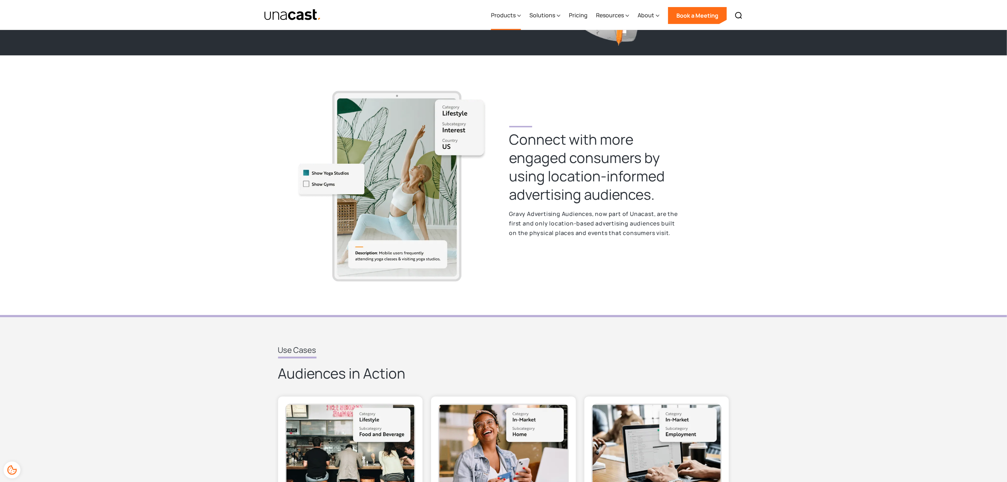
click at [508, 14] on div "Products" at bounding box center [503, 15] width 25 height 8
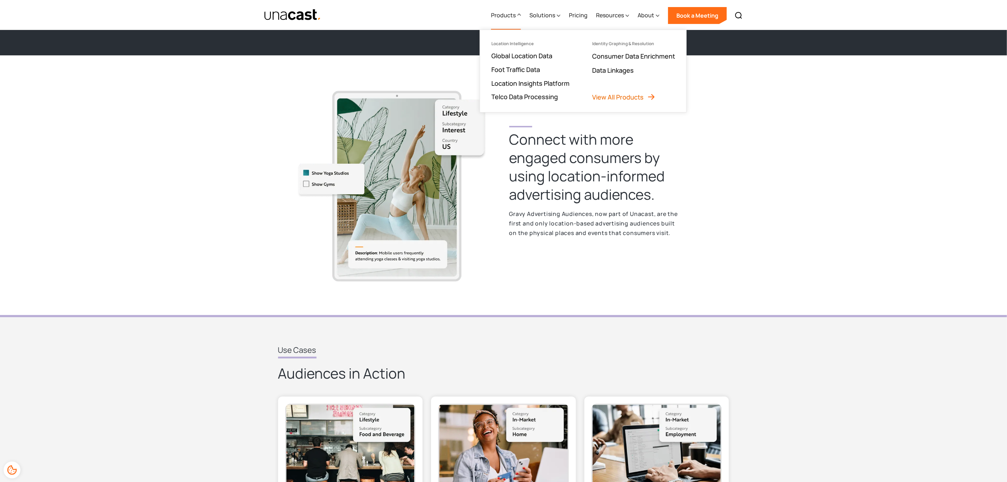
click at [625, 98] on link "View All Products" at bounding box center [623, 97] width 63 height 8
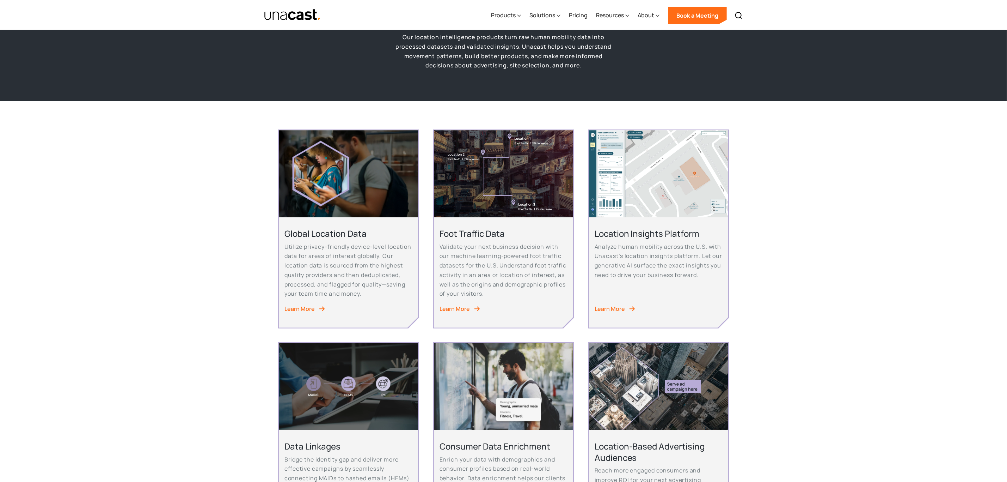
scroll to position [264, 0]
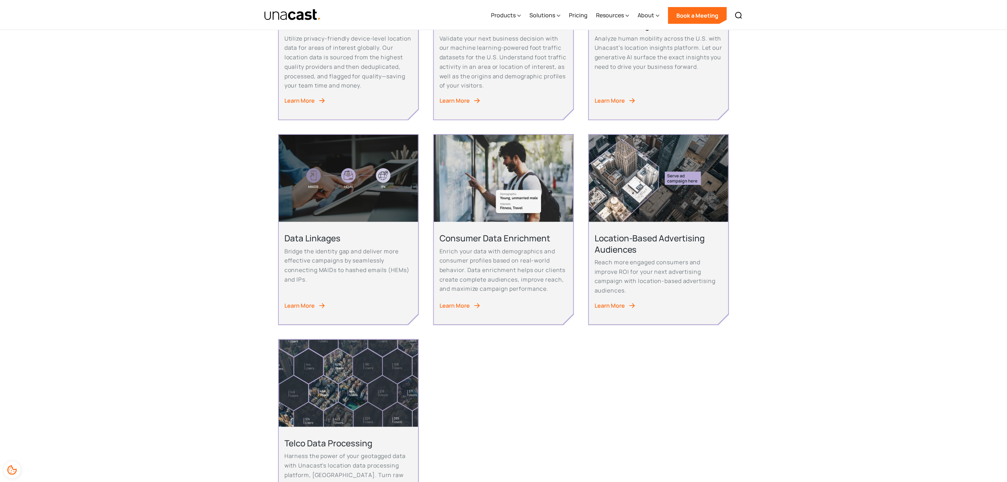
click at [630, 307] on img at bounding box center [632, 305] width 7 height 7
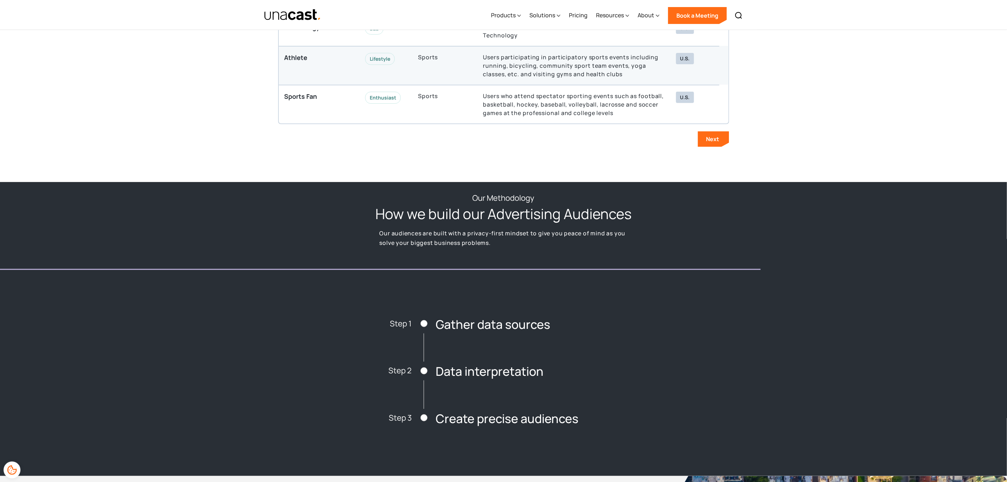
scroll to position [2154, 0]
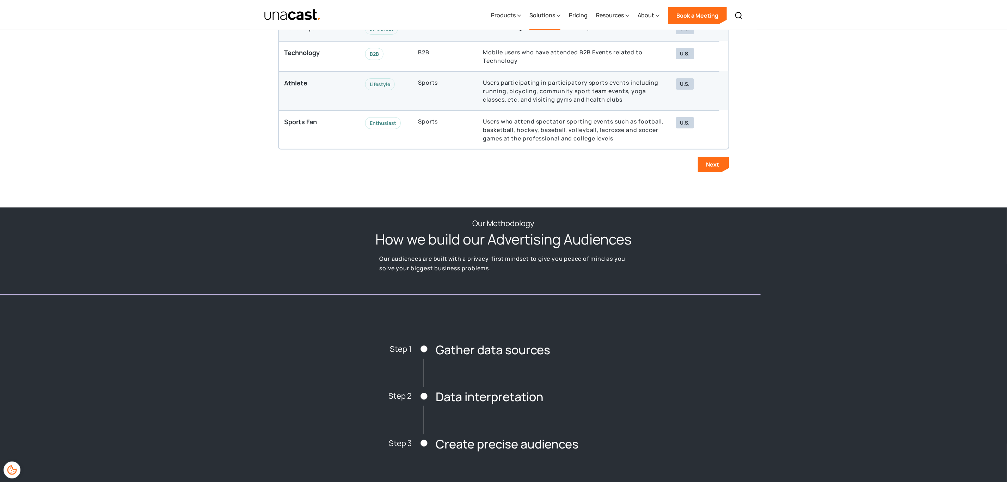
click at [540, 14] on div "Solutions" at bounding box center [542, 15] width 26 height 8
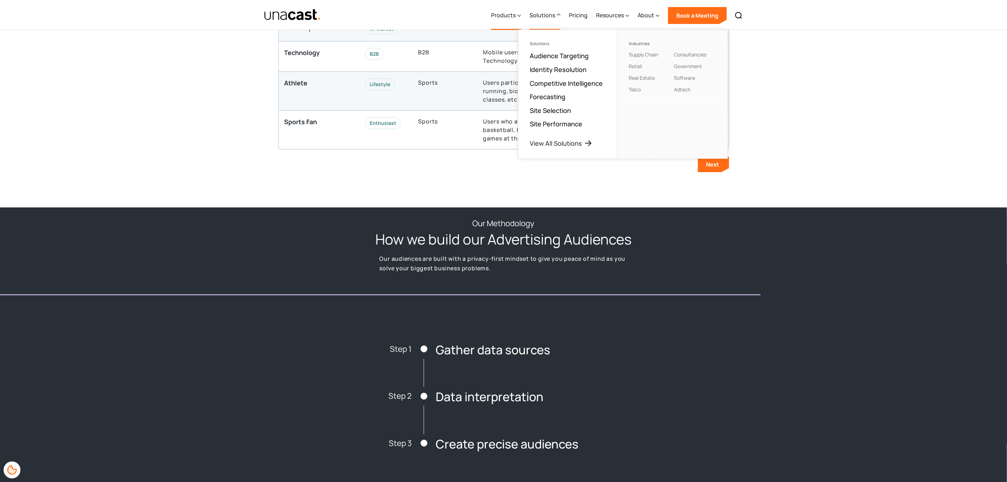
click at [503, 17] on div "Products" at bounding box center [503, 15] width 25 height 8
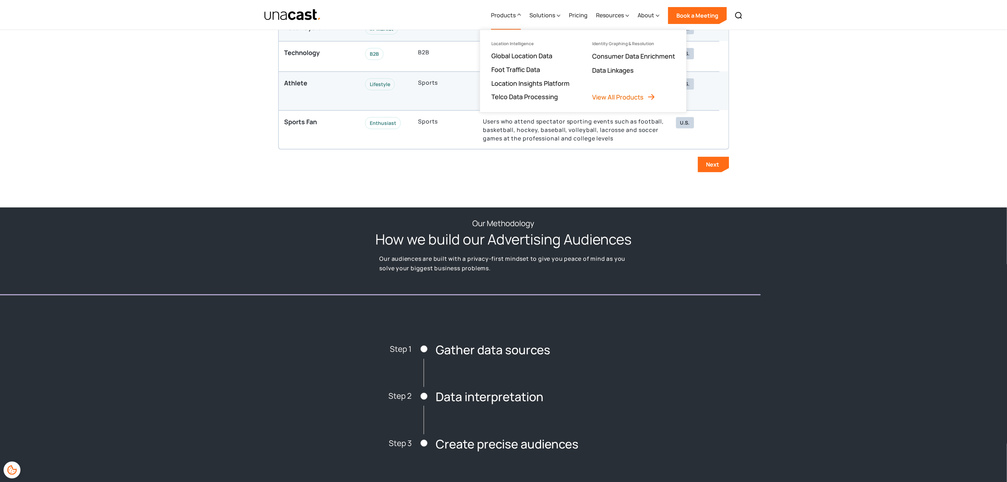
click at [621, 99] on link "View All Products" at bounding box center [623, 97] width 63 height 8
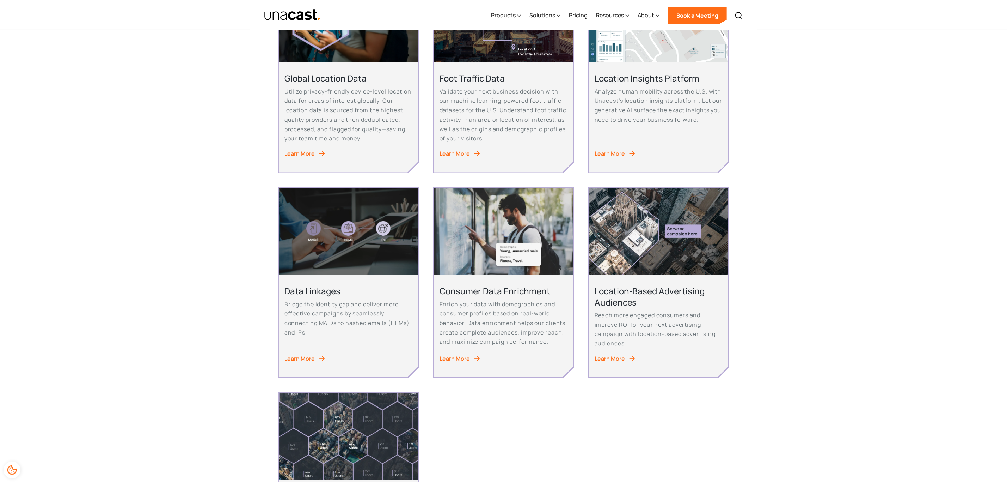
scroll to position [423, 0]
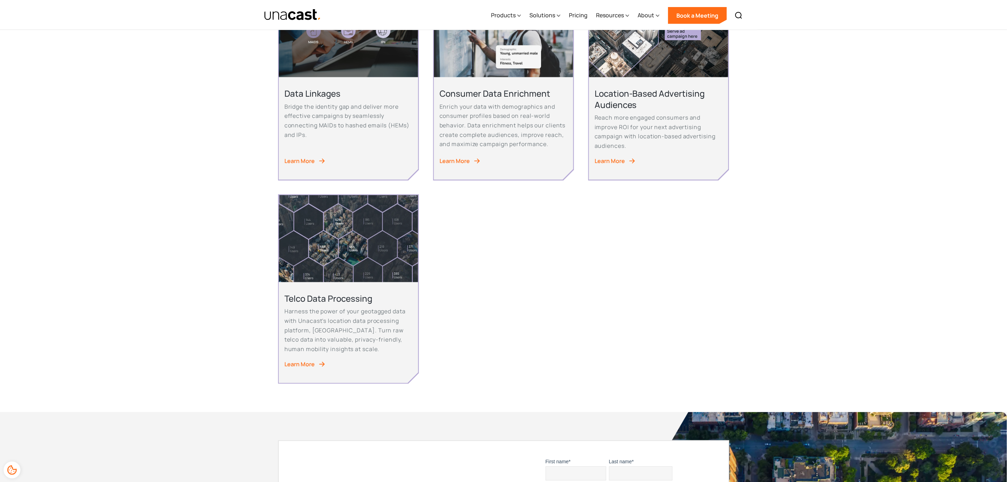
click at [310, 359] on div "Learn More" at bounding box center [299, 364] width 30 height 10
